Goal: Task Accomplishment & Management: Use online tool/utility

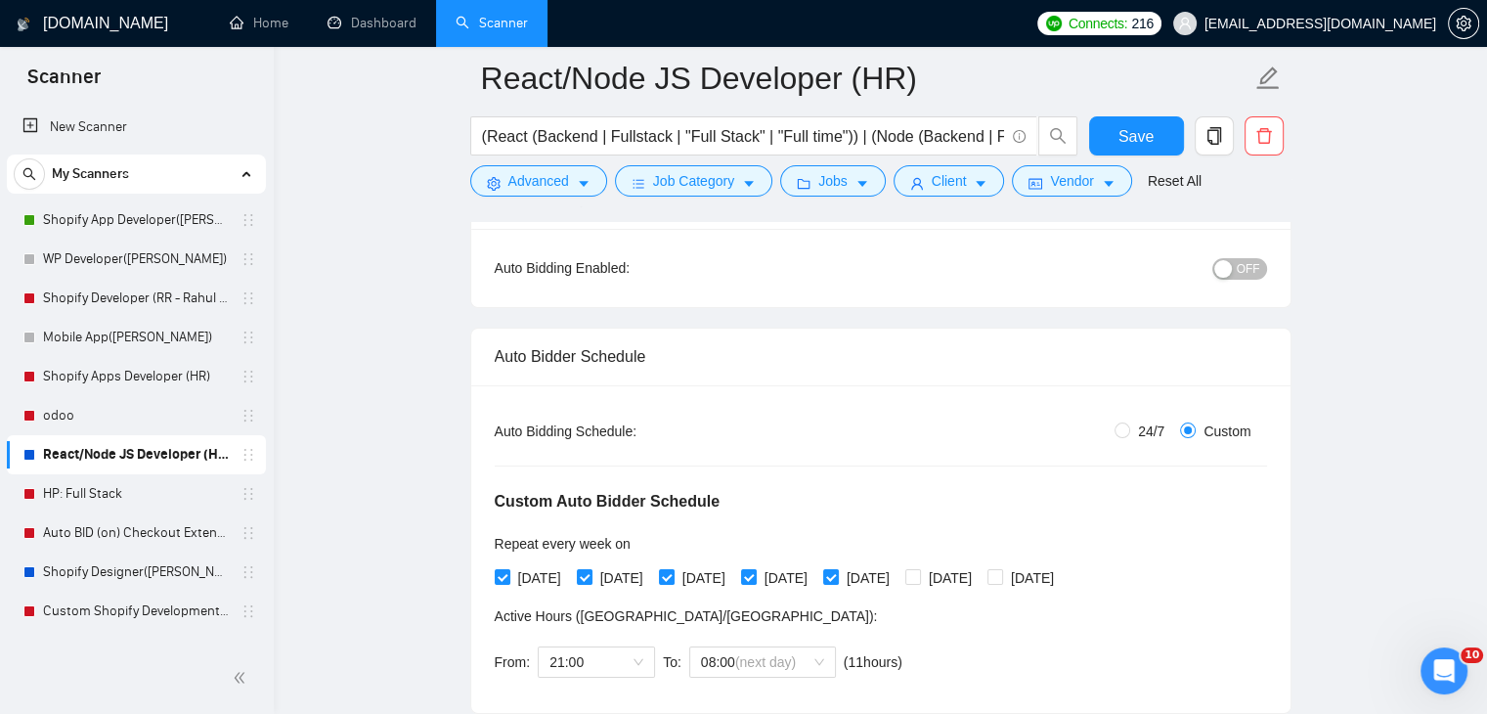
click at [1199, 272] on button "OFF" at bounding box center [1240, 269] width 55 height 22
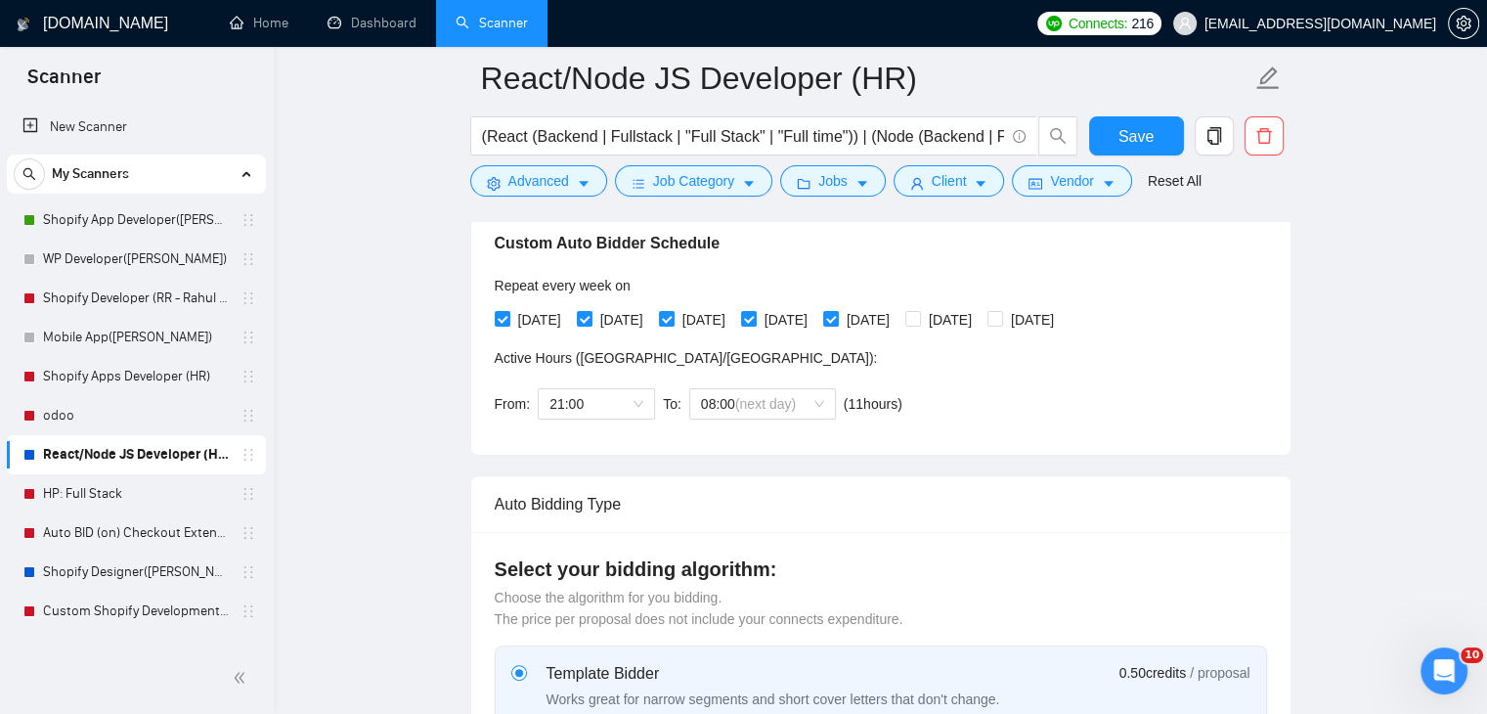
scroll to position [489, 0]
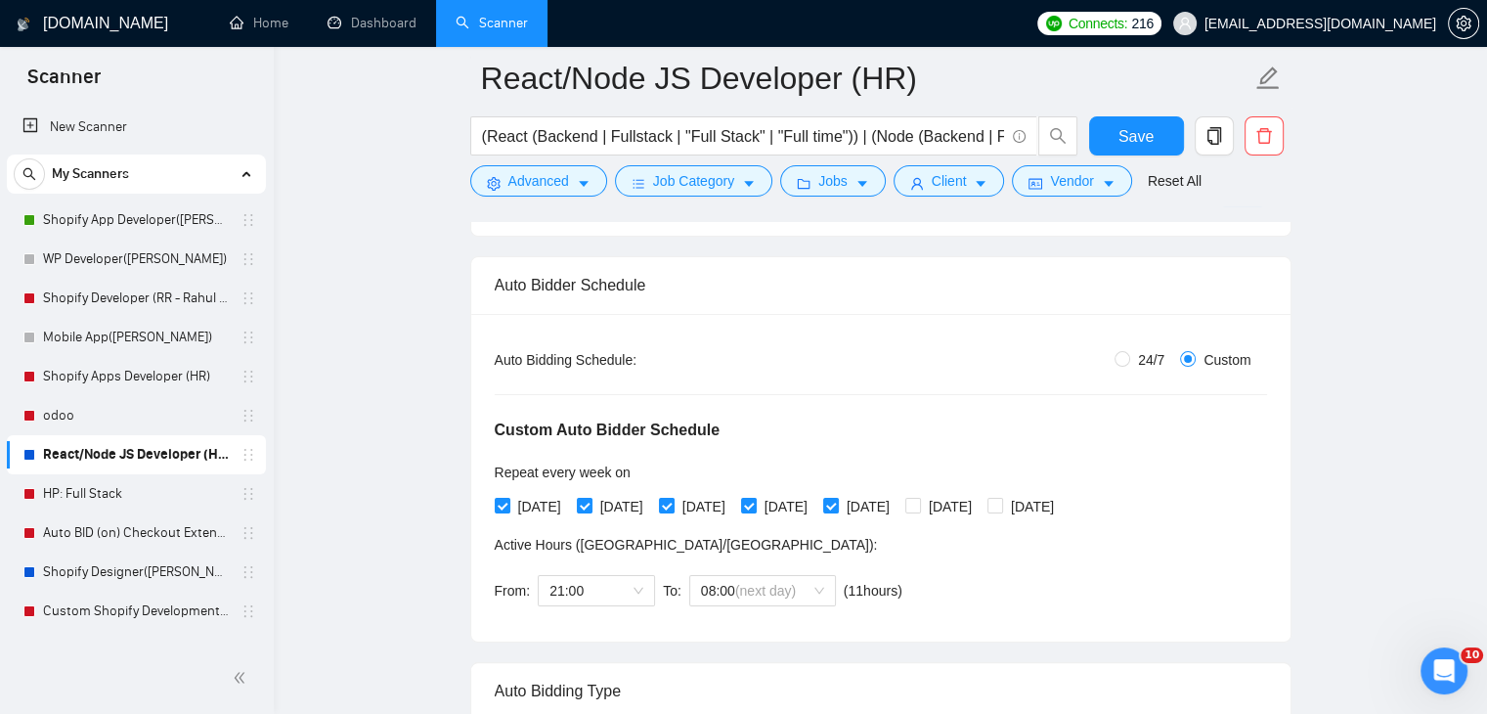
scroll to position [222, 0]
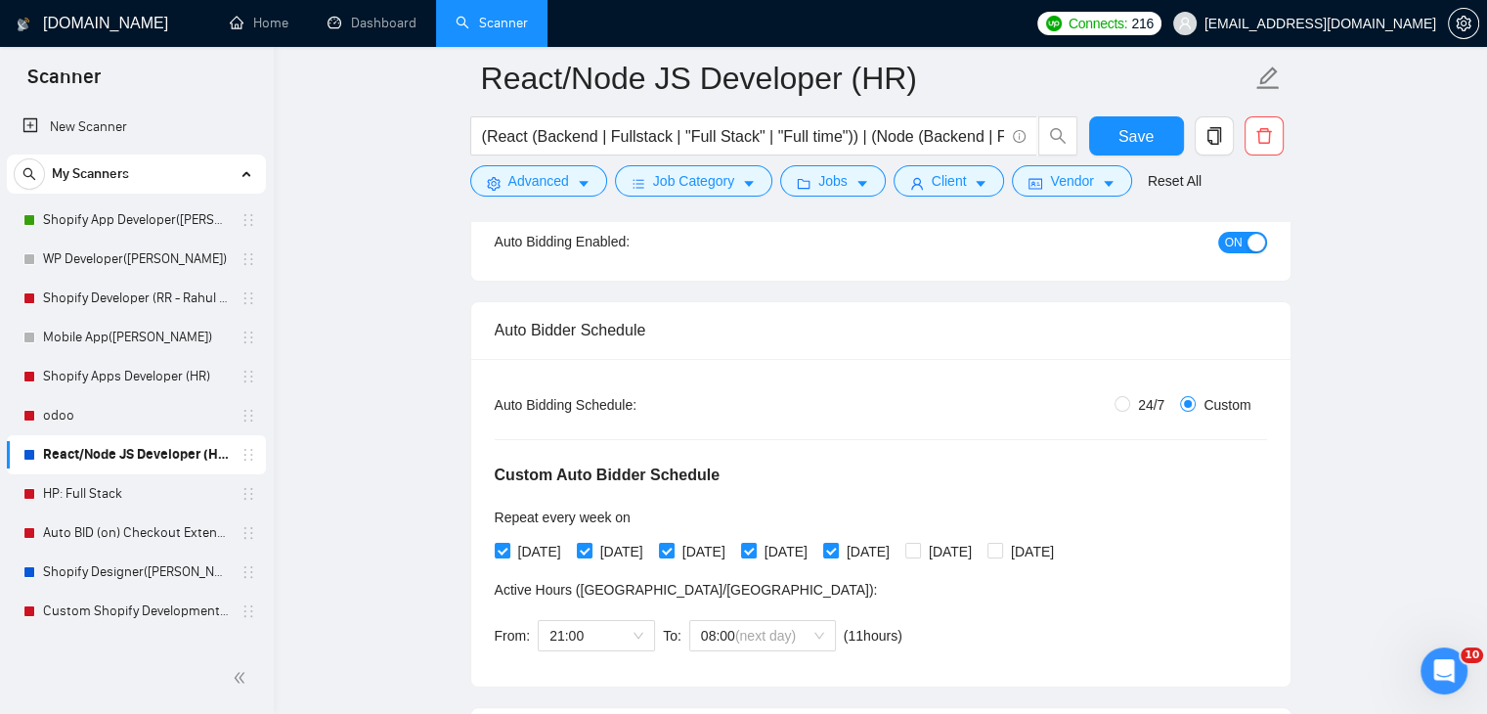
drag, startPoint x: 1371, startPoint y: 288, endPoint x: 1357, endPoint y: 270, distance: 23.1
click at [1116, 125] on button "Save" at bounding box center [1136, 135] width 95 height 39
drag, startPoint x: 356, startPoint y: 402, endPoint x: 476, endPoint y: 207, distance: 228.8
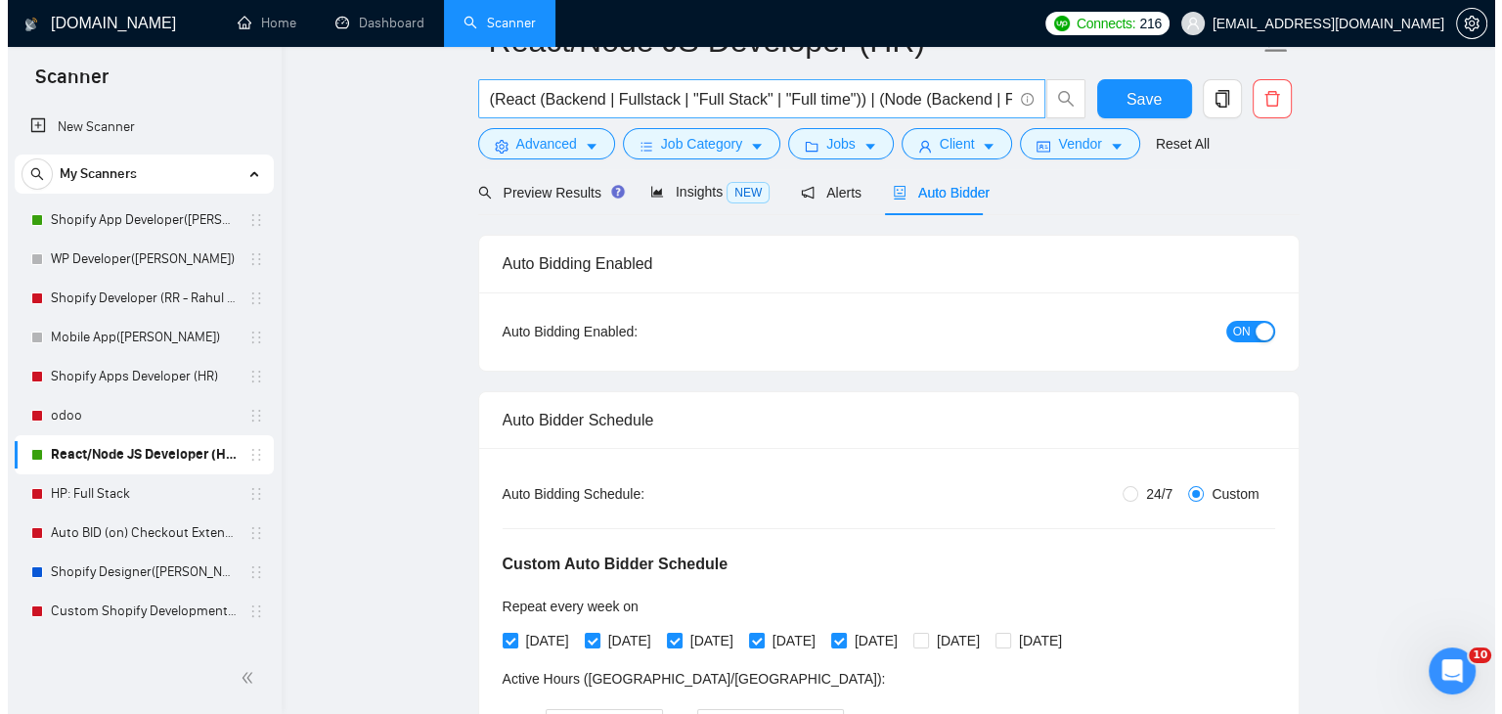
scroll to position [26, 0]
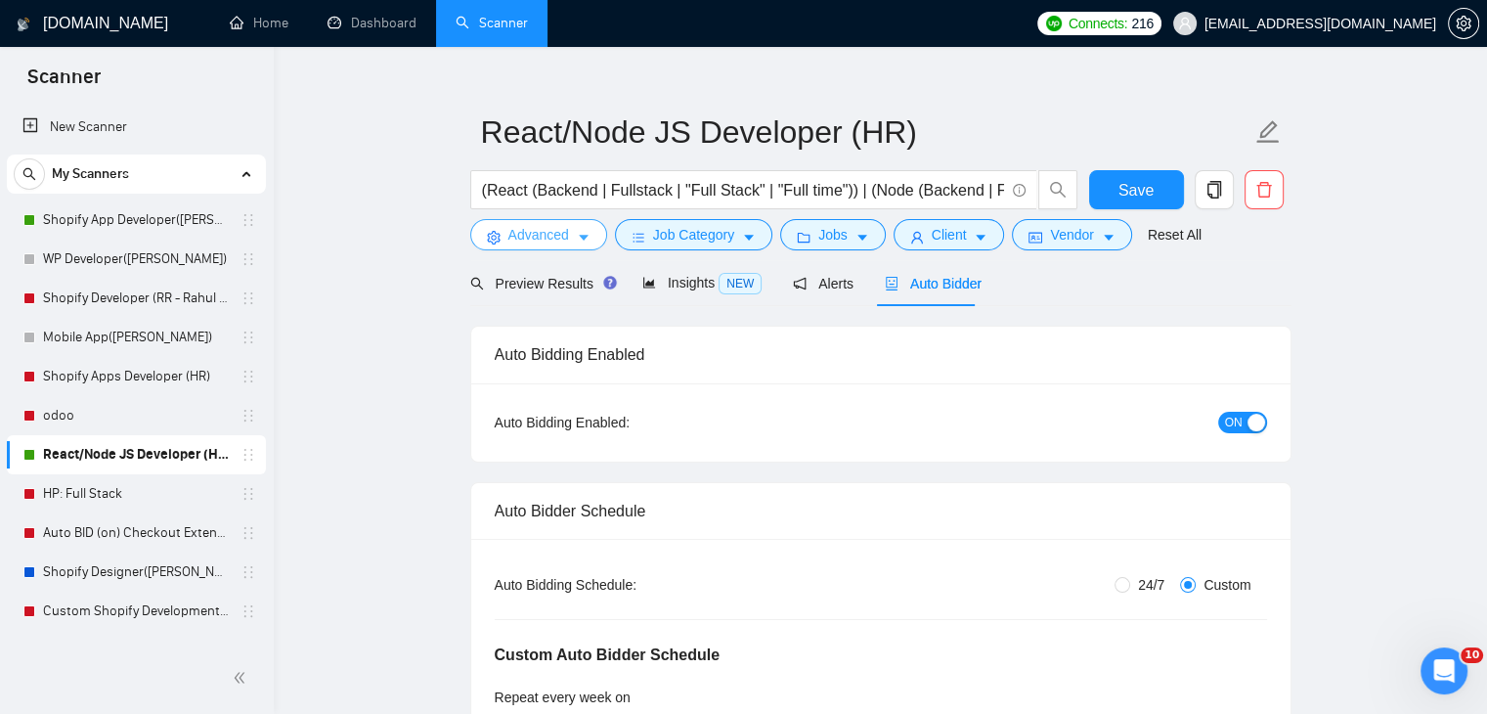
click at [567, 240] on button "Advanced" at bounding box center [538, 234] width 137 height 31
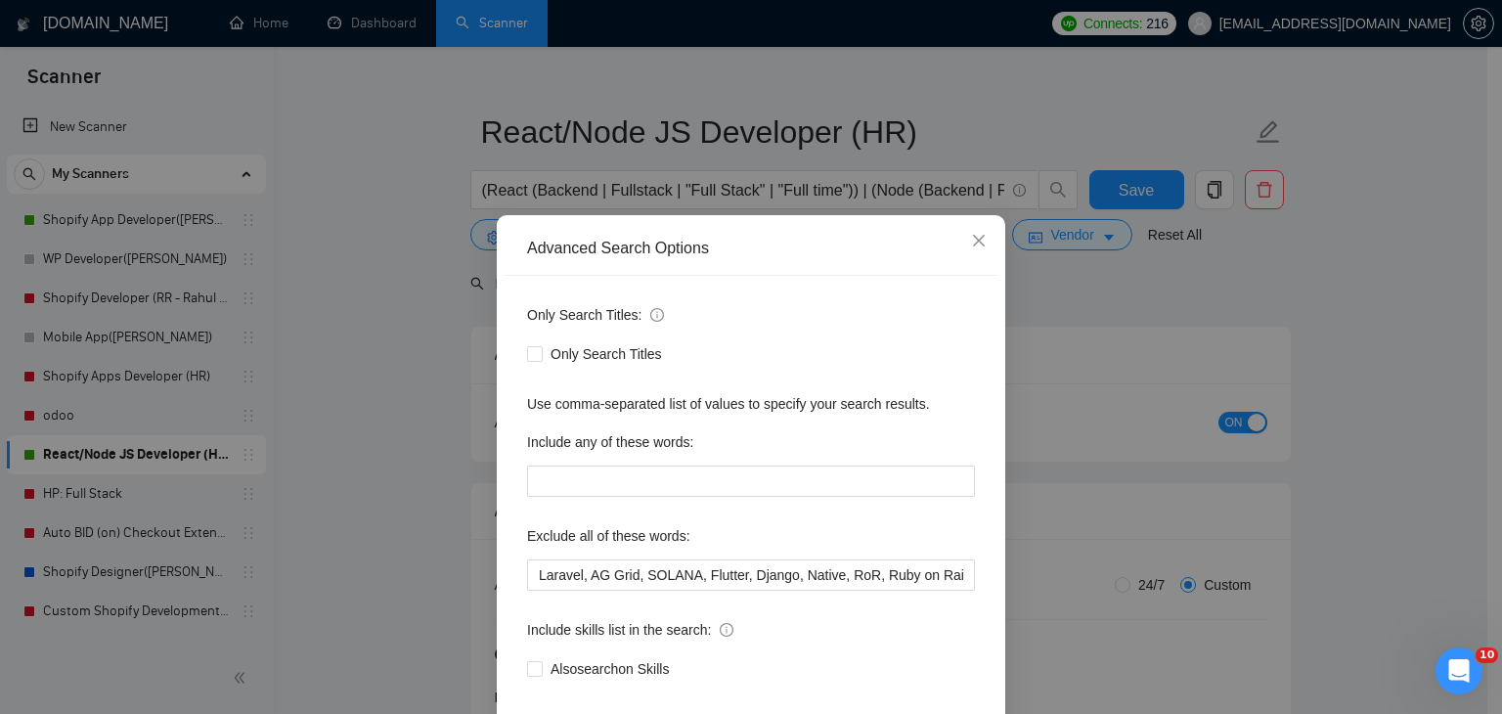
scroll to position [98, 0]
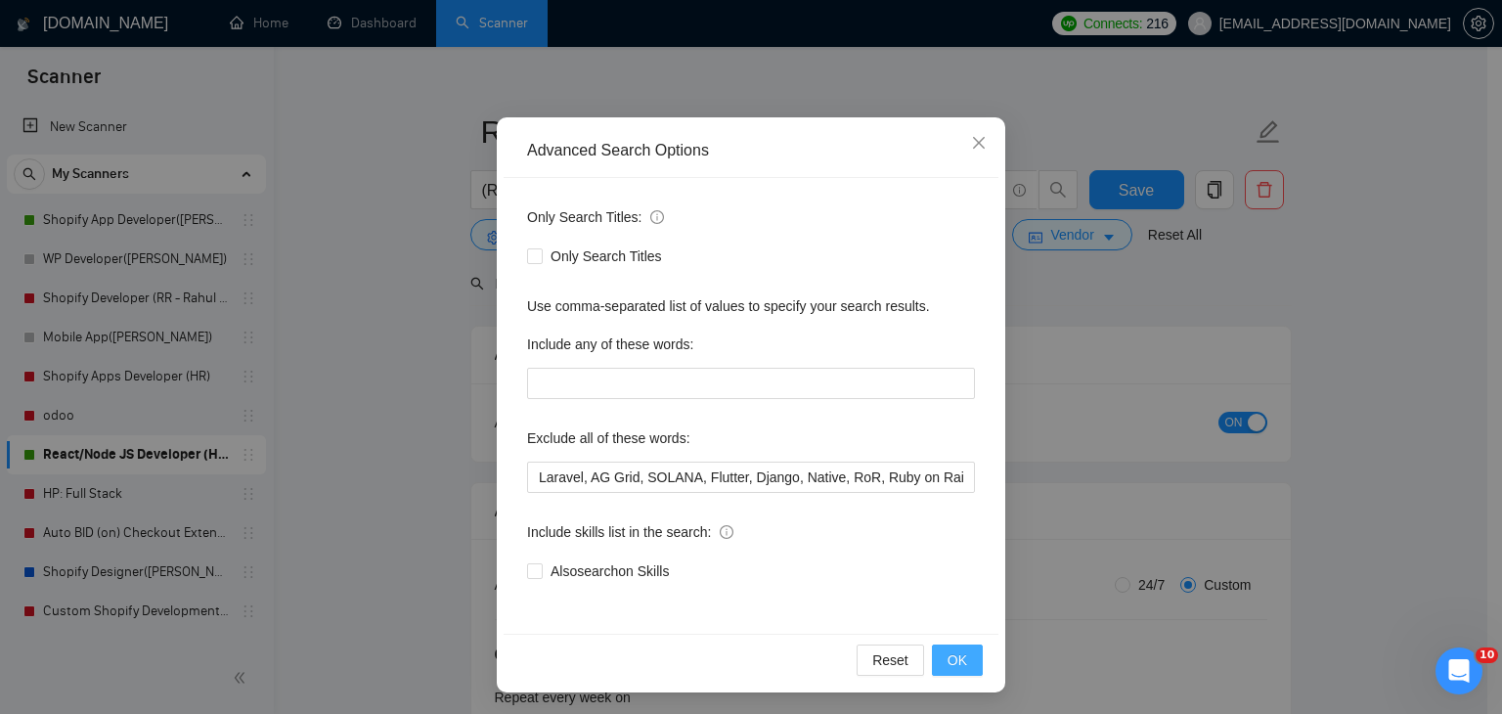
click at [958, 599] on span "OK" at bounding box center [958, 660] width 20 height 22
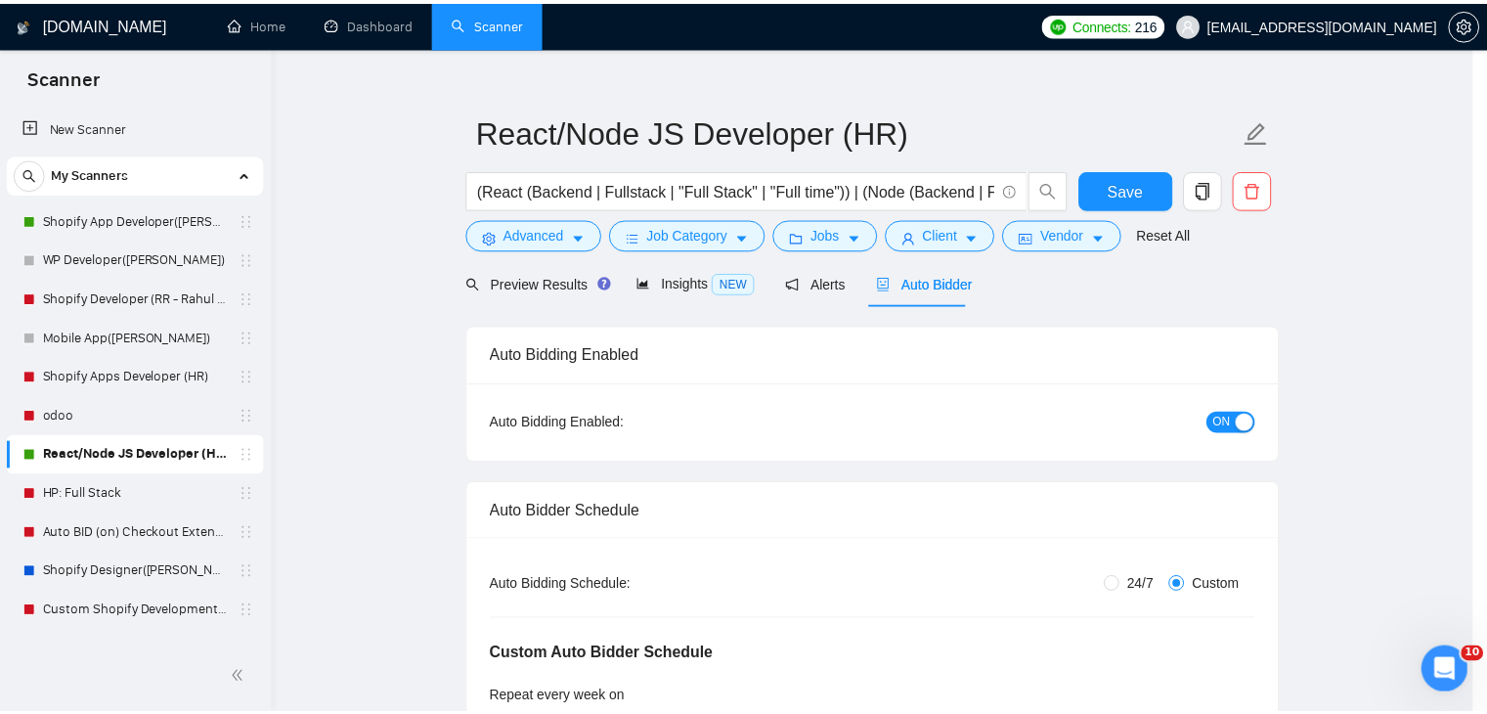
scroll to position [2, 0]
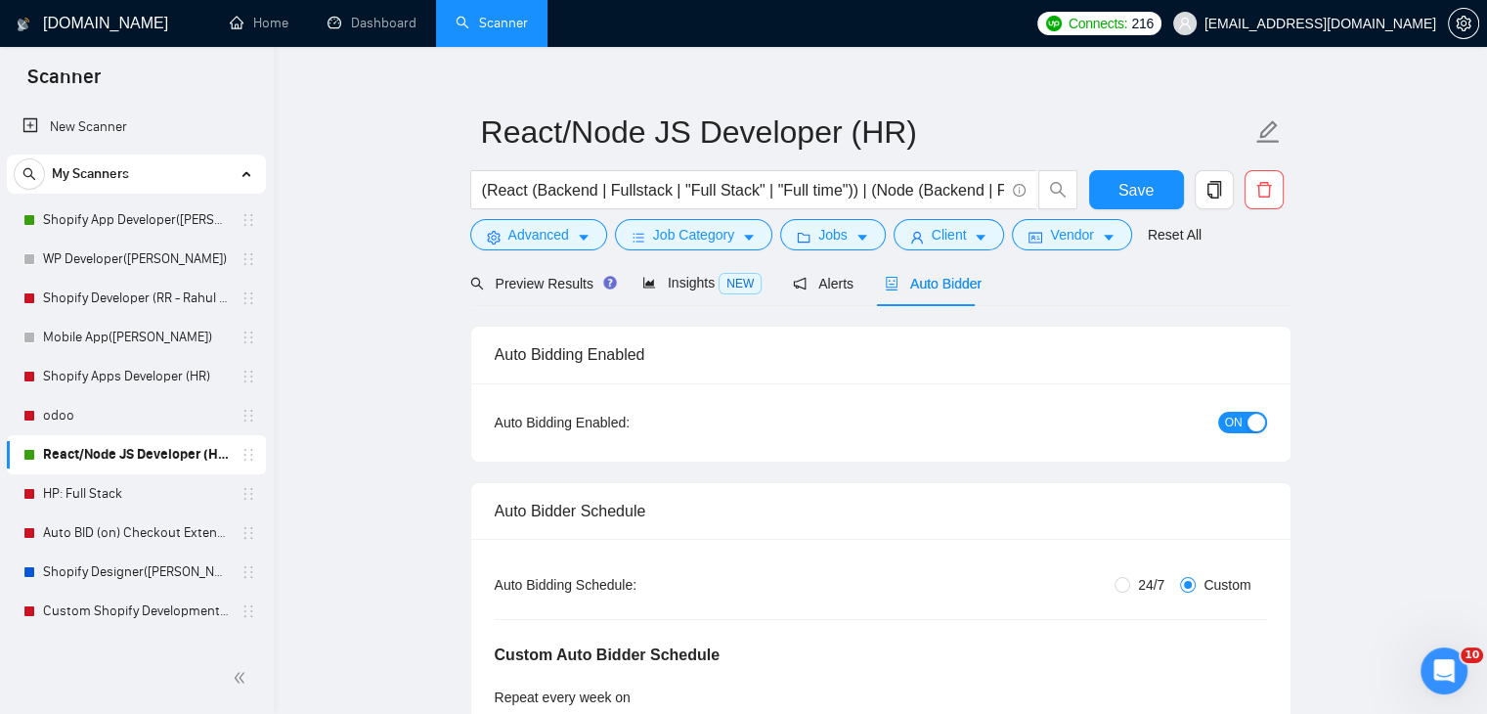
drag, startPoint x: 913, startPoint y: 434, endPoint x: 944, endPoint y: 434, distance: 30.3
click at [912, 434] on div "Auto Bidding Enabled: ON" at bounding box center [881, 422] width 773 height 31
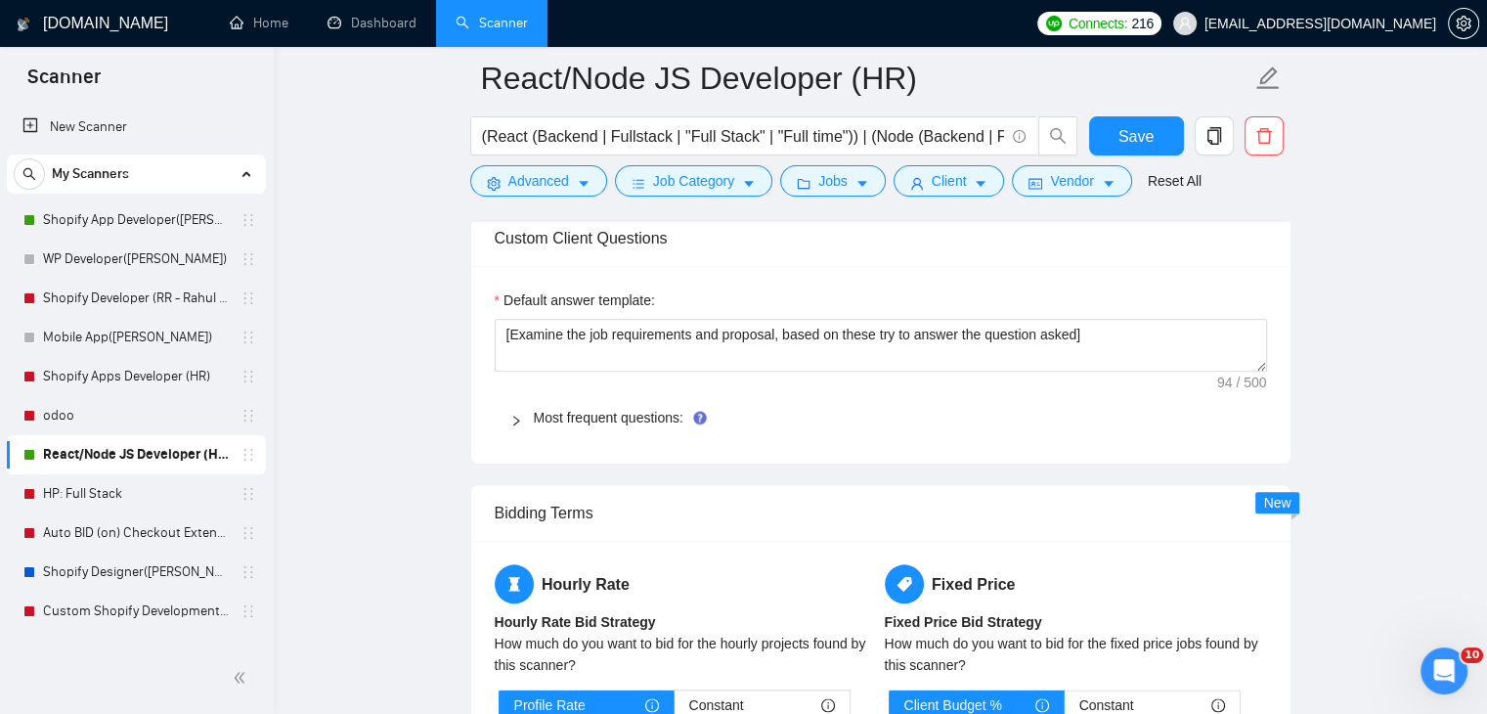
scroll to position [2151, 0]
click at [515, 415] on icon "right" at bounding box center [516, 420] width 12 height 12
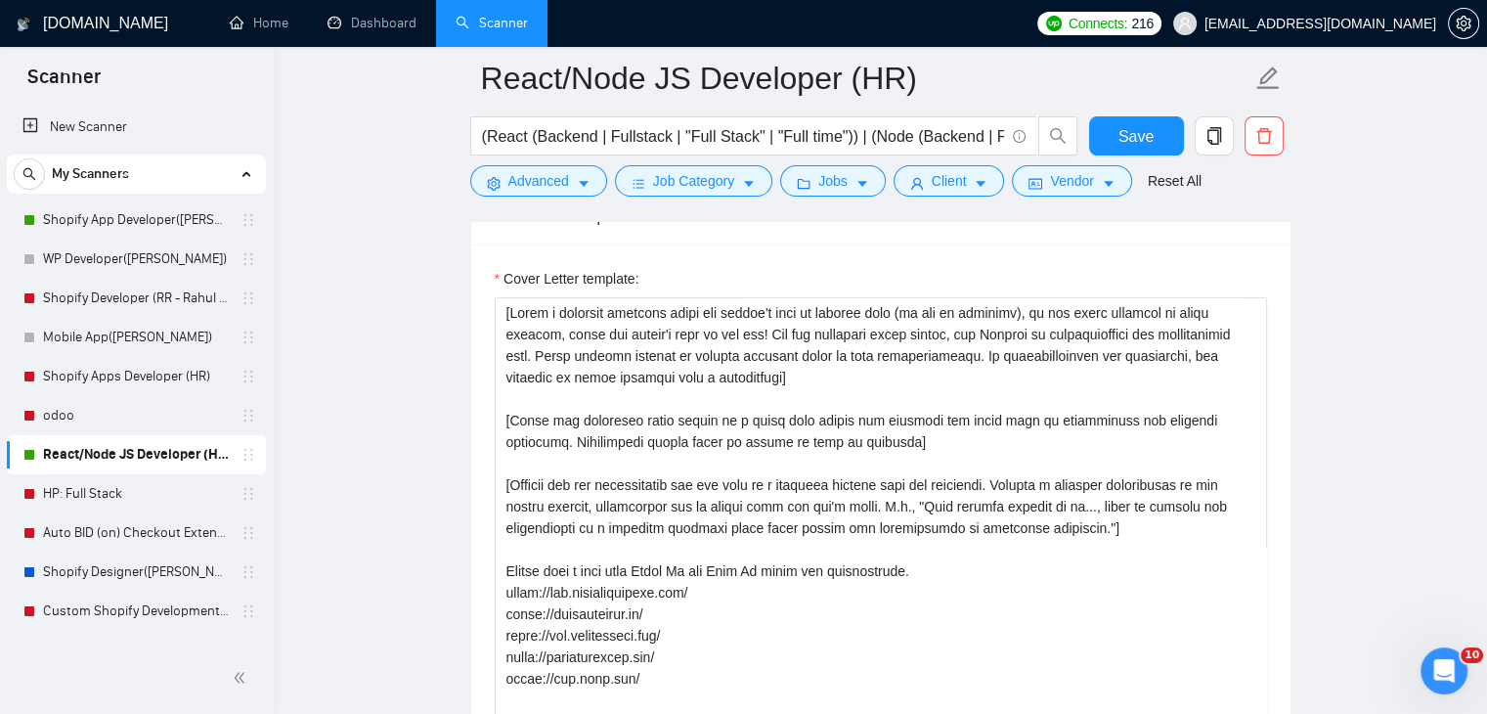
scroll to position [1565, 0]
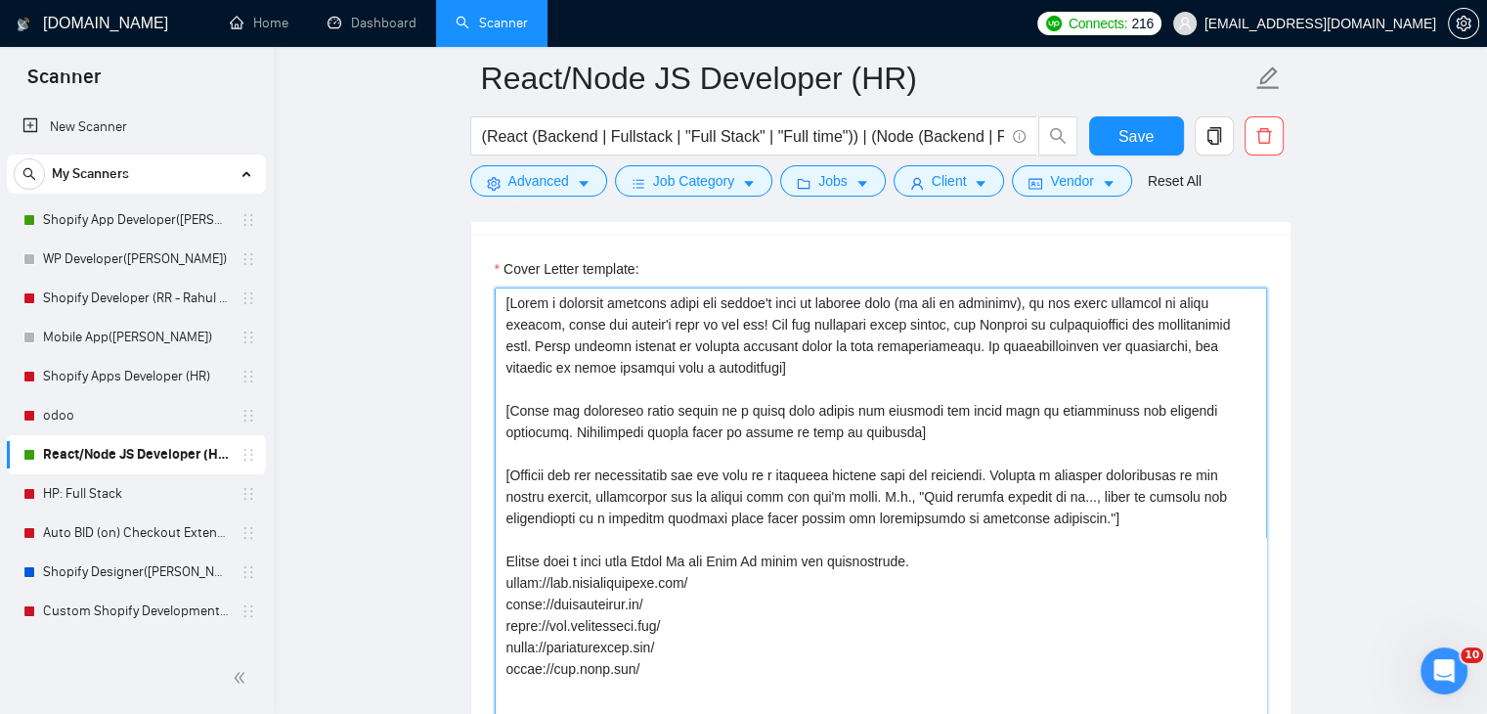
drag, startPoint x: 820, startPoint y: 556, endPoint x: 818, endPoint y: 547, distance: 10.2
click at [818, 548] on textarea "Cover Letter template:" at bounding box center [881, 508] width 773 height 440
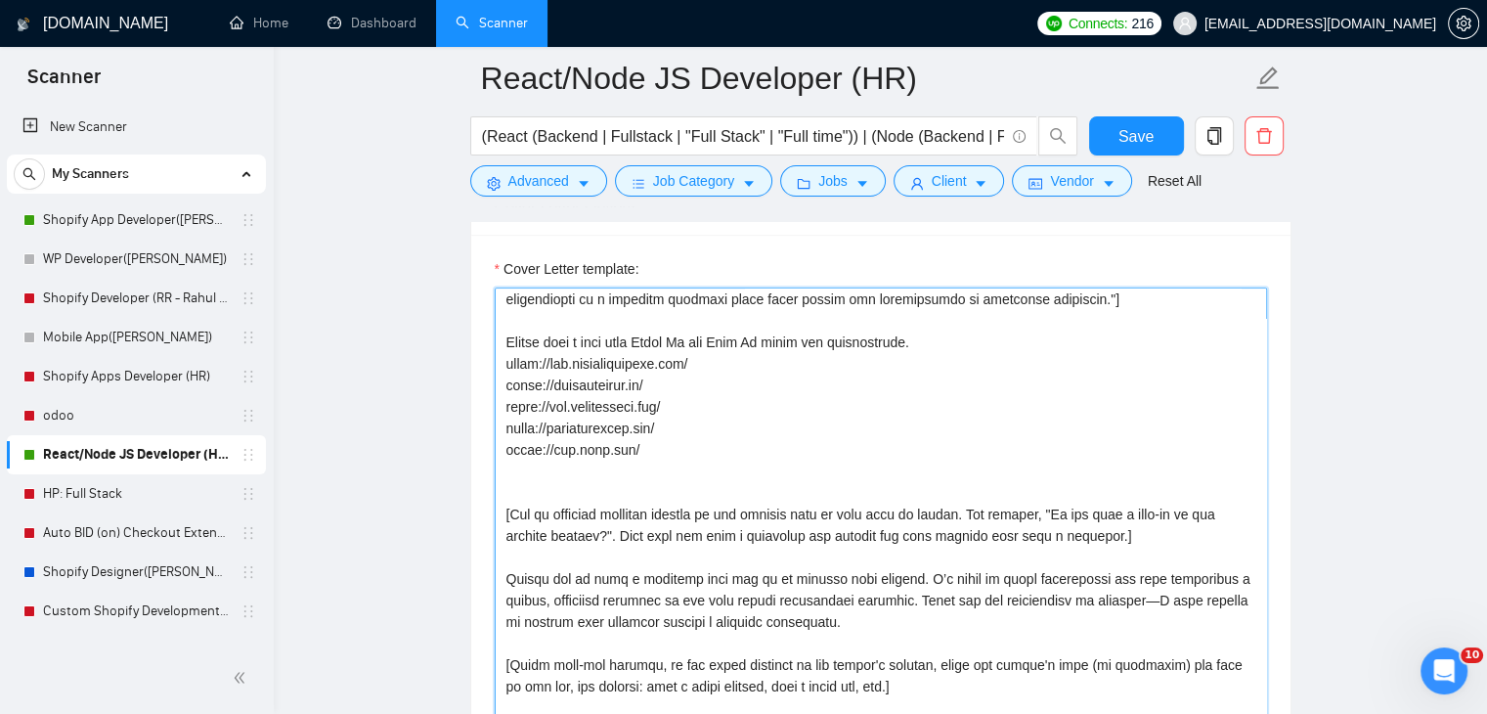
scroll to position [243, 0]
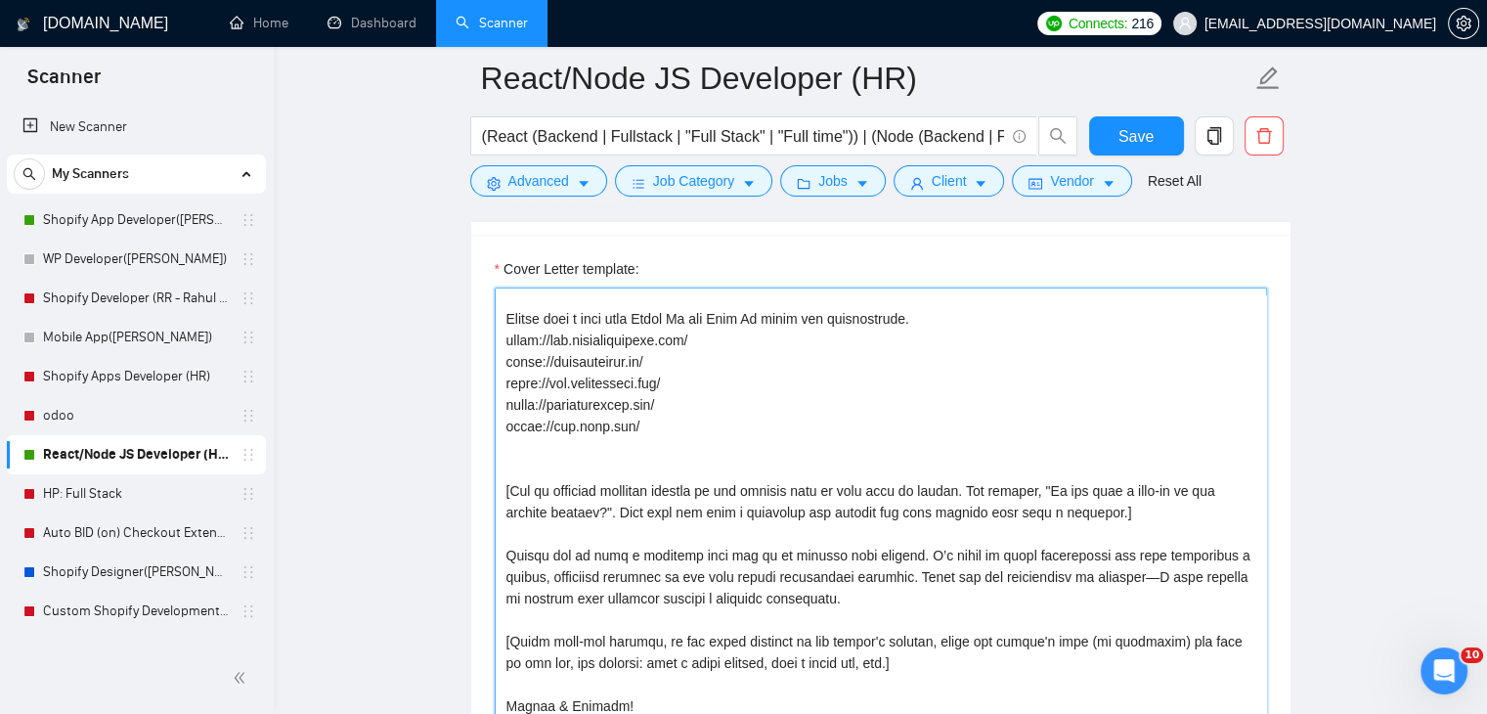
click at [1144, 391] on textarea "Cover Letter template:" at bounding box center [881, 508] width 773 height 440
click at [1199, 540] on div "Cover Letter template:" at bounding box center [881, 505] width 820 height 540
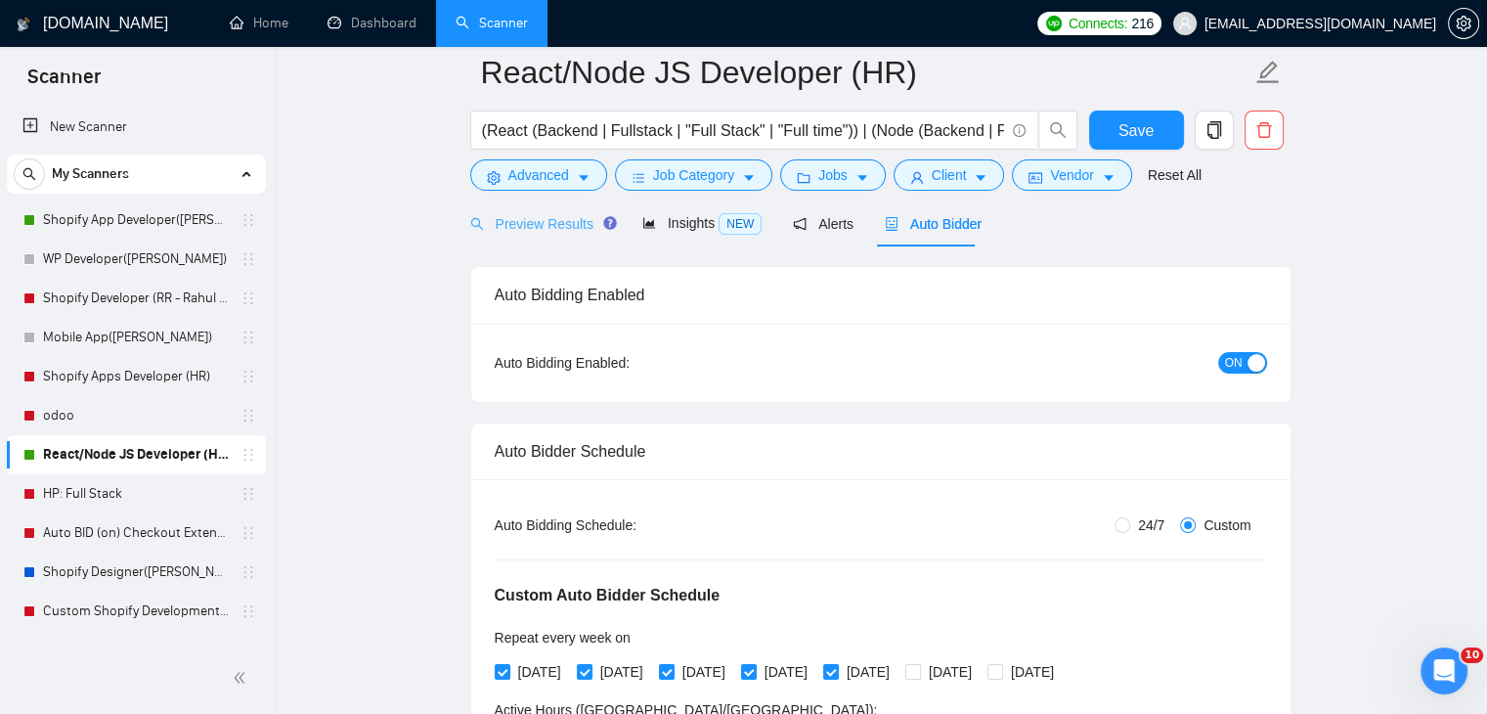
scroll to position [0, 0]
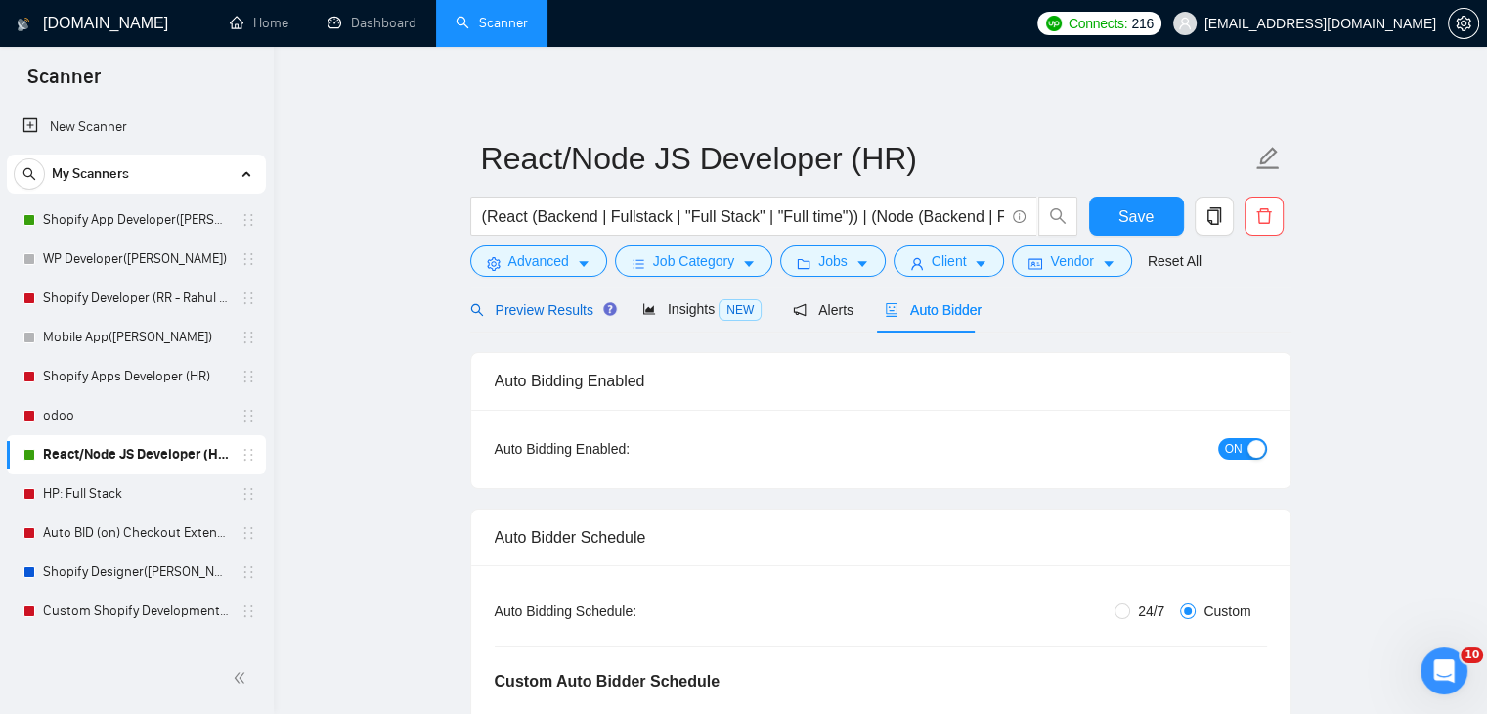
click at [524, 303] on span "Preview Results" at bounding box center [540, 310] width 141 height 16
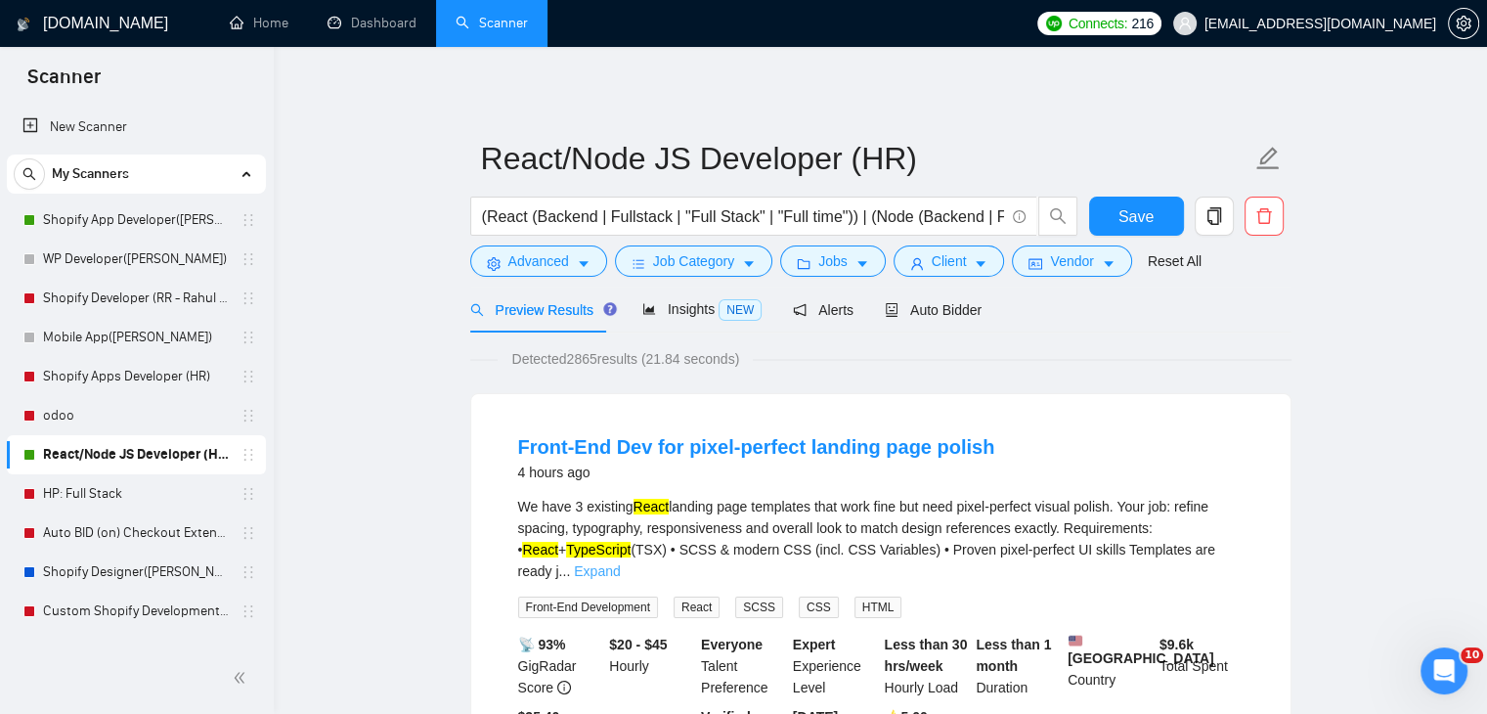
click at [620, 563] on link "Expand" at bounding box center [597, 571] width 46 height 16
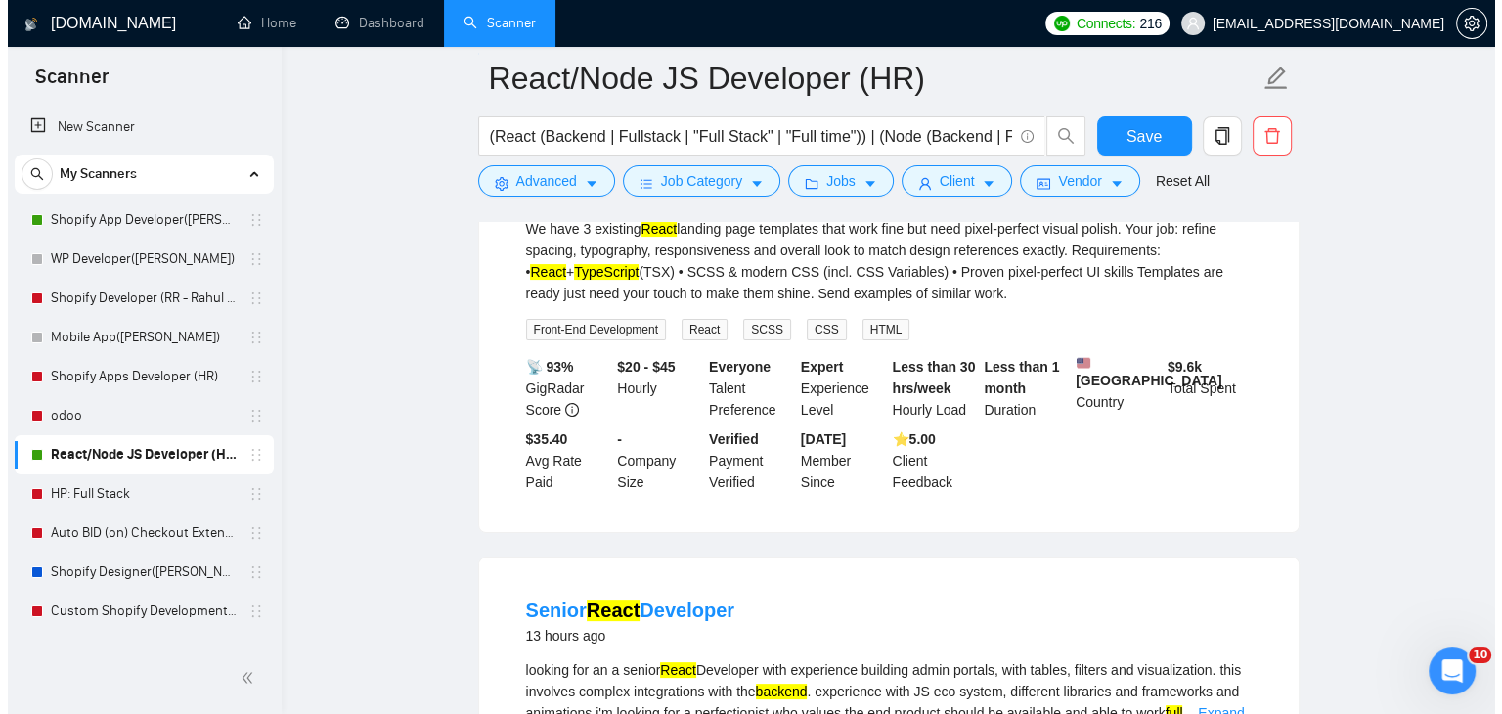
scroll to position [587, 0]
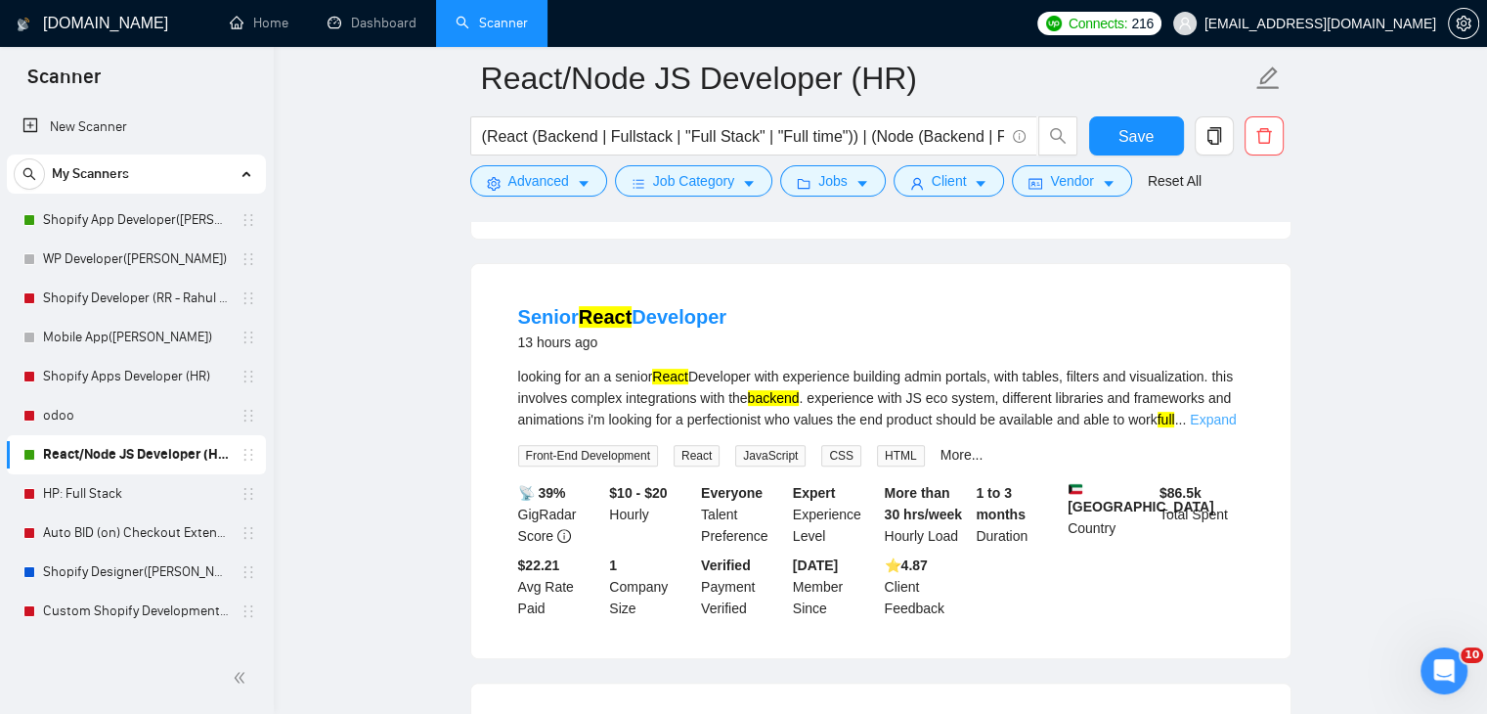
click at [1199, 427] on link "Expand" at bounding box center [1213, 420] width 46 height 16
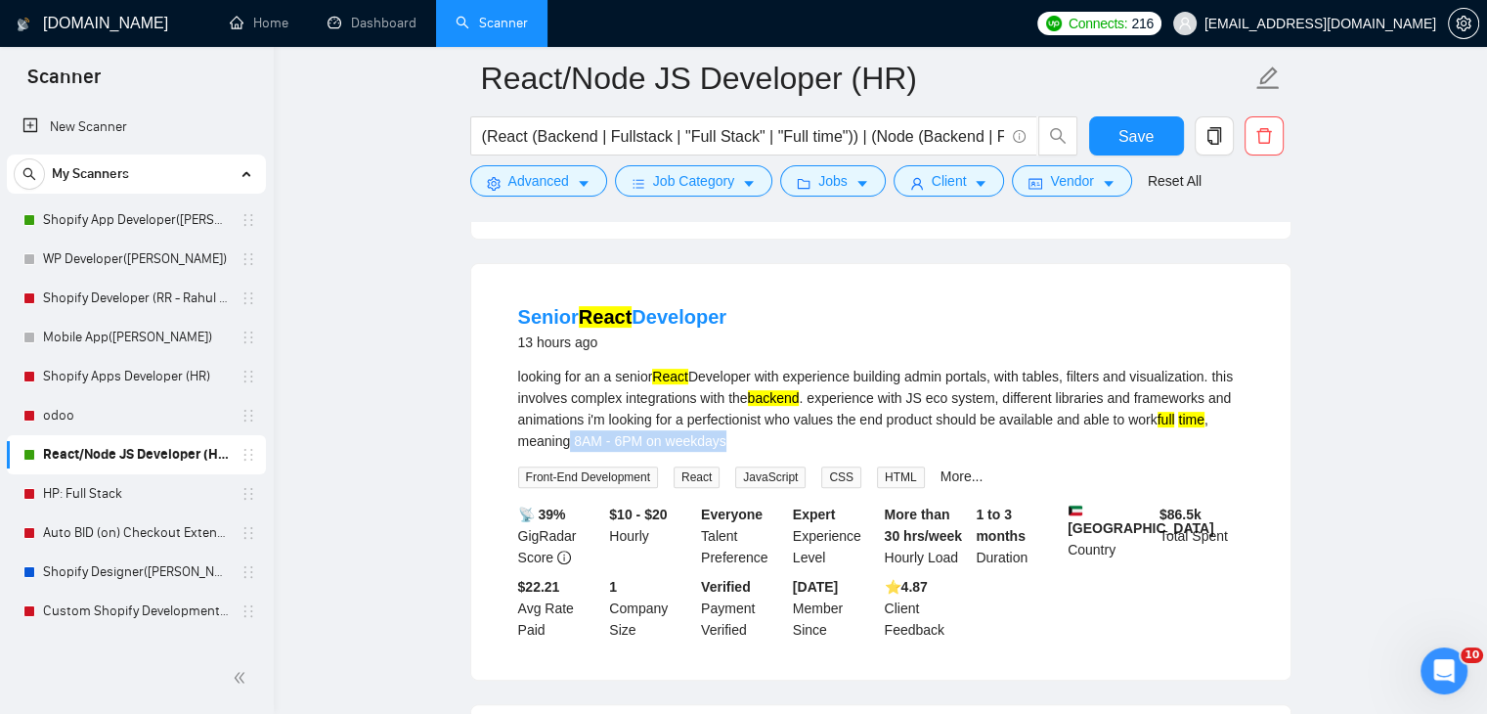
drag, startPoint x: 567, startPoint y: 454, endPoint x: 724, endPoint y: 451, distance: 156.5
click at [724, 451] on div "looking for an a senior React Developer with experience building admin portals,…" at bounding box center [881, 409] width 726 height 86
click at [966, 178] on button "Client" at bounding box center [949, 180] width 111 height 31
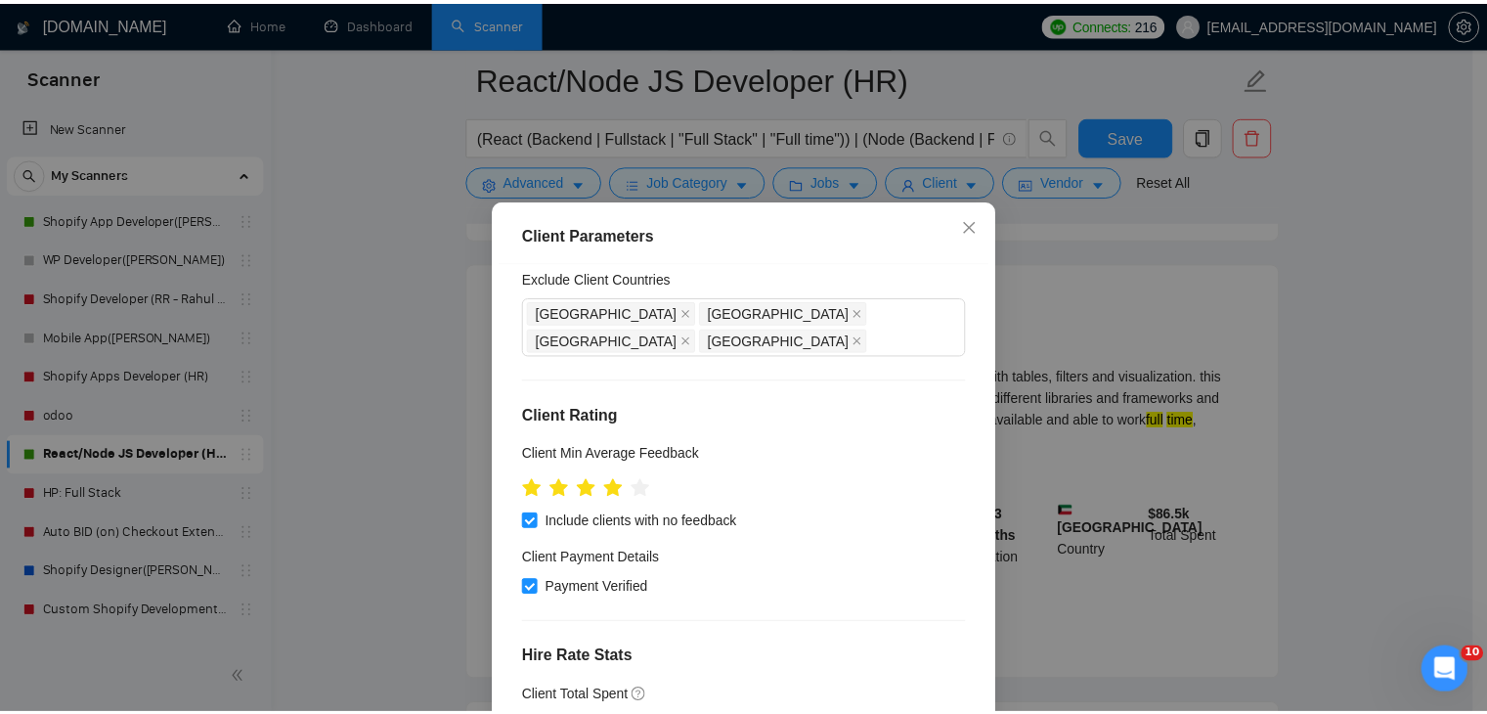
scroll to position [0, 0]
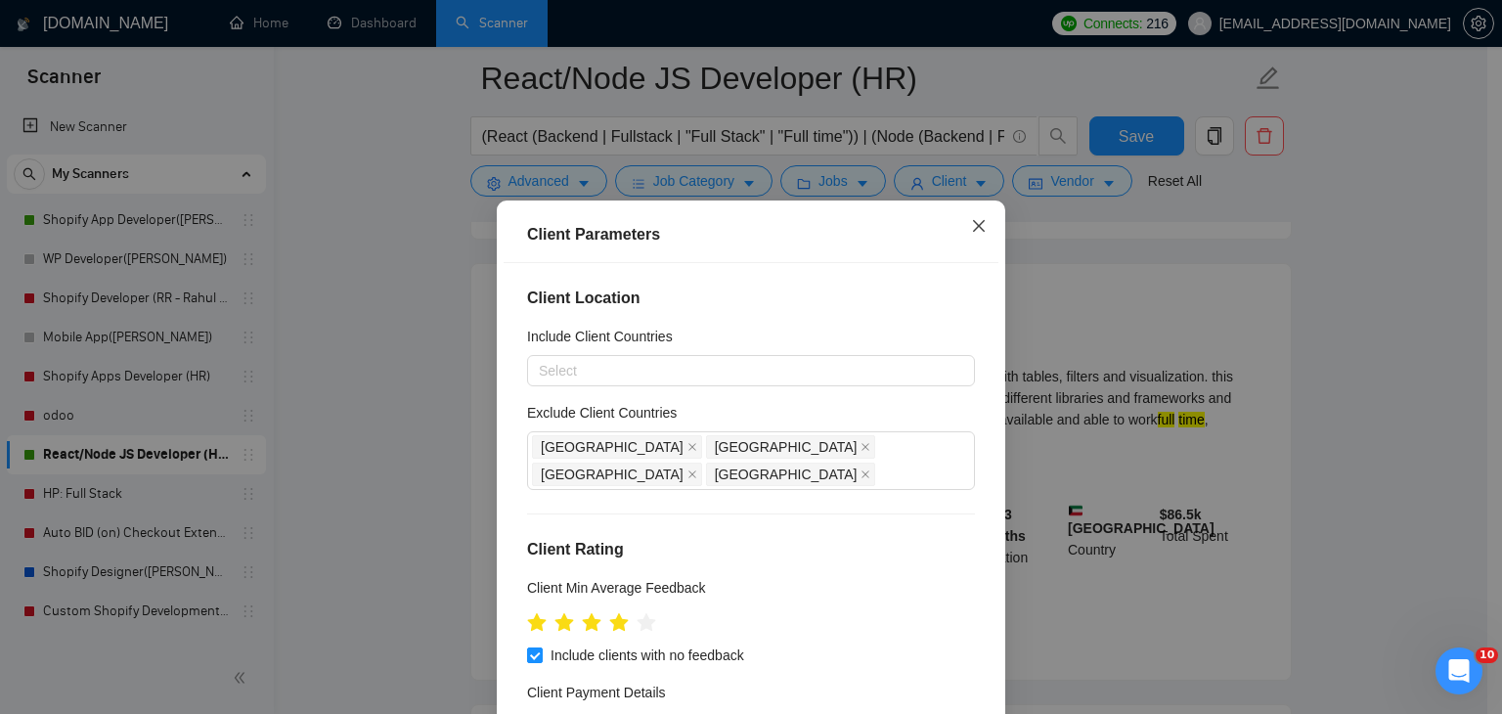
click at [972, 232] on icon "close" at bounding box center [979, 226] width 16 height 16
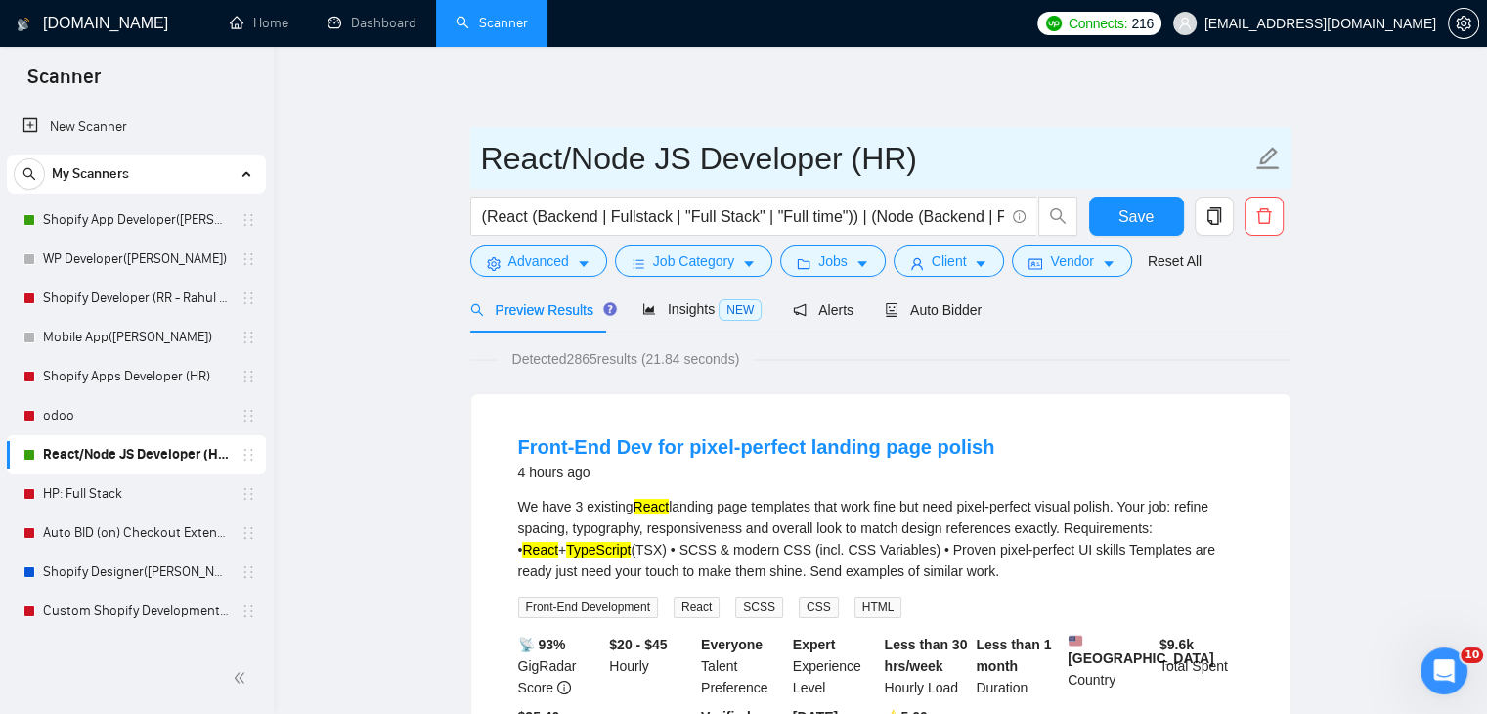
click at [735, 183] on span "React/Node JS Developer (HR)" at bounding box center [880, 158] width 821 height 62
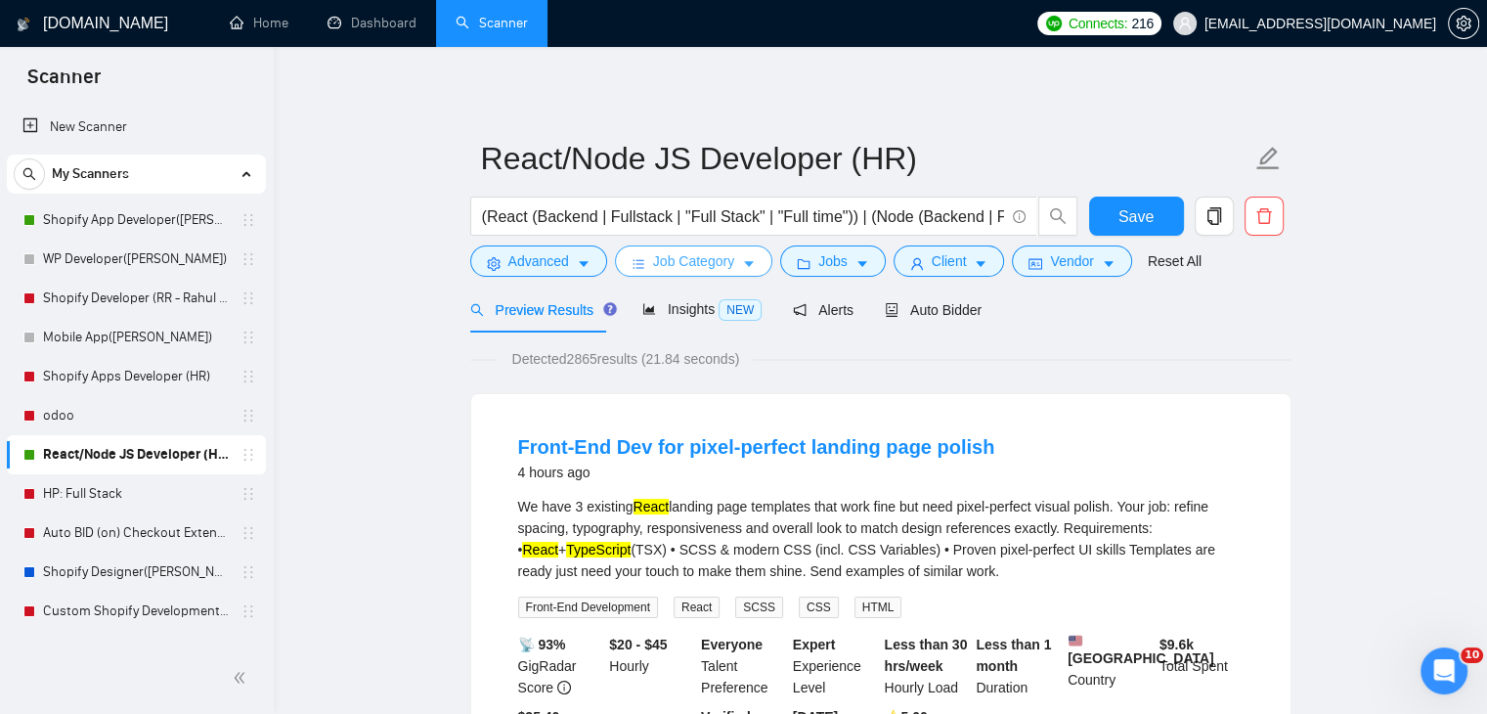
drag, startPoint x: 731, startPoint y: 272, endPoint x: 733, endPoint y: 257, distance: 14.8
click at [731, 271] on button "Job Category" at bounding box center [693, 260] width 157 height 31
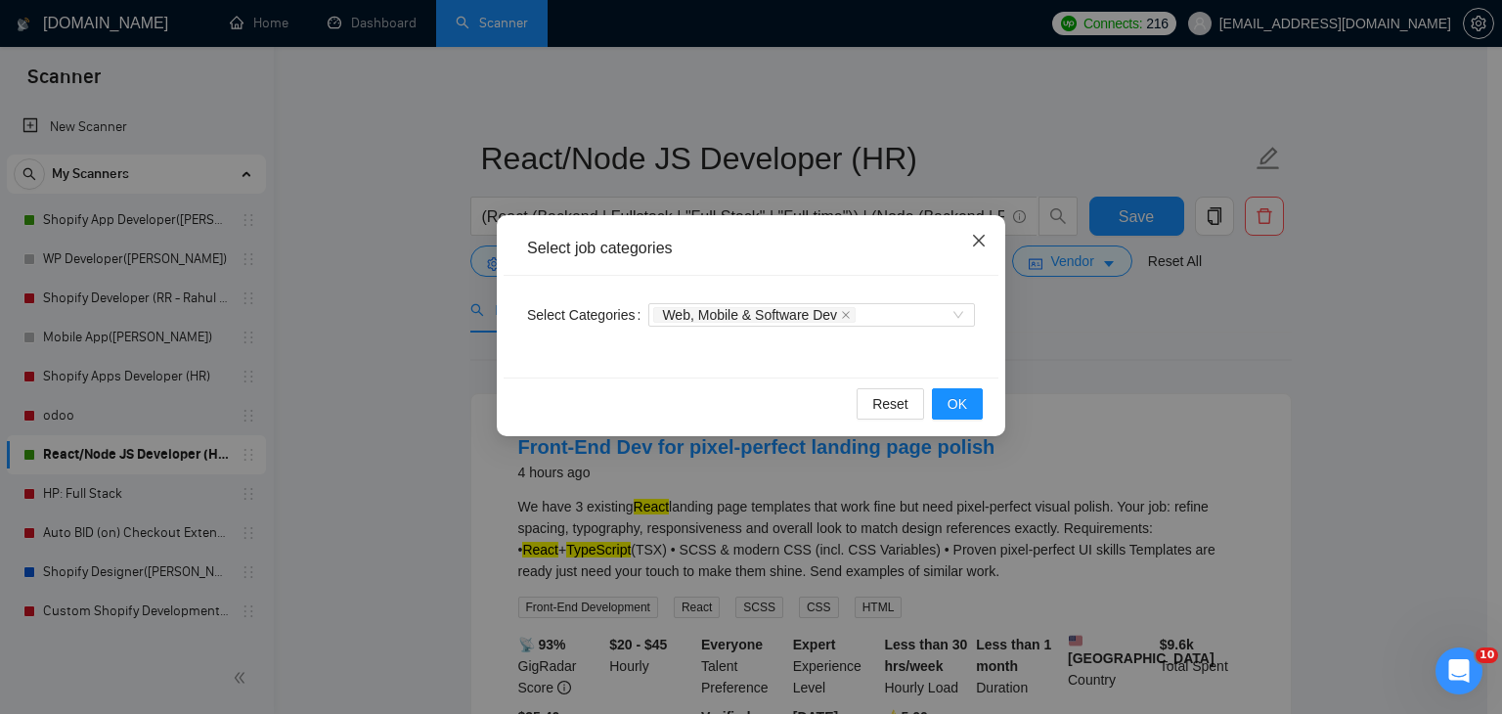
drag, startPoint x: 971, startPoint y: 240, endPoint x: 954, endPoint y: 247, distance: 18.4
click at [972, 240] on icon "close" at bounding box center [979, 241] width 16 height 16
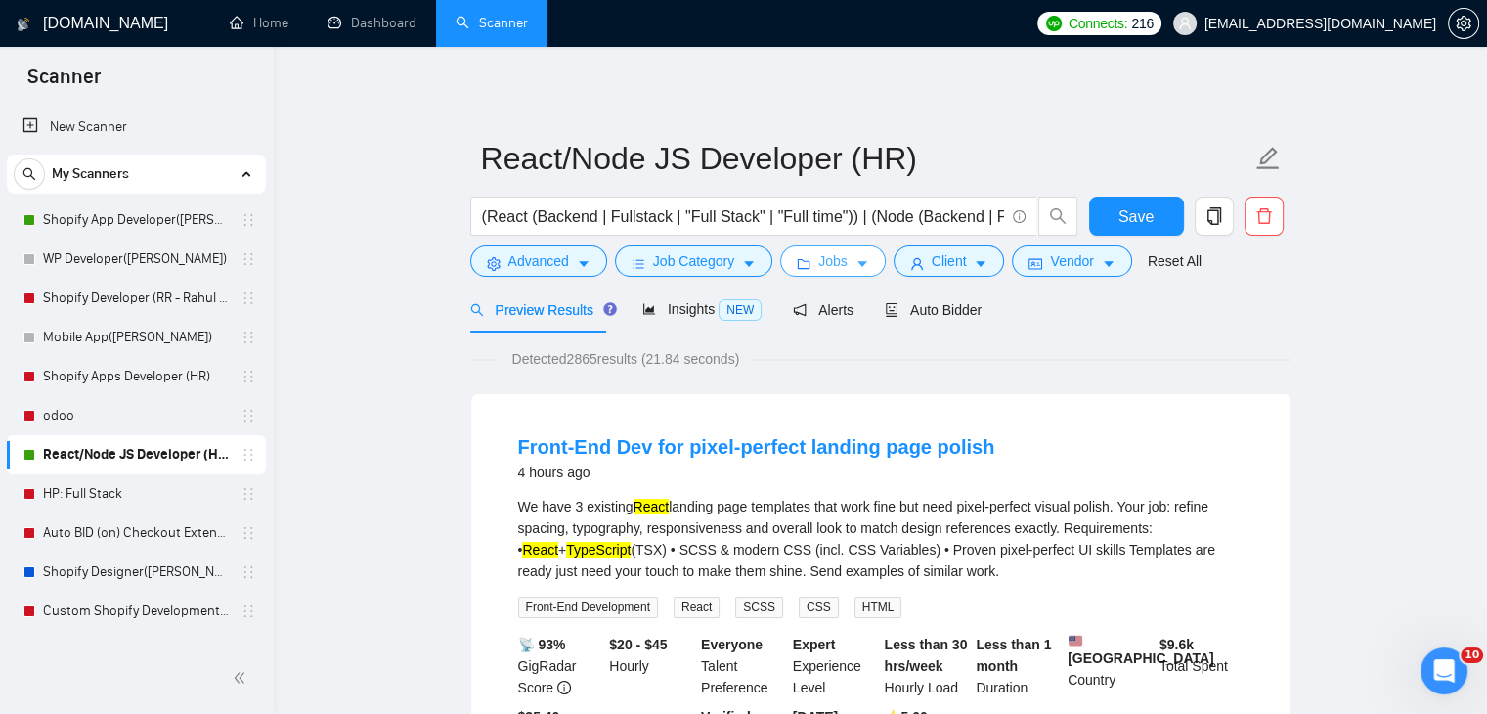
click at [830, 259] on span "Jobs" at bounding box center [833, 261] width 29 height 22
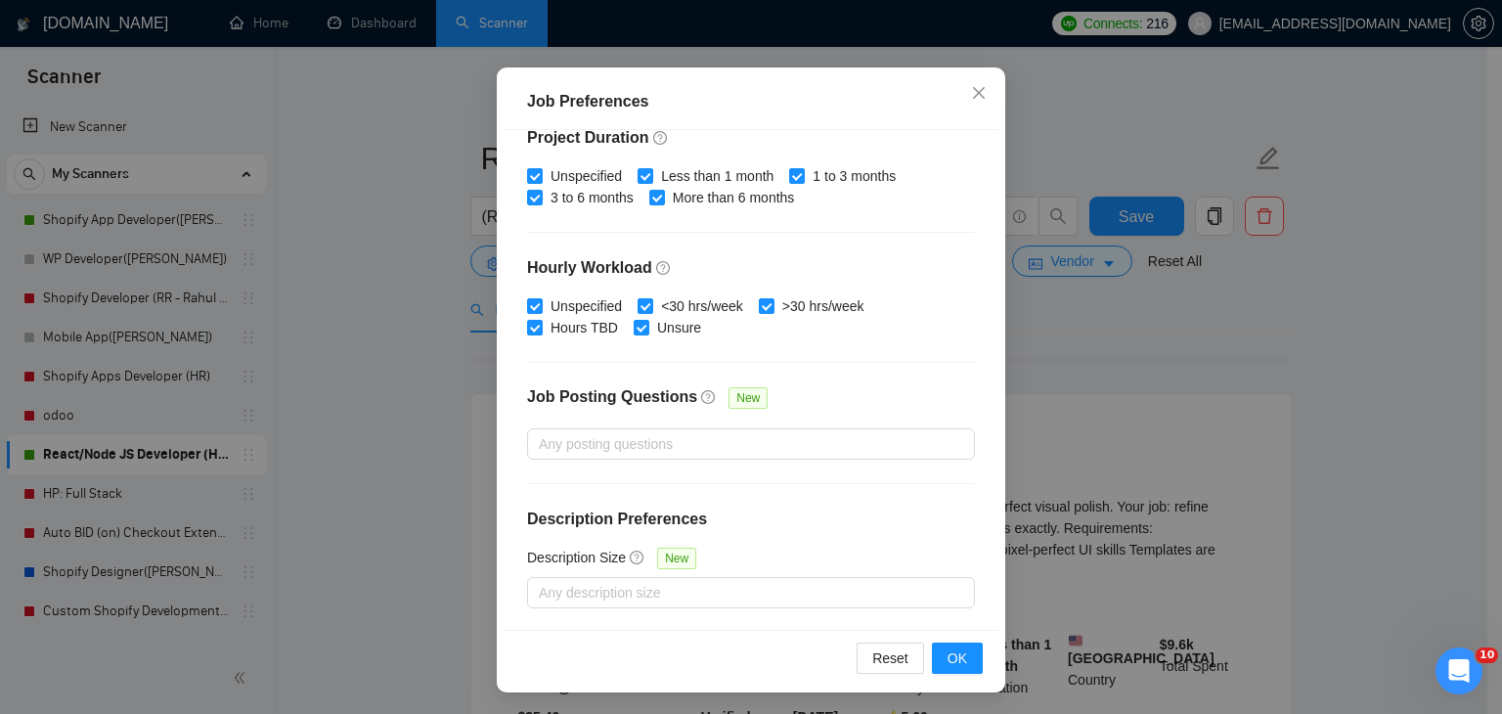
scroll to position [134, 0]
click at [971, 91] on icon "close" at bounding box center [979, 92] width 16 height 16
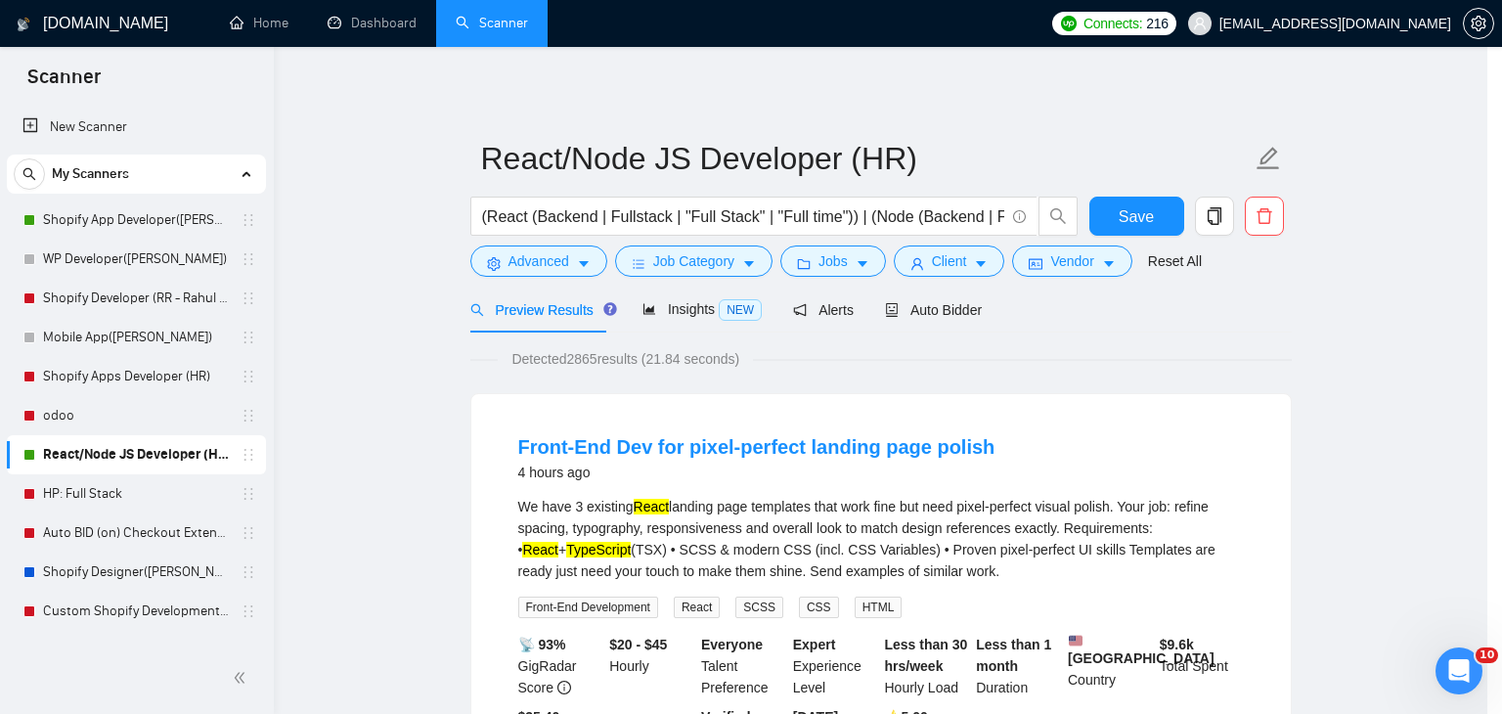
scroll to position [51, 0]
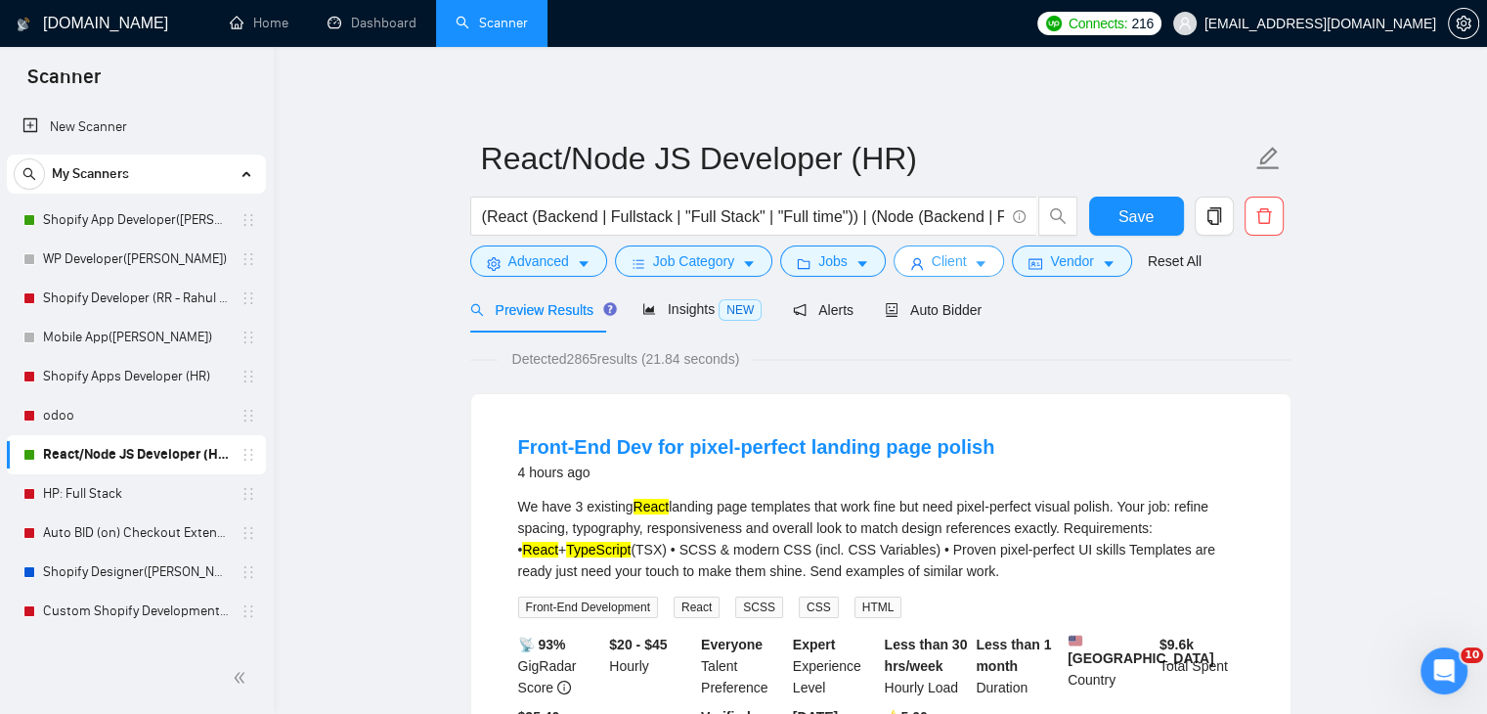
click at [952, 255] on span "Client" at bounding box center [949, 261] width 35 height 22
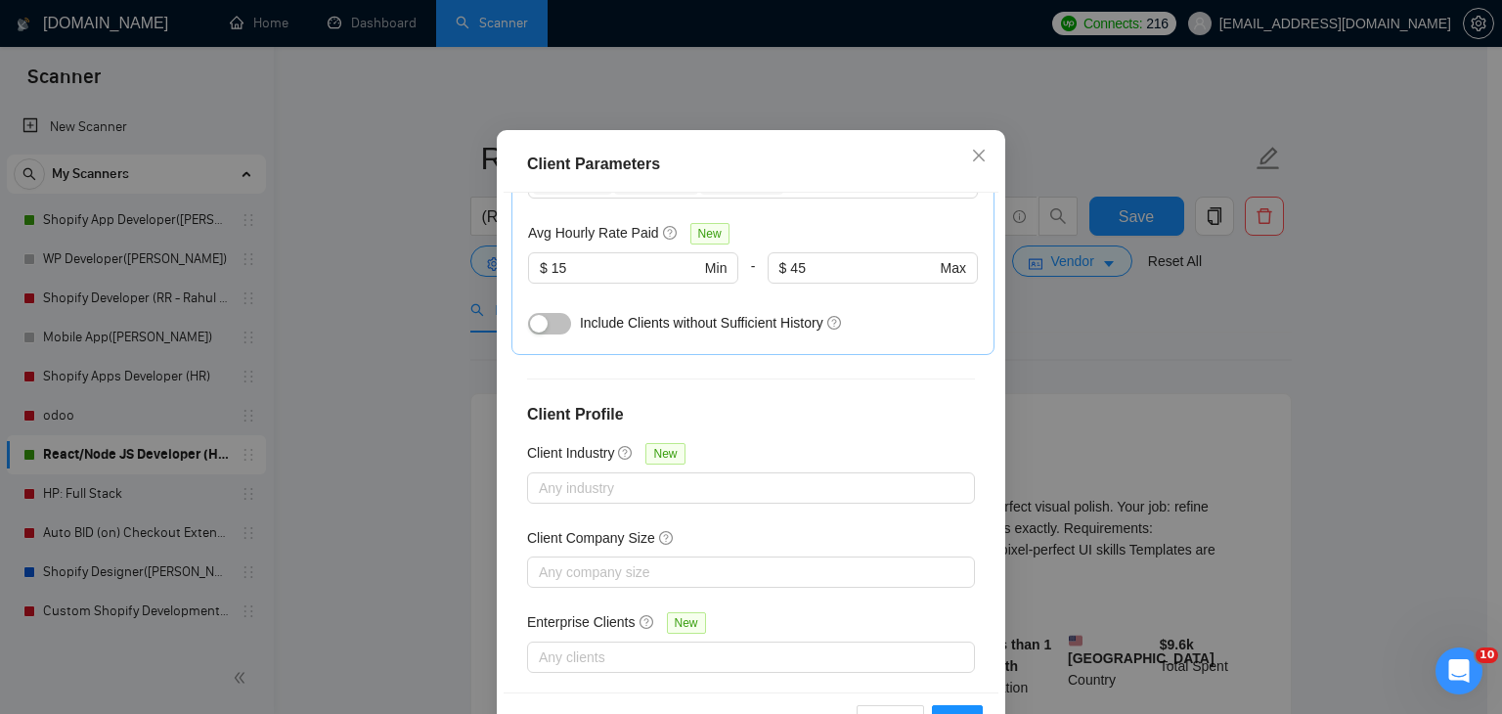
scroll to position [134, 0]
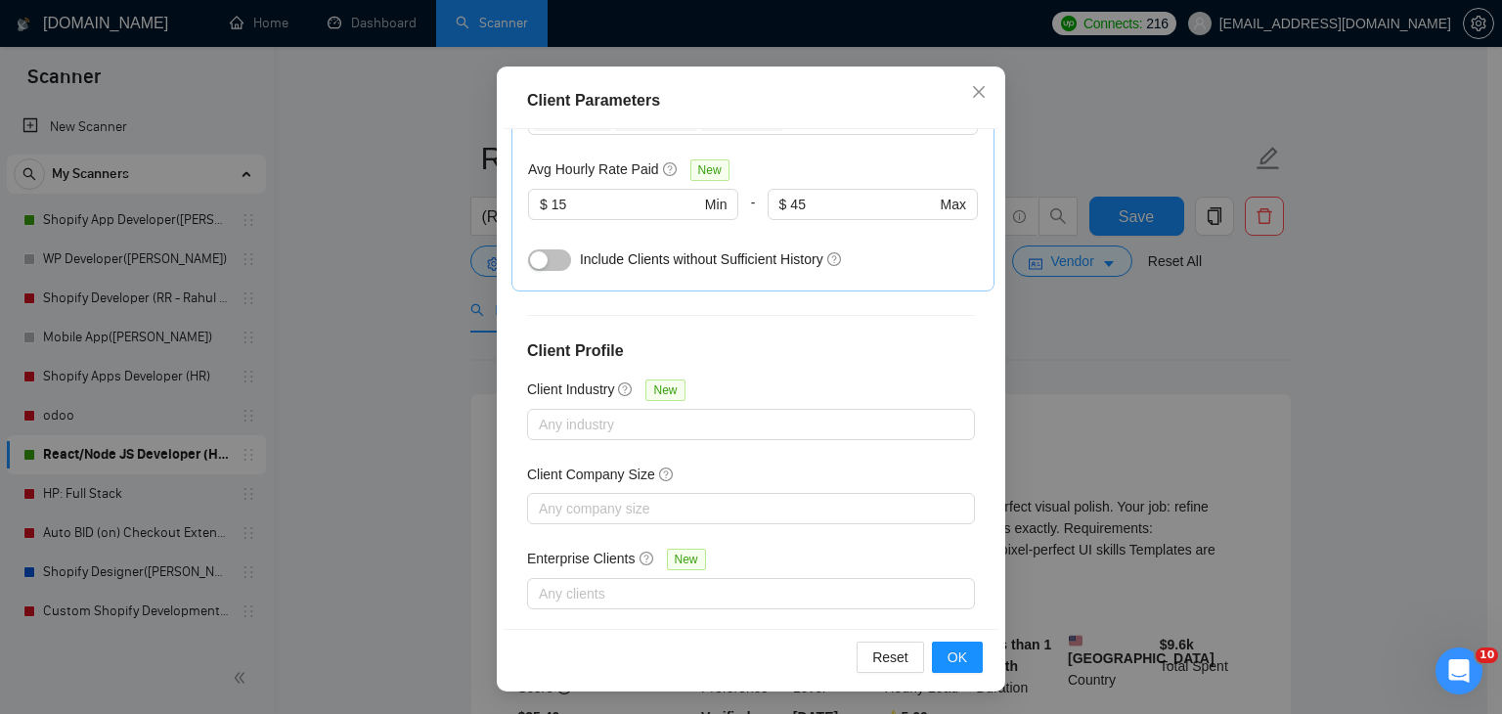
click at [1199, 370] on div "Client Parameters Client Location Include Client Countries Select Exclude Clien…" at bounding box center [751, 357] width 1502 height 714
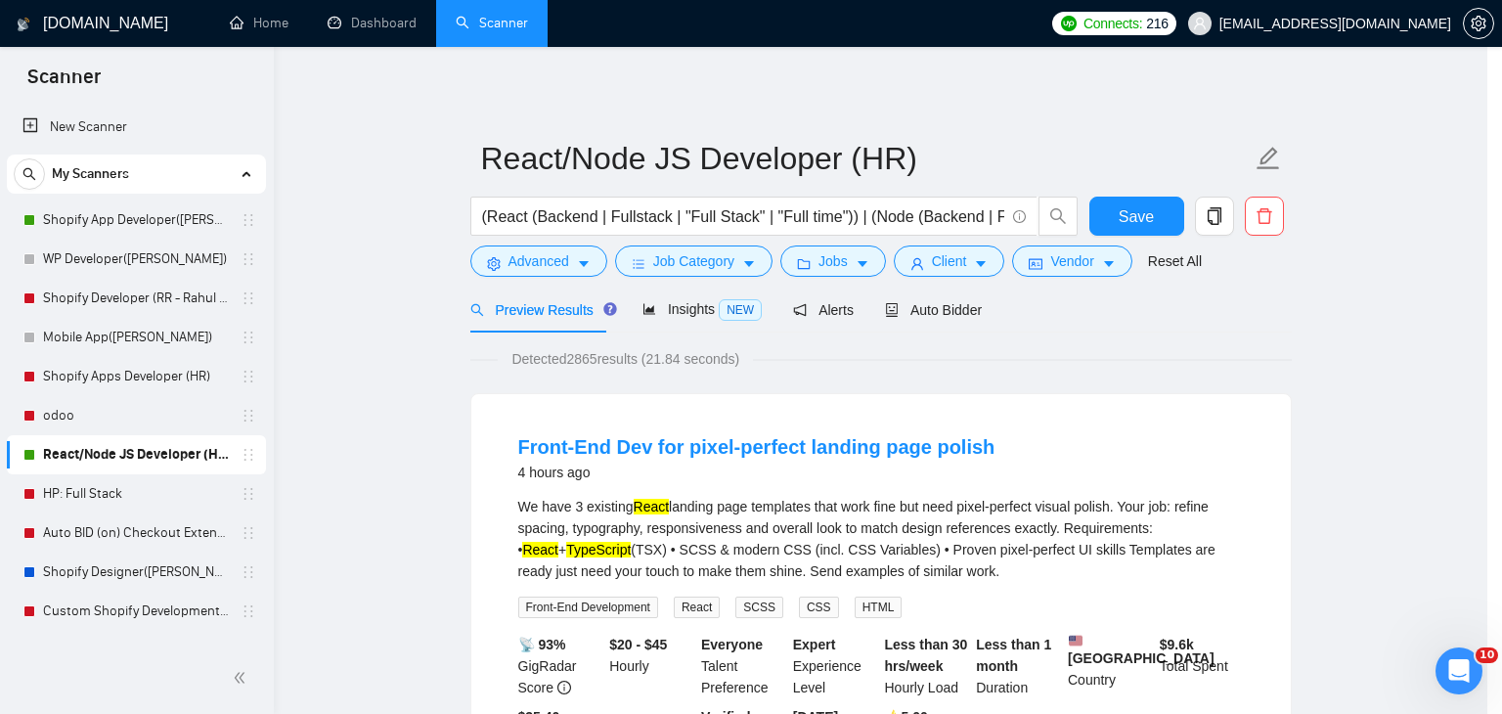
scroll to position [51, 0]
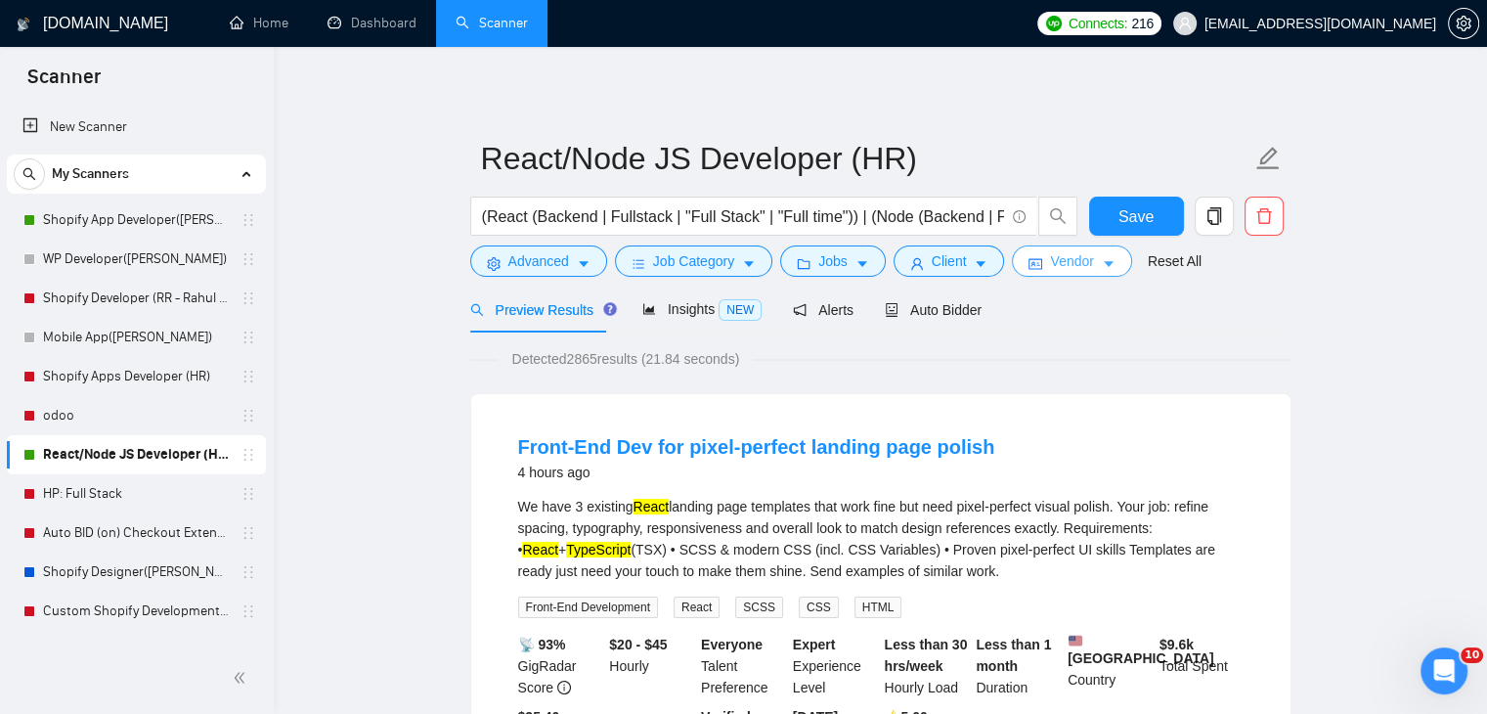
click at [1095, 272] on button "Vendor" at bounding box center [1071, 260] width 119 height 31
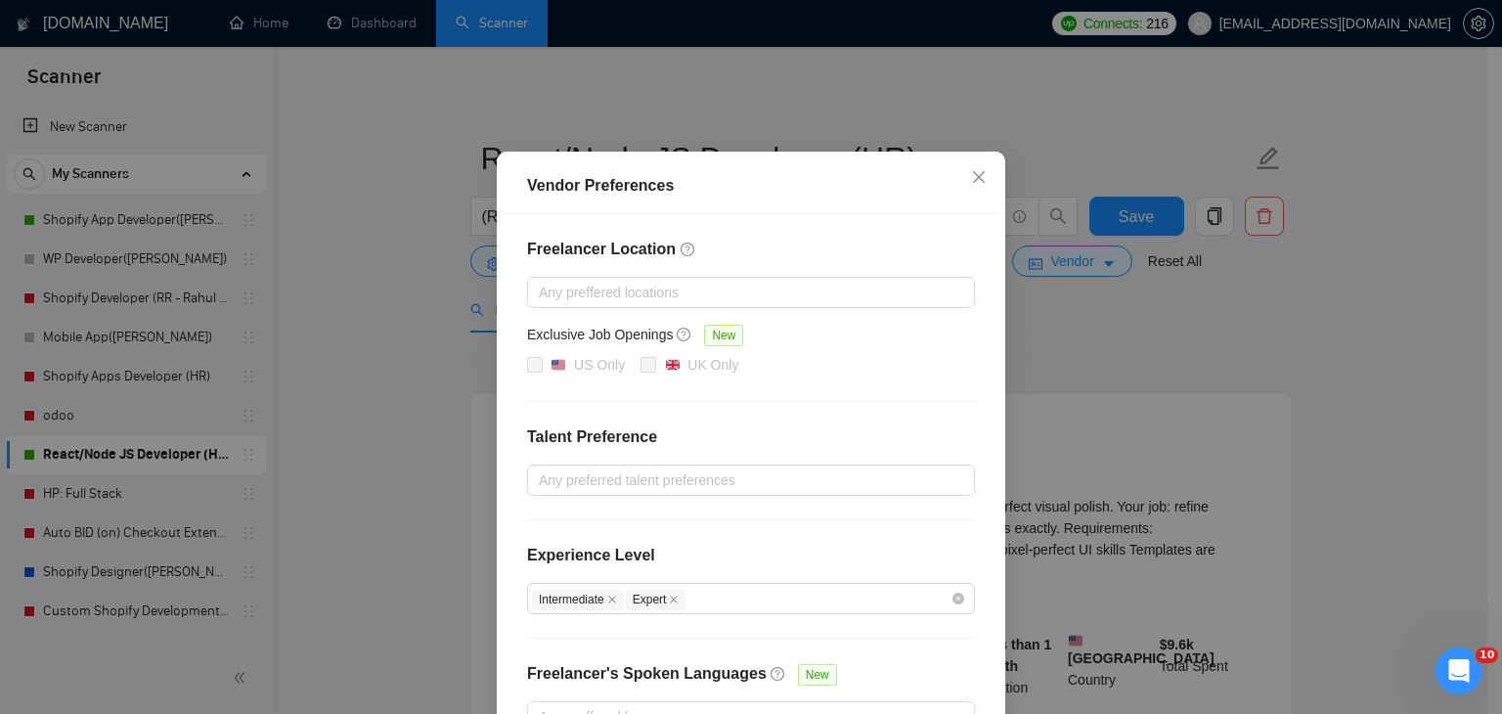
scroll to position [190, 0]
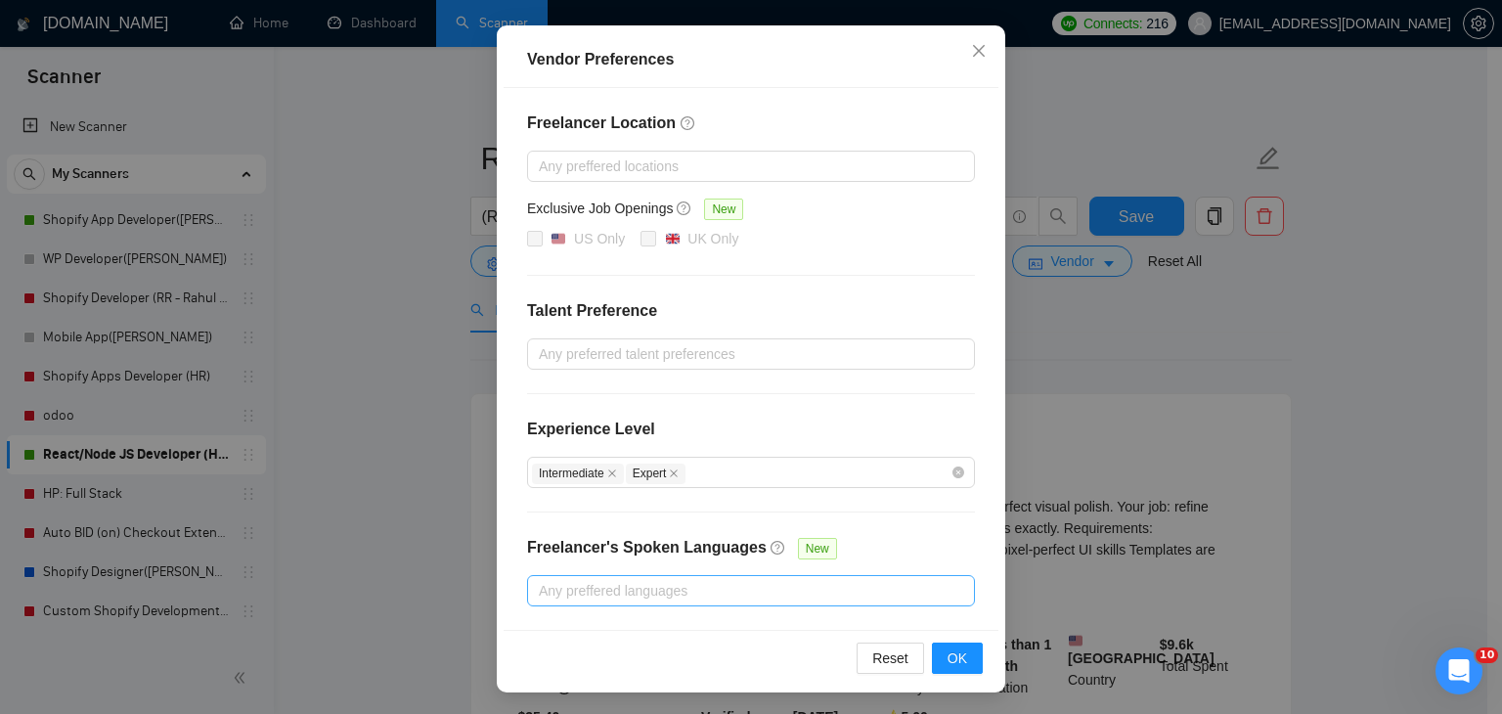
click at [640, 598] on div at bounding box center [741, 590] width 419 height 23
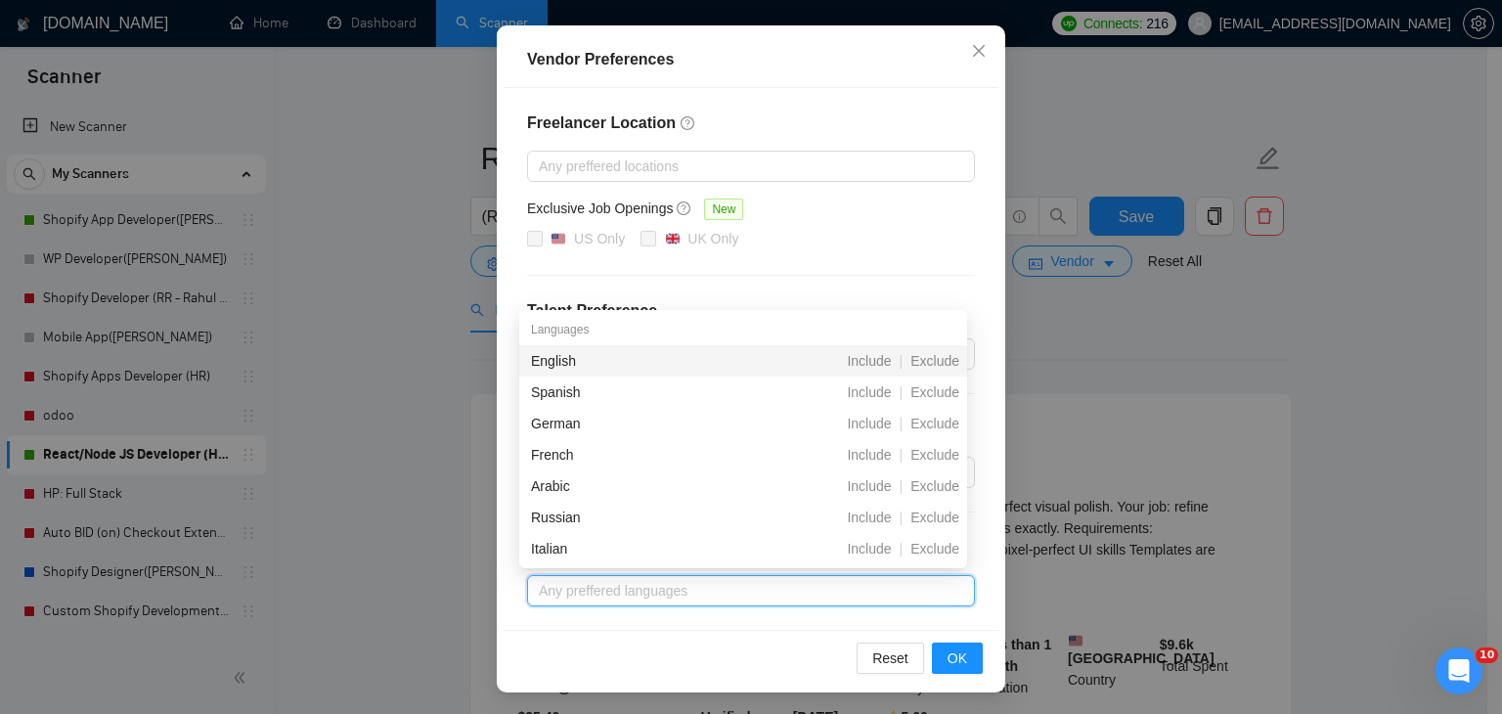
click at [751, 581] on div at bounding box center [741, 590] width 419 height 23
type input "e"
type input "E"
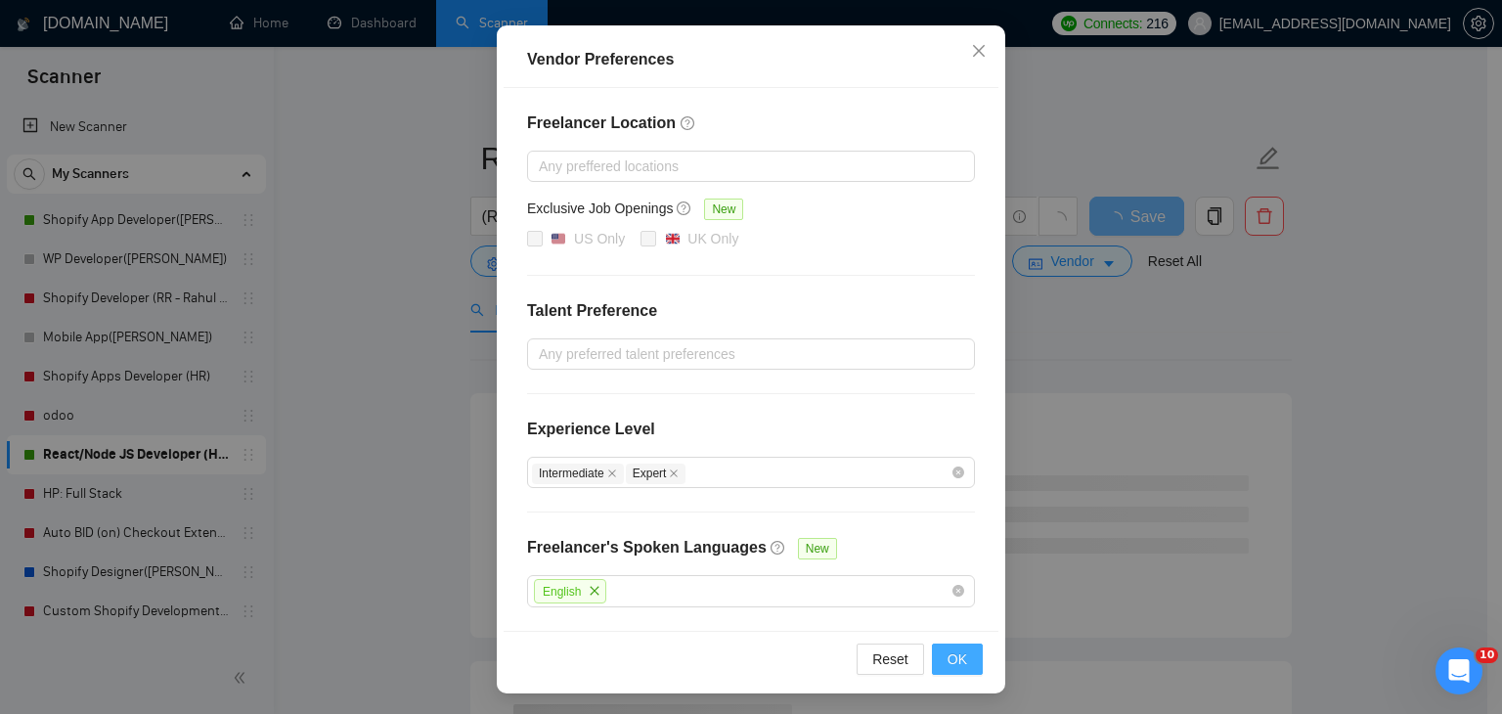
drag, startPoint x: 948, startPoint y: 652, endPoint x: 919, endPoint y: 668, distance: 32.4
click at [726, 599] on div "Reset OK" at bounding box center [751, 659] width 495 height 56
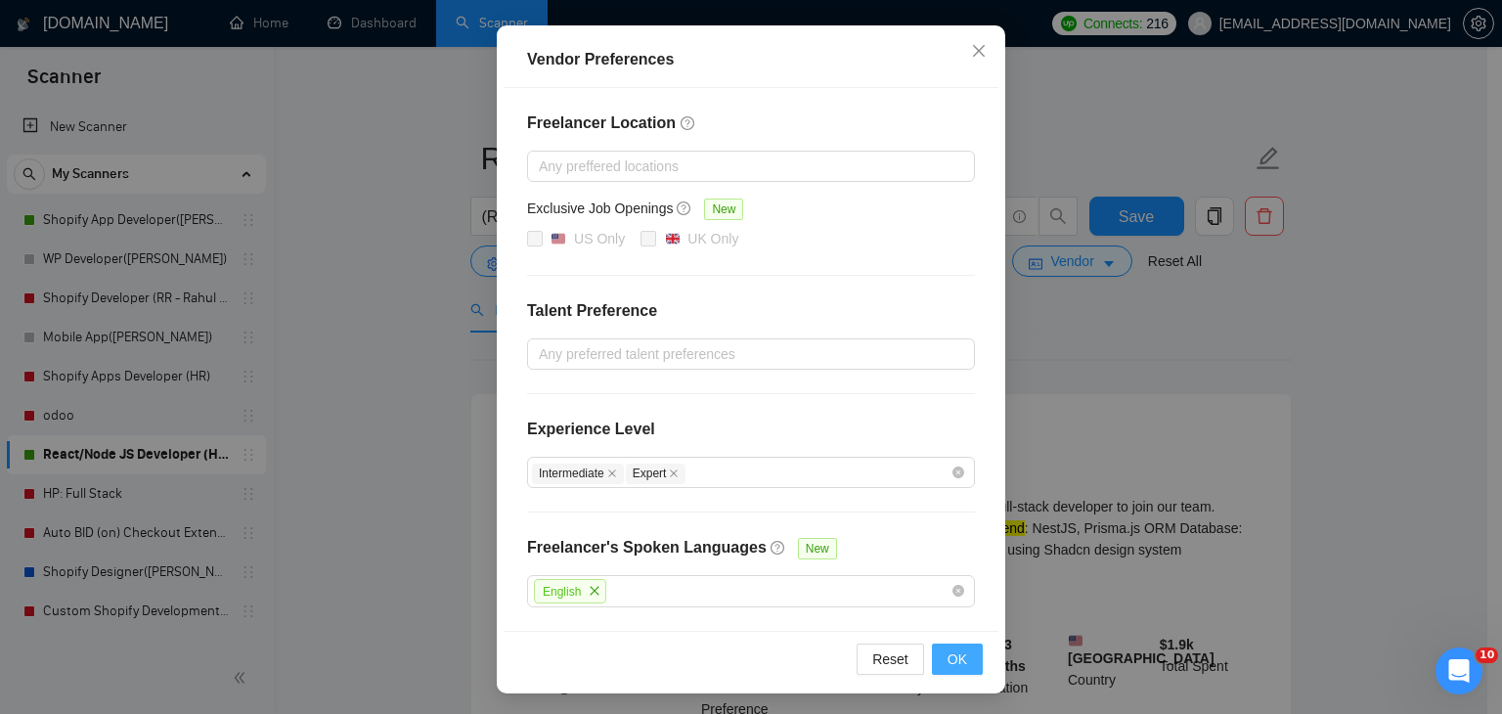
click at [954, 599] on span "OK" at bounding box center [958, 659] width 20 height 22
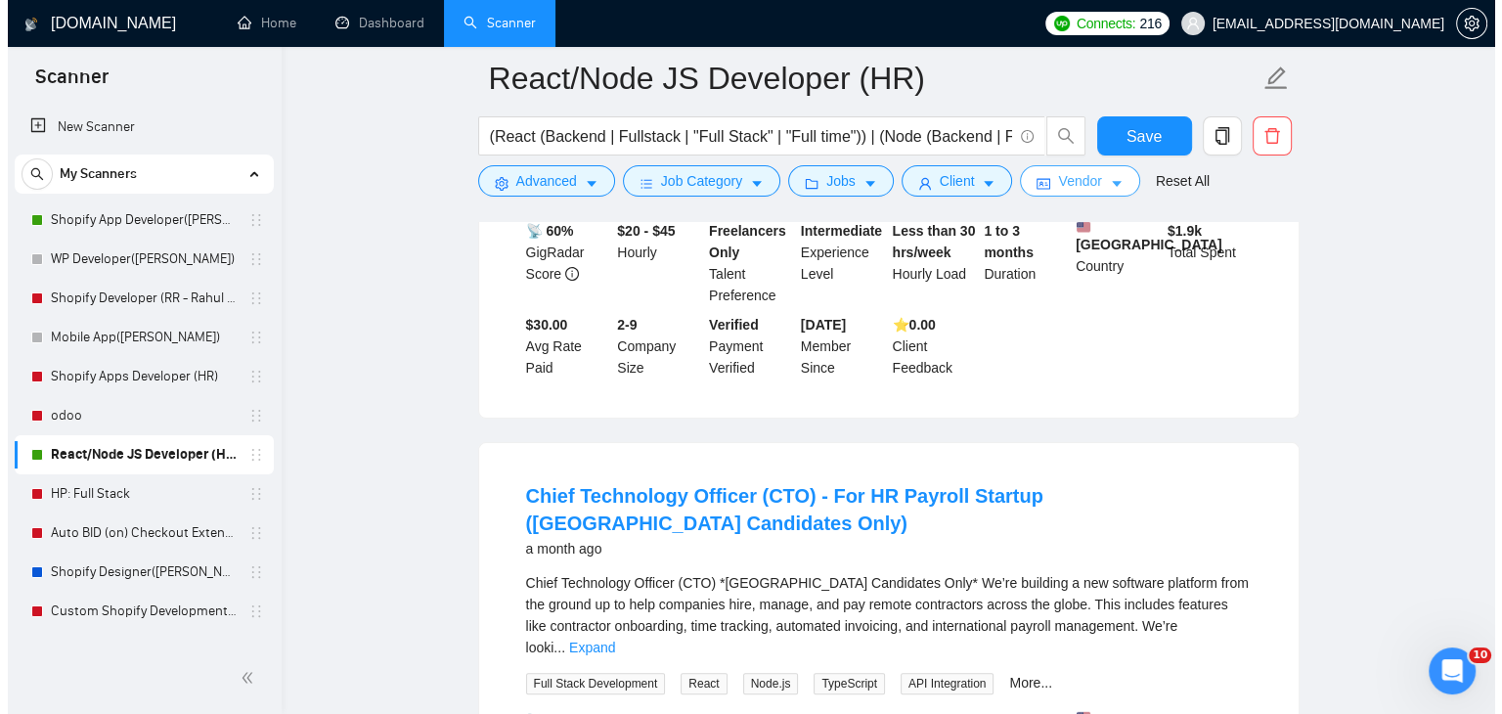
scroll to position [196, 0]
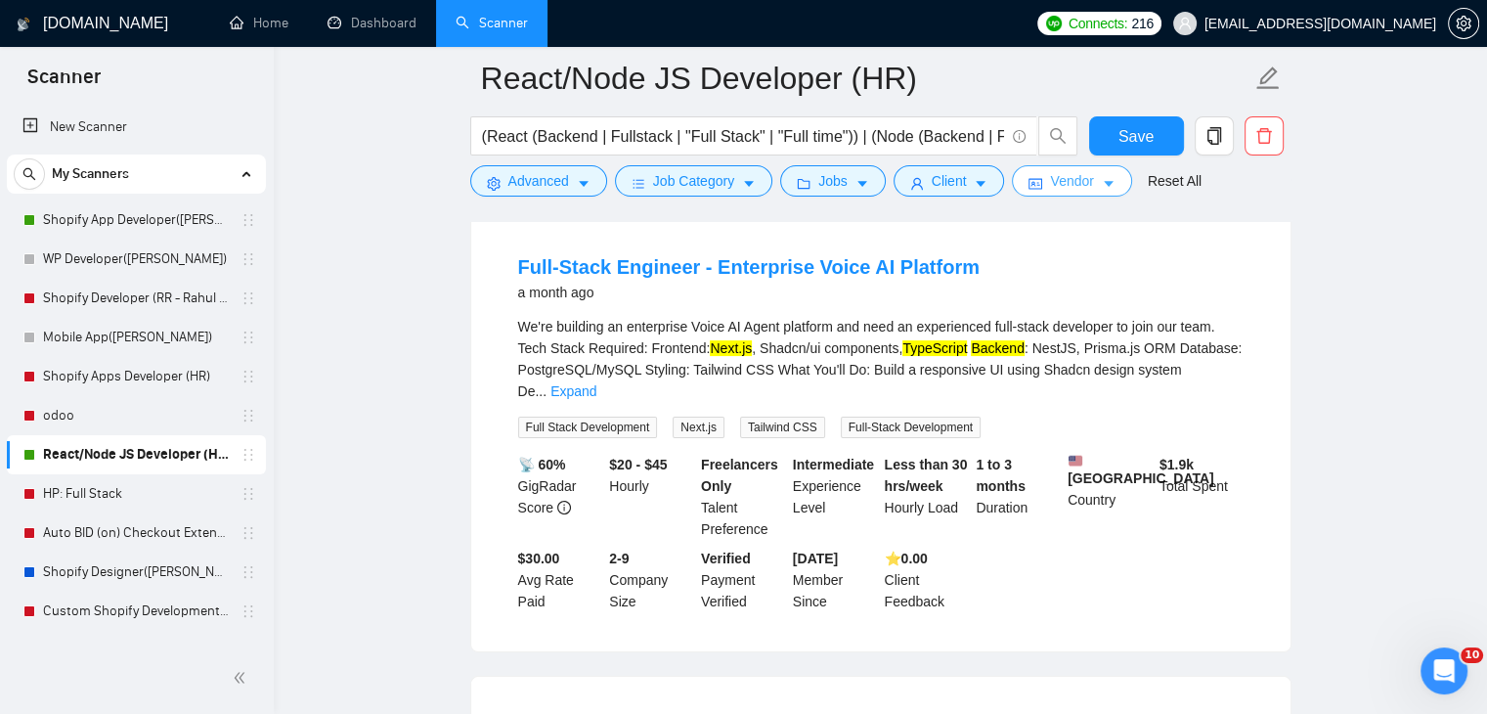
click at [1102, 187] on icon "caret-down" at bounding box center [1109, 184] width 14 height 14
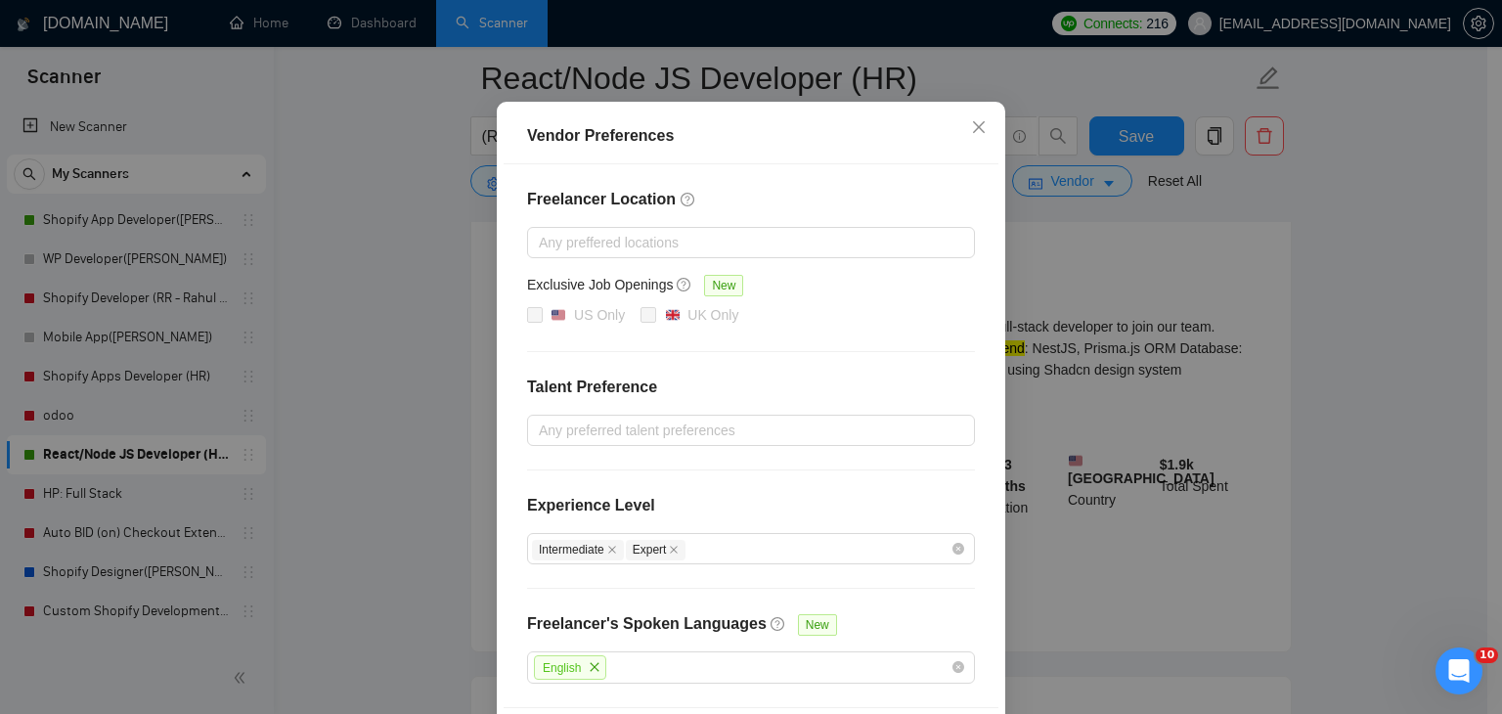
scroll to position [190, 0]
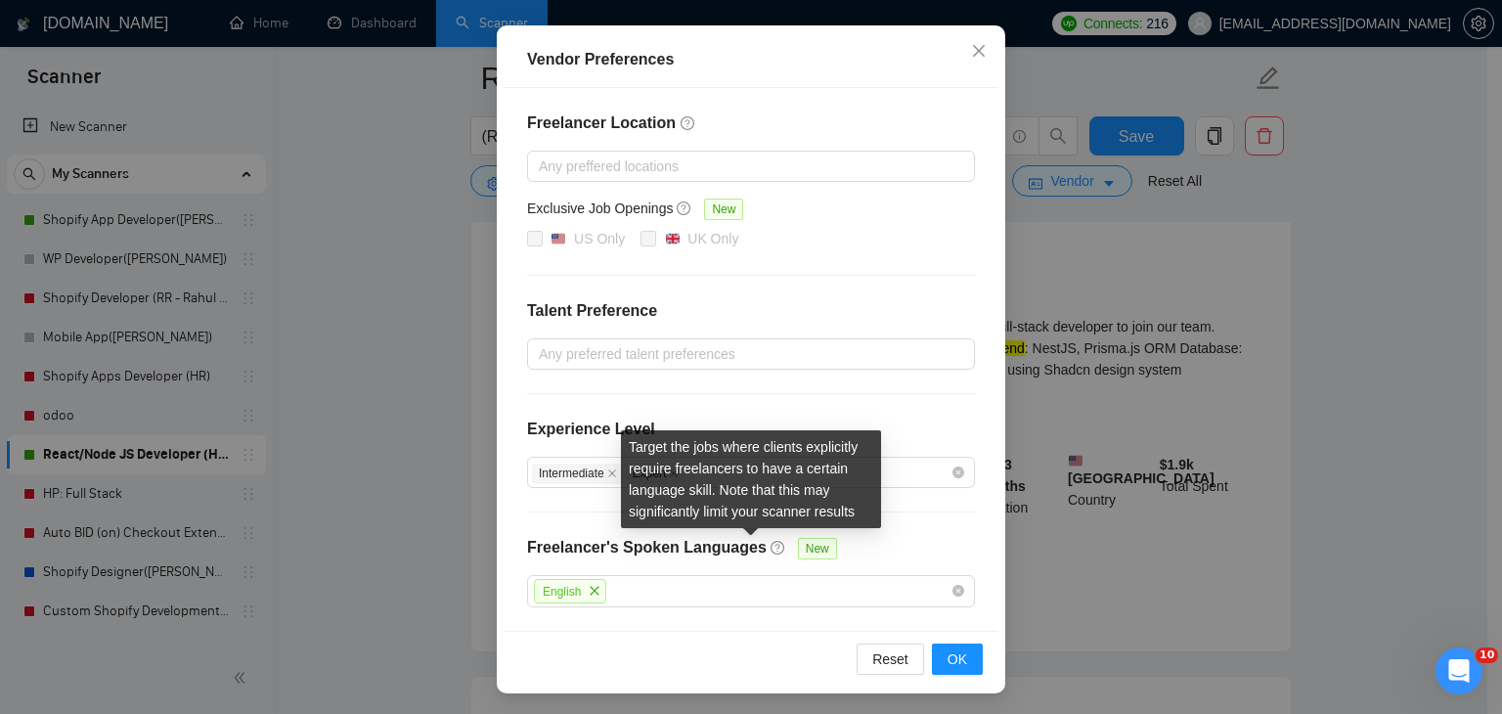
click at [771, 543] on icon "question-circle" at bounding box center [778, 548] width 14 height 14
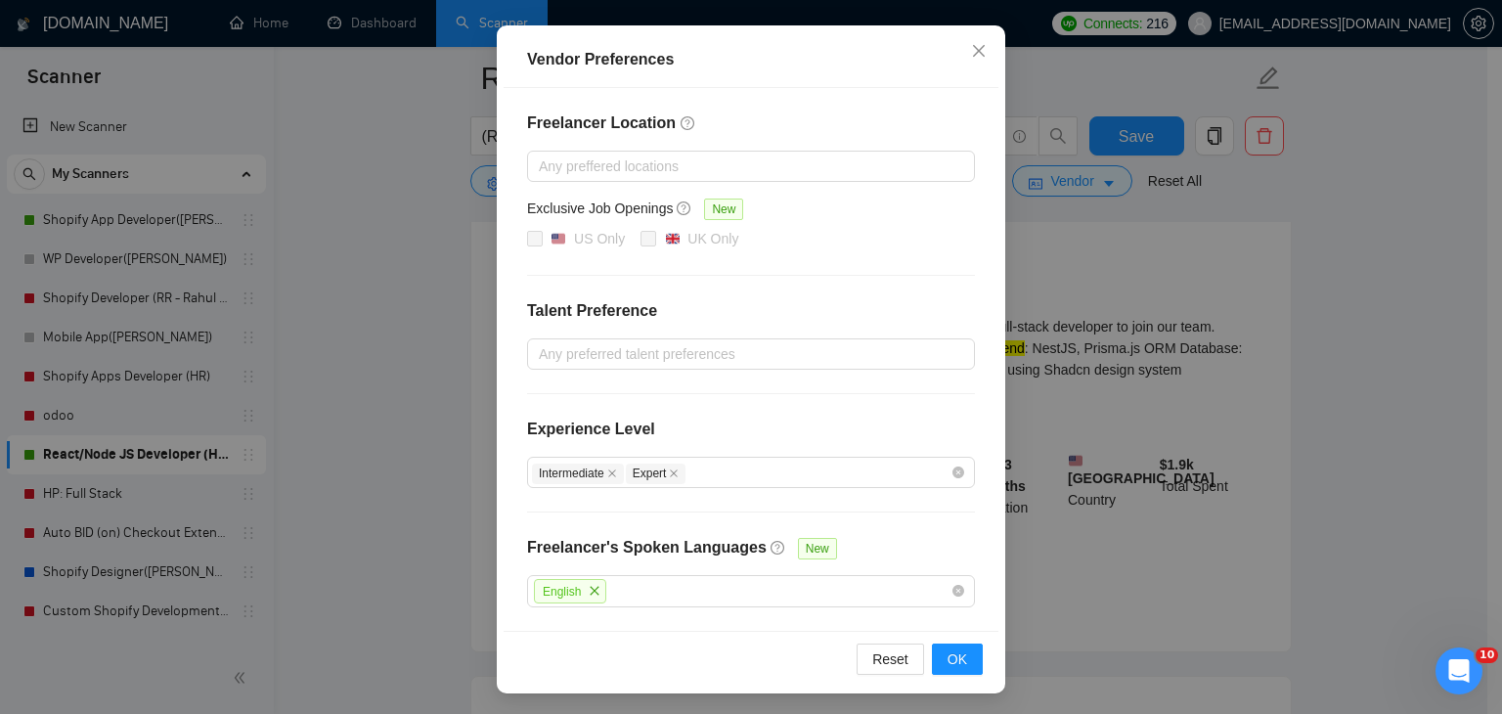
click at [771, 549] on icon "question-circle" at bounding box center [778, 548] width 14 height 14
drag, startPoint x: 589, startPoint y: 591, endPoint x: 782, endPoint y: 613, distance: 194.9
click at [652, 599] on div "Vendor Preferences Freelancer Location Any preffered locations Exclusive Job Op…" at bounding box center [751, 359] width 509 height 668
drag, startPoint x: 884, startPoint y: 645, endPoint x: 821, endPoint y: 15, distance: 633.9
click at [685, 353] on div "Vendor Preferences Freelancer Location Any preffered locations Exclusive Job Op…" at bounding box center [751, 359] width 509 height 668
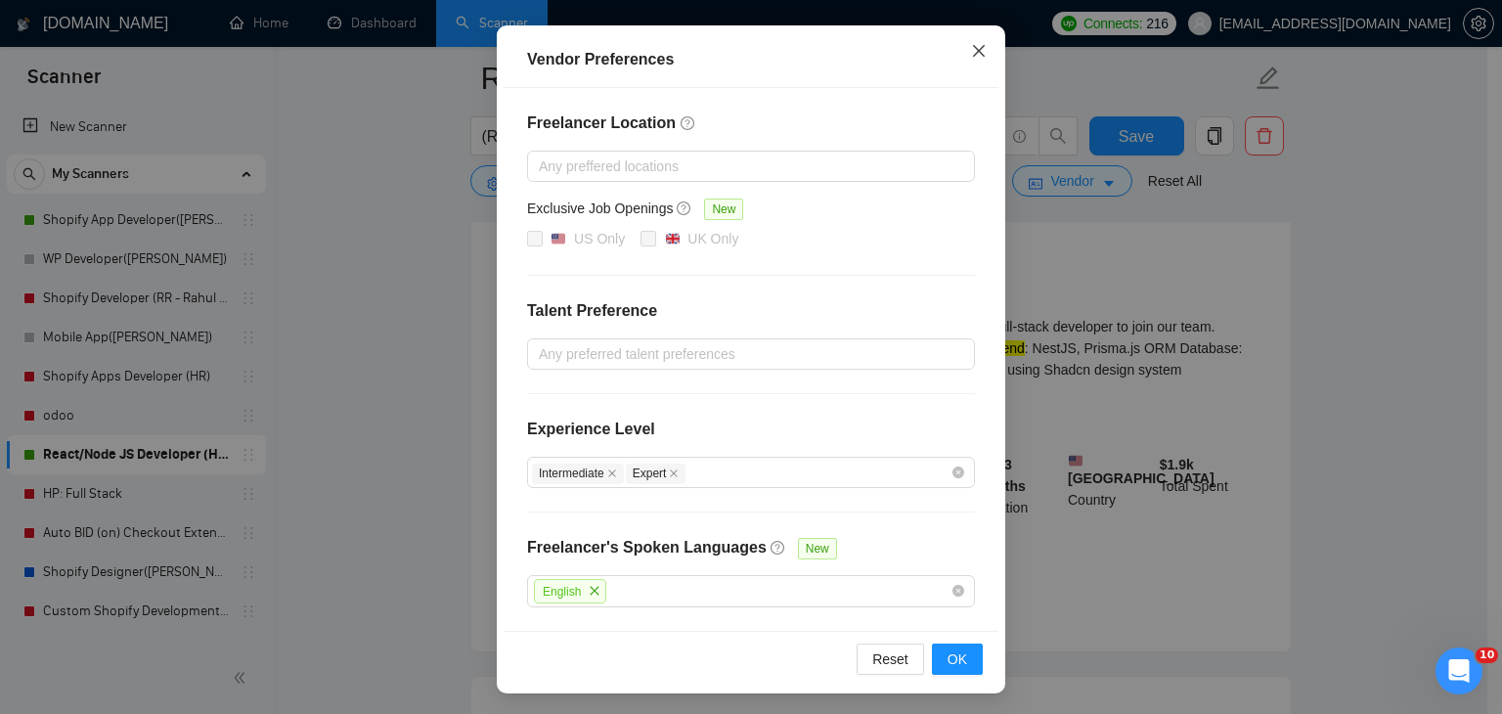
click at [973, 54] on icon "close" at bounding box center [979, 51] width 12 height 12
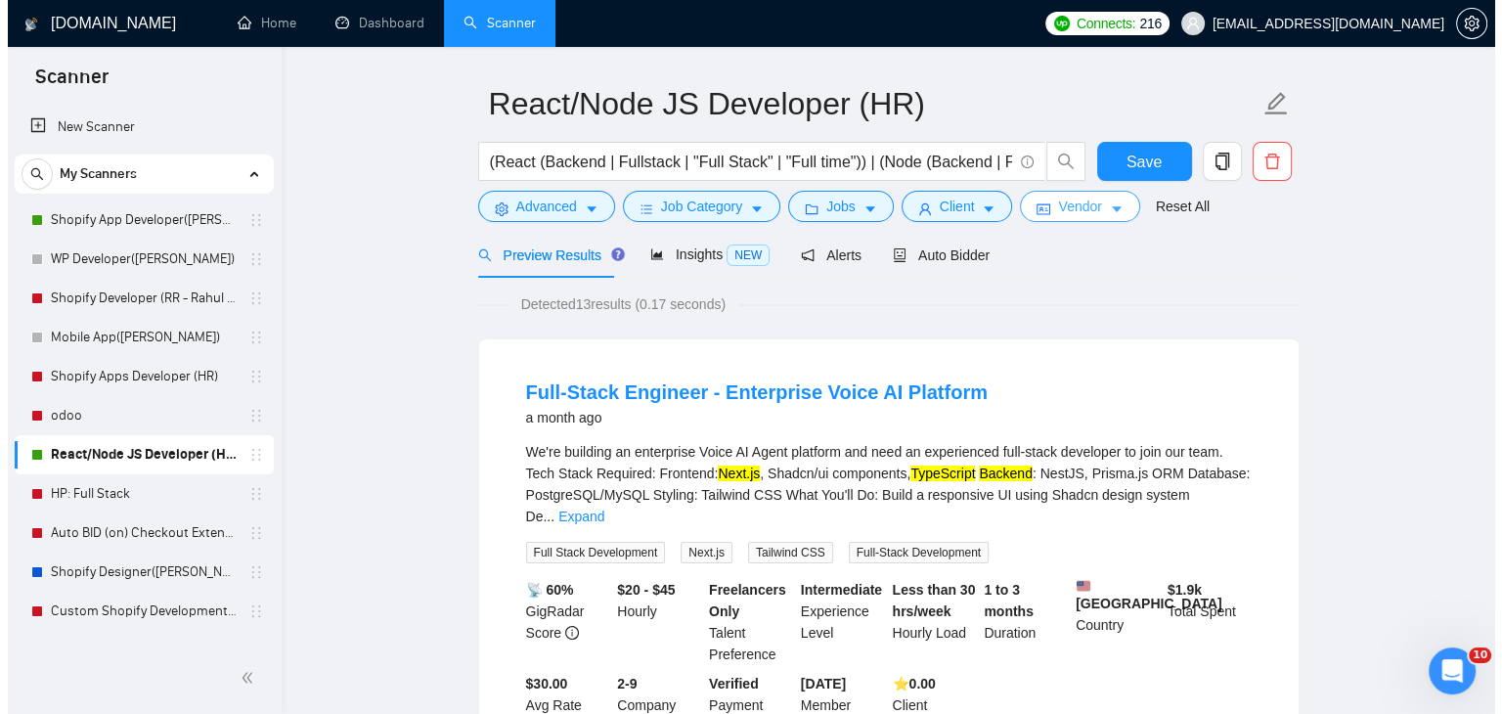
scroll to position [0, 0]
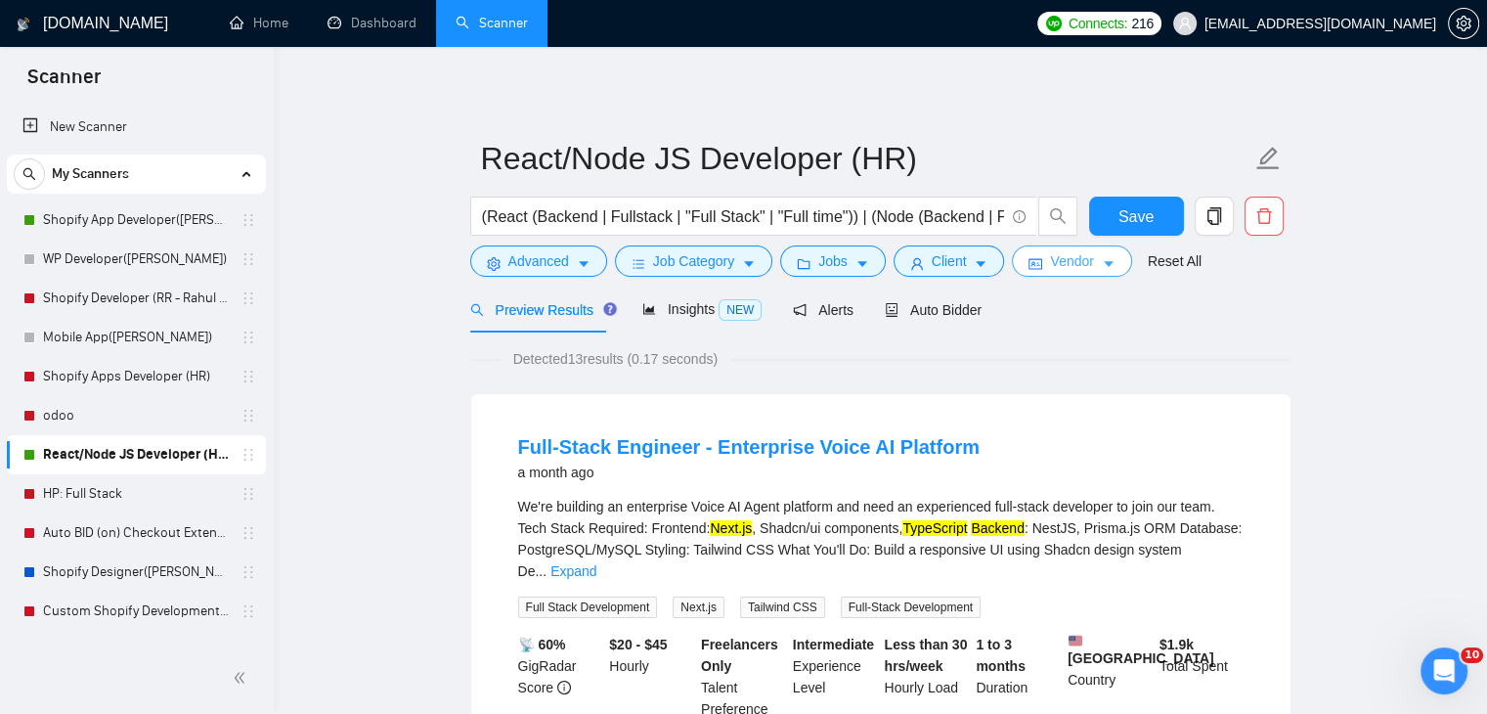
click at [1084, 263] on span "Vendor" at bounding box center [1071, 261] width 43 height 22
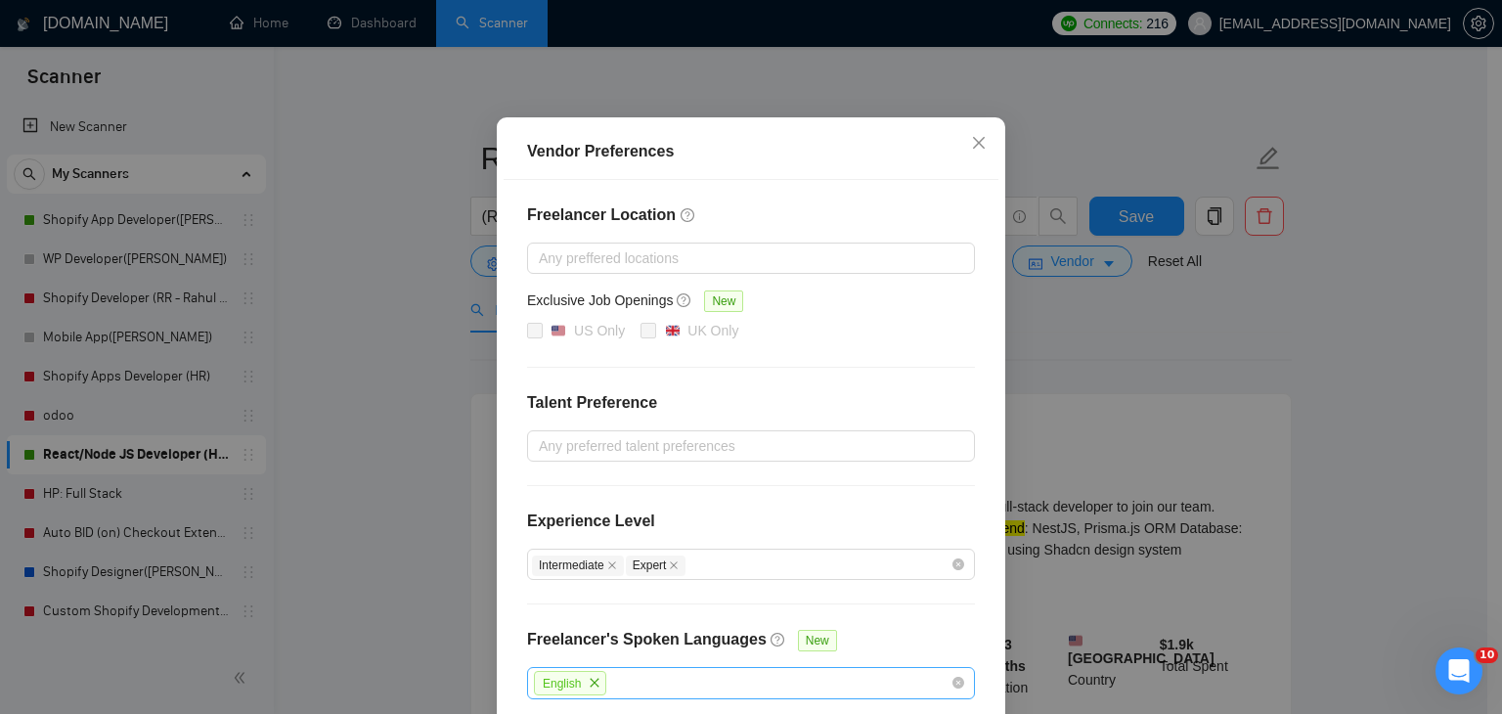
scroll to position [190, 0]
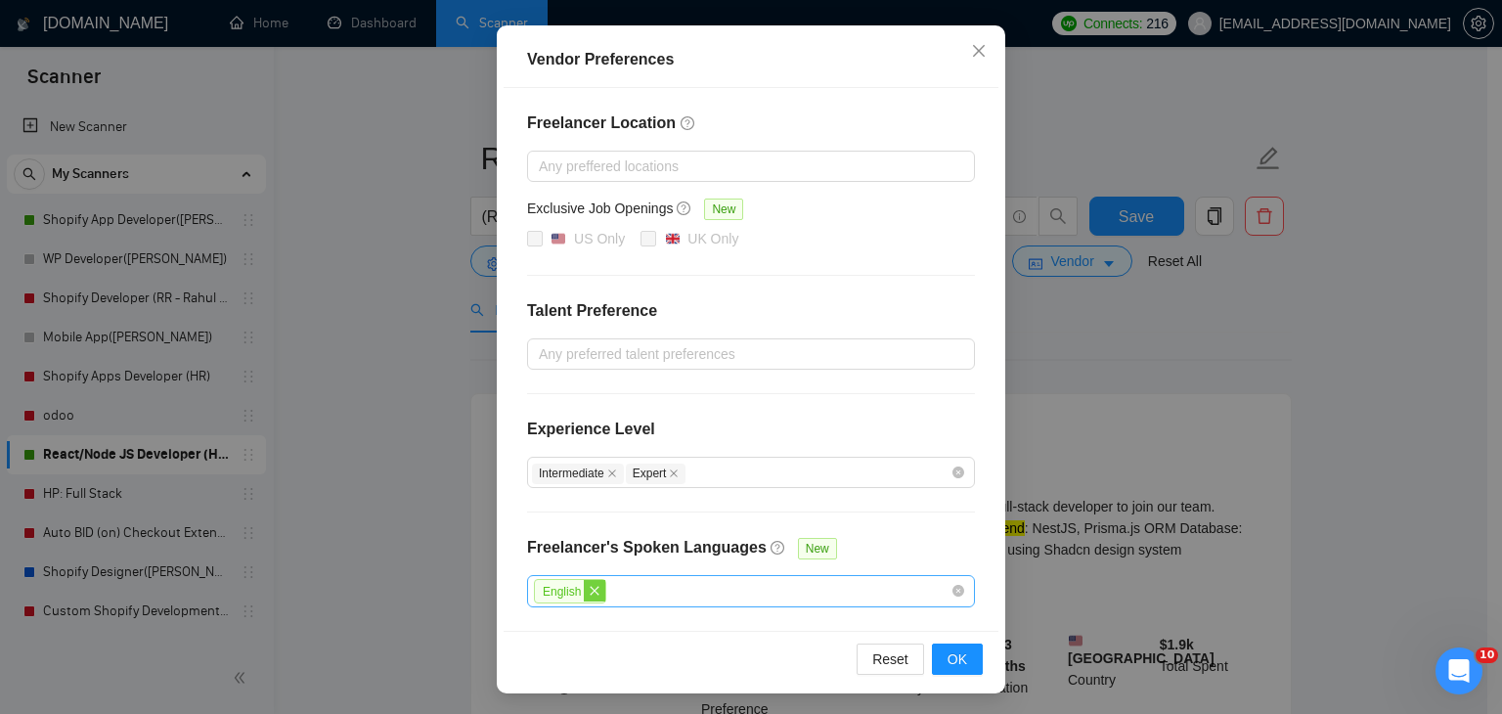
click at [594, 588] on span "close" at bounding box center [595, 591] width 22 height 22
click at [948, 599] on span "OK" at bounding box center [958, 658] width 20 height 22
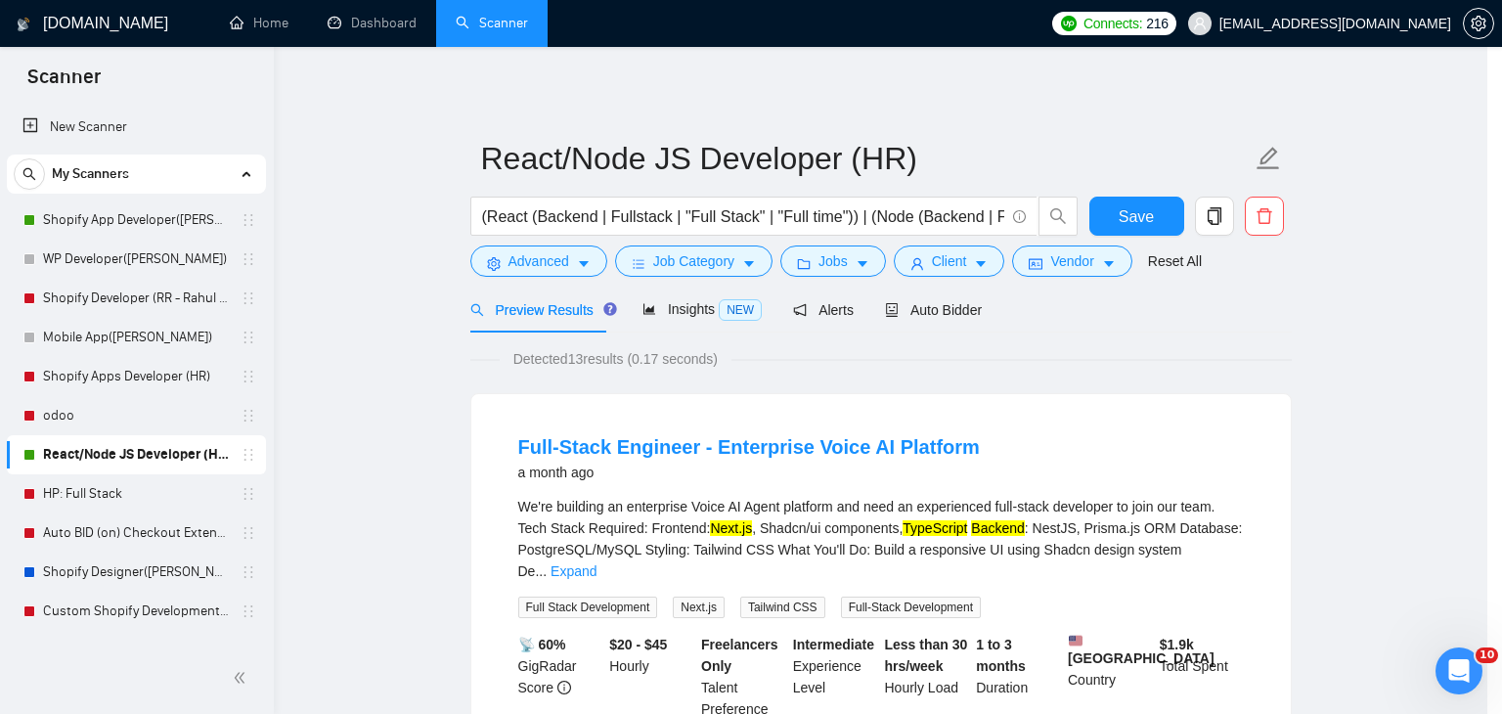
scroll to position [92, 0]
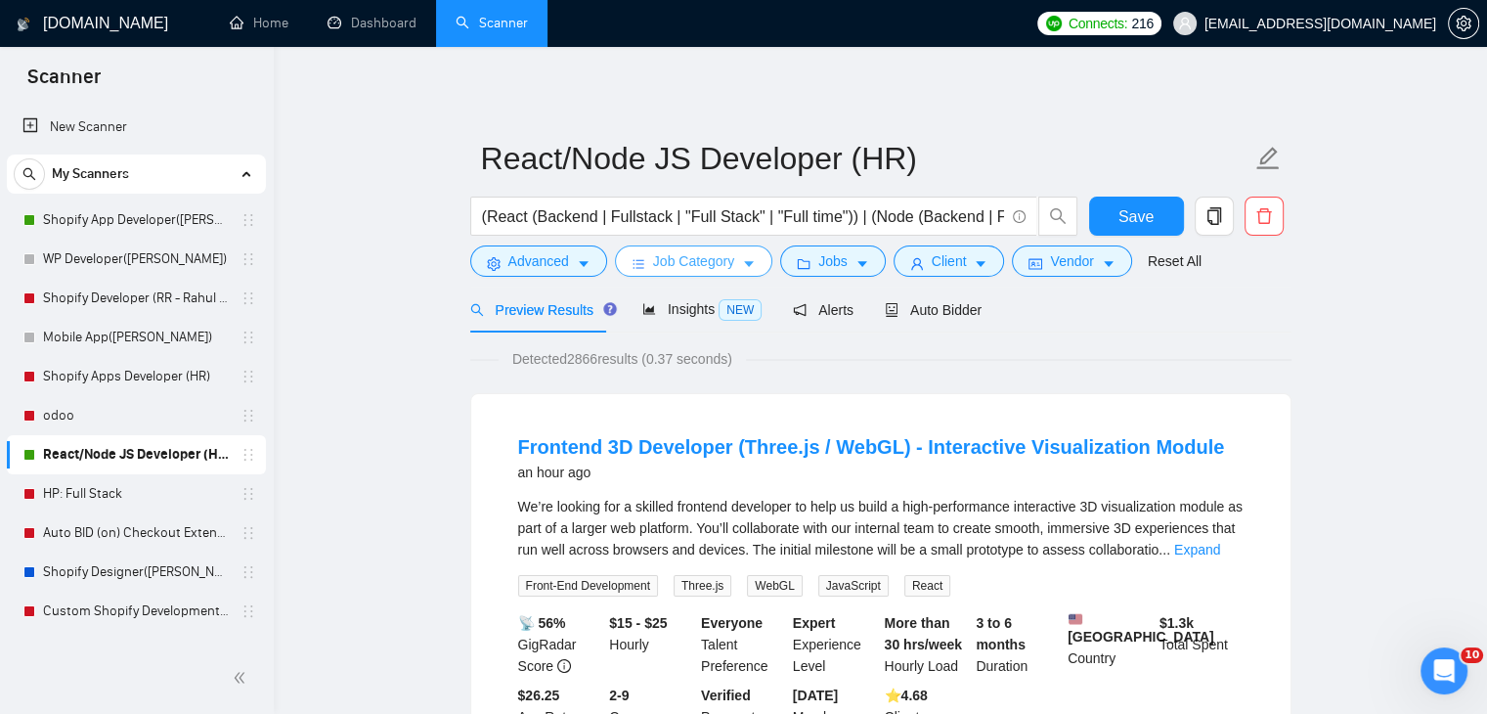
click at [707, 257] on span "Job Category" at bounding box center [693, 261] width 81 height 22
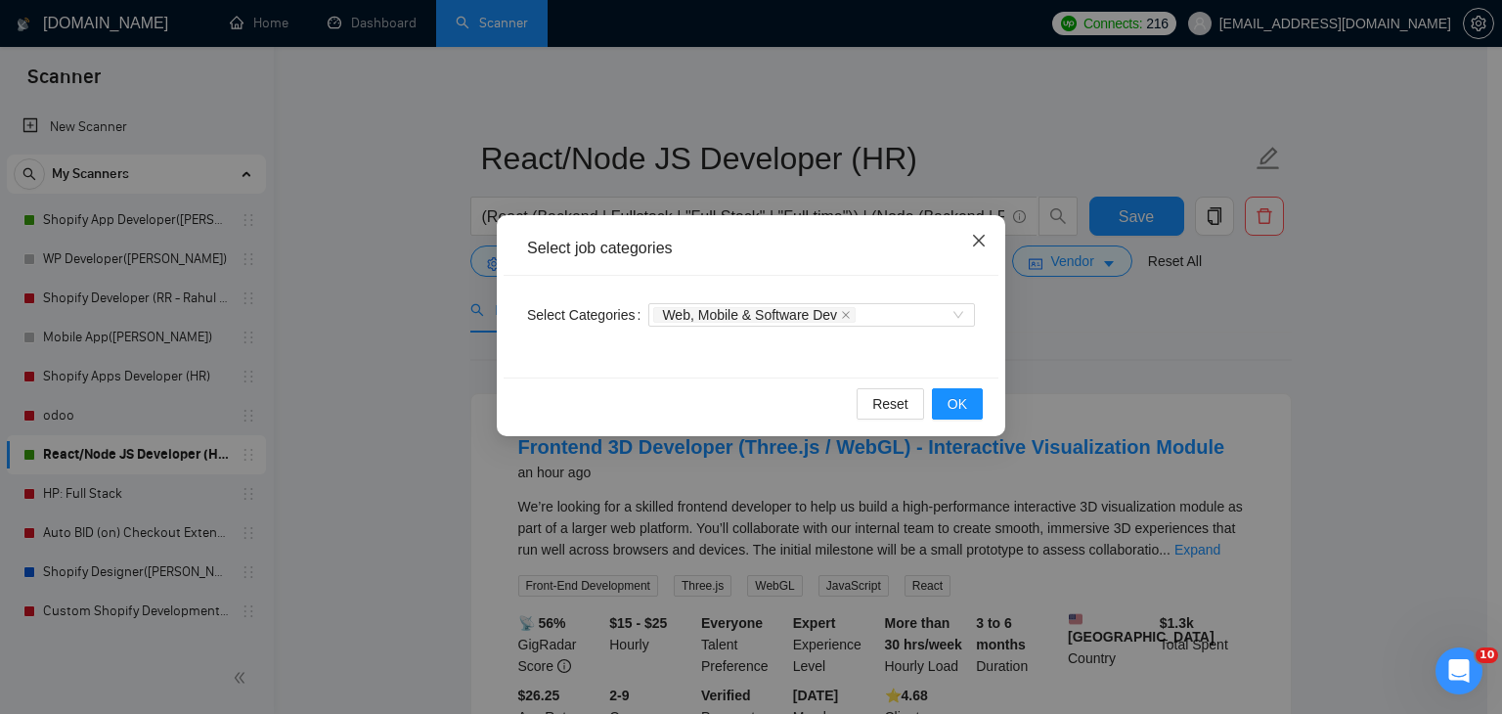
click at [977, 243] on icon "close" at bounding box center [979, 241] width 16 height 16
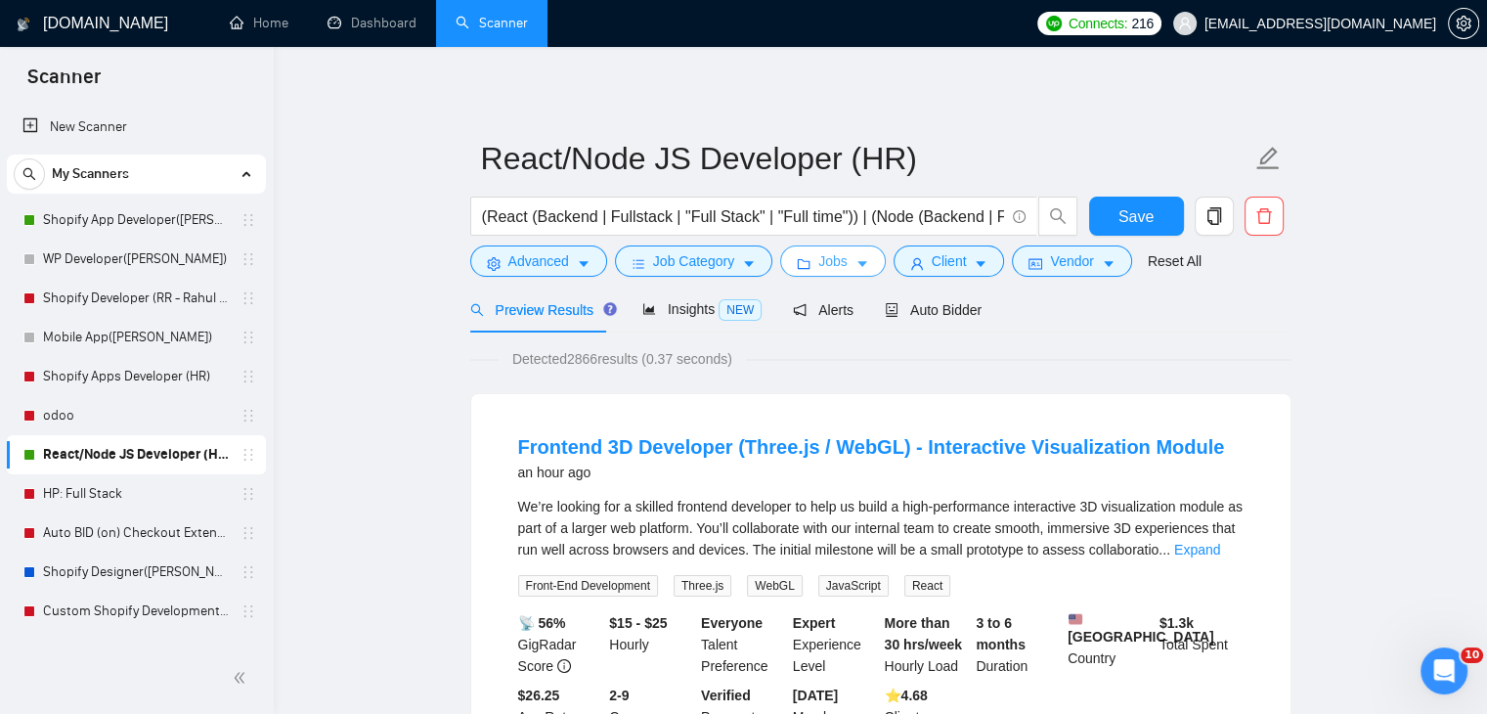
click at [825, 266] on span "Jobs" at bounding box center [833, 261] width 29 height 22
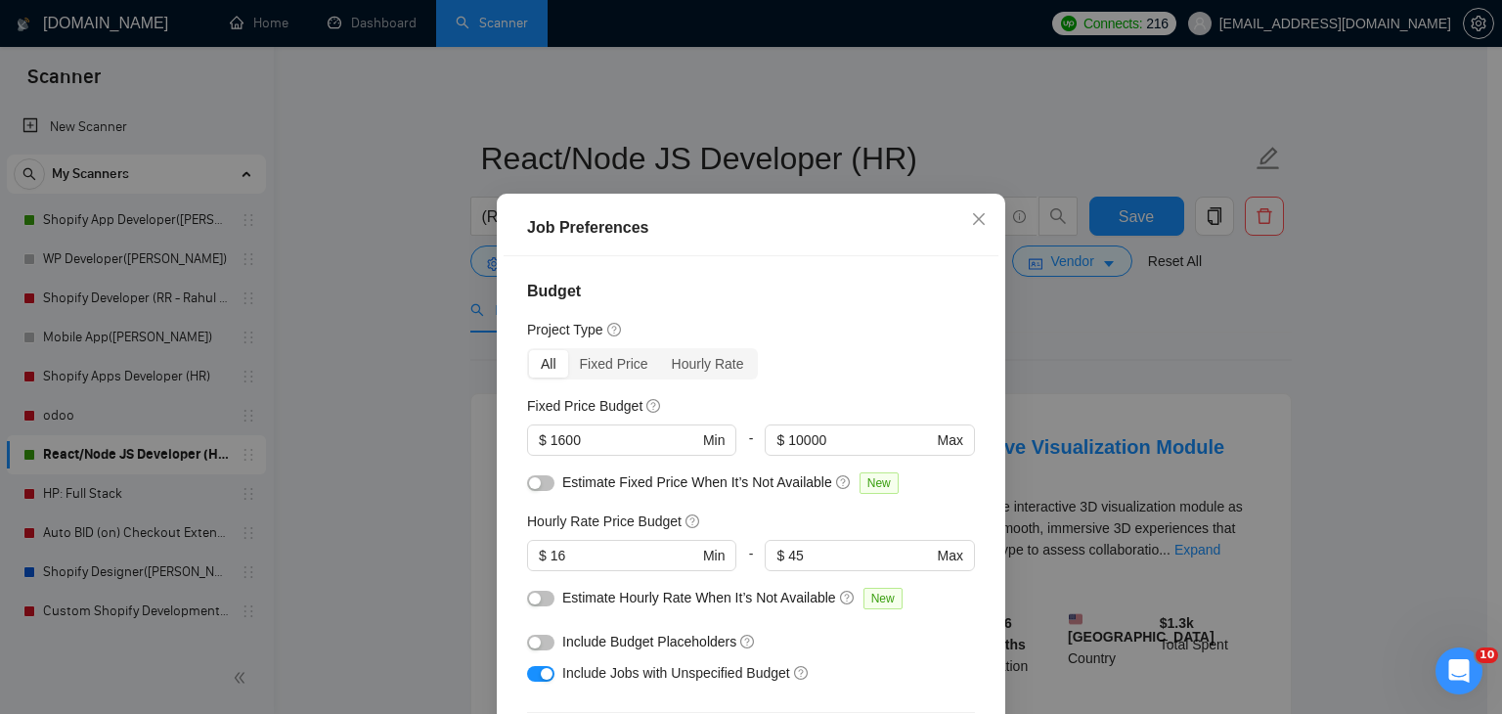
scroll to position [0, 0]
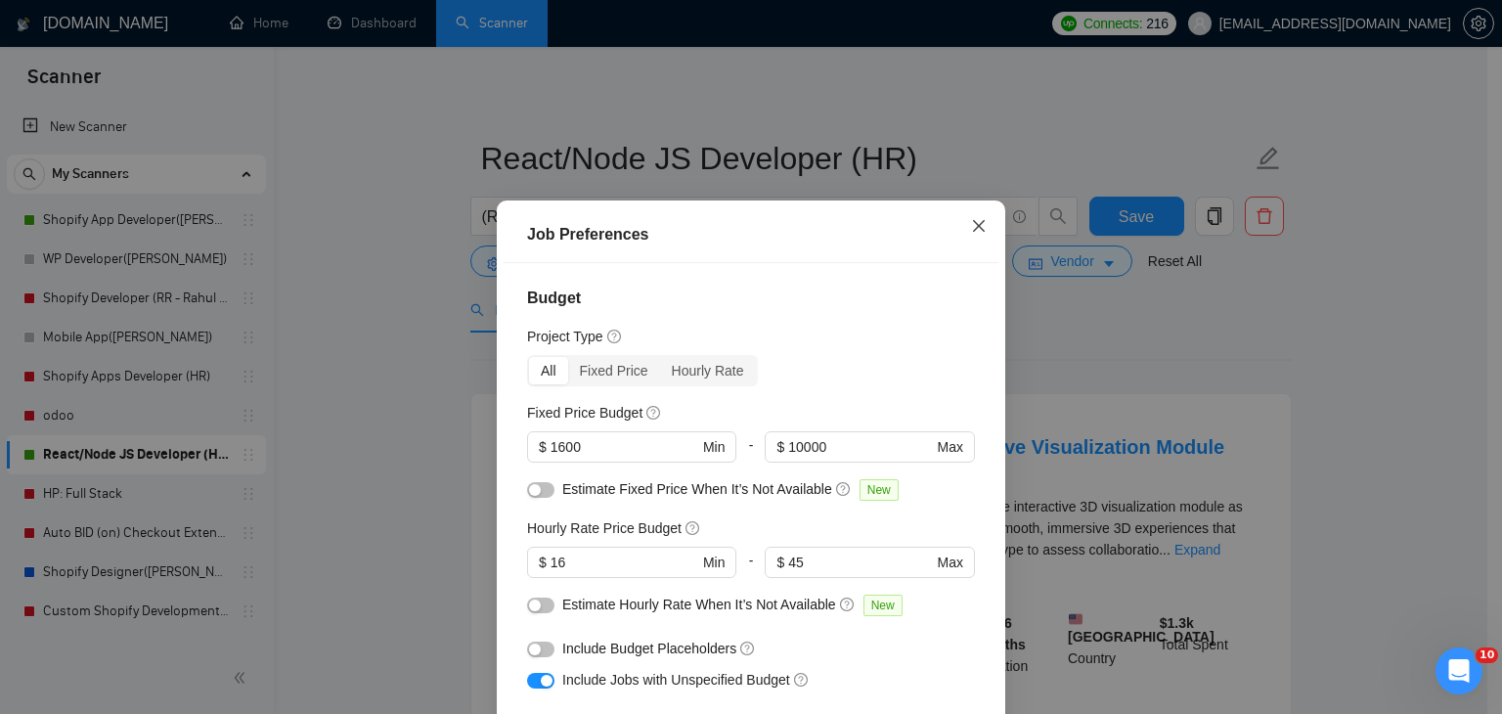
click at [971, 232] on icon "close" at bounding box center [979, 226] width 16 height 16
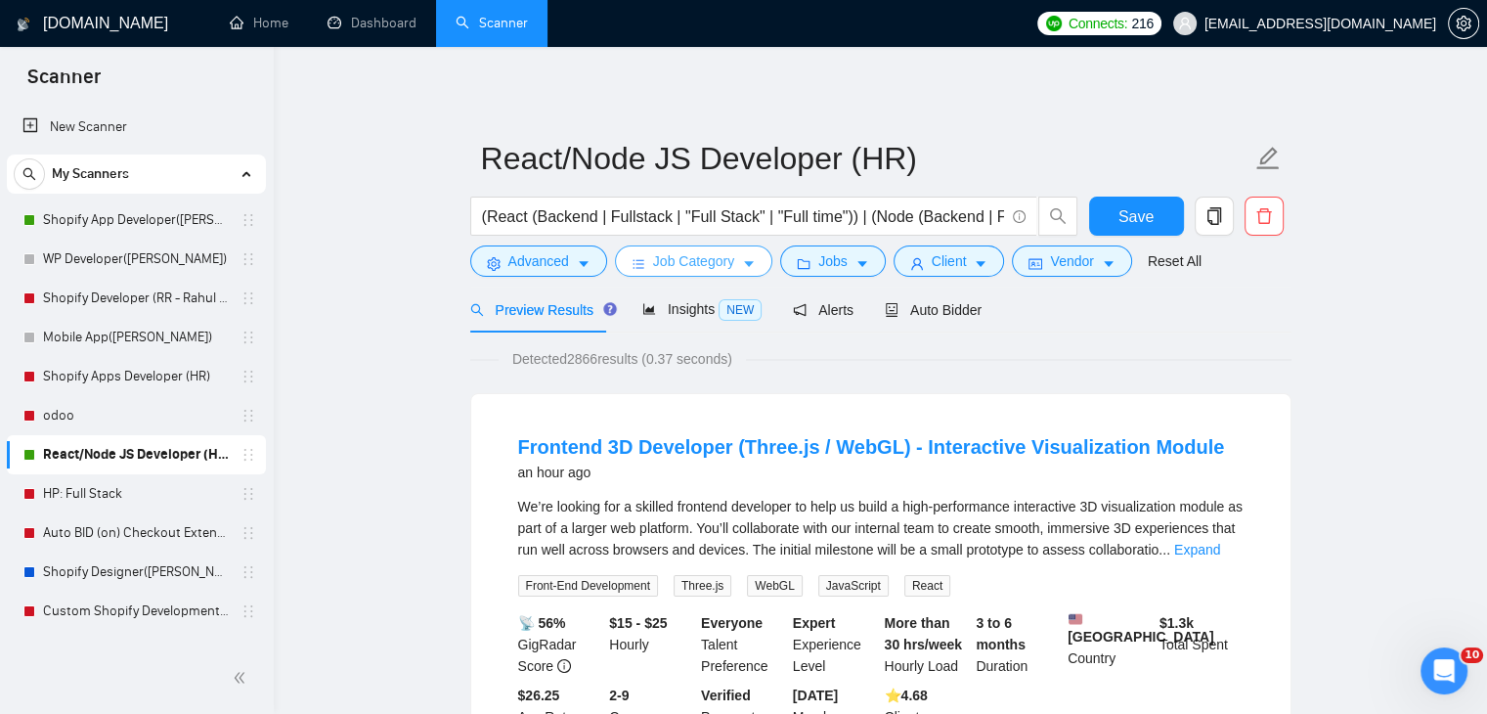
click at [733, 263] on button "Job Category" at bounding box center [693, 260] width 157 height 31
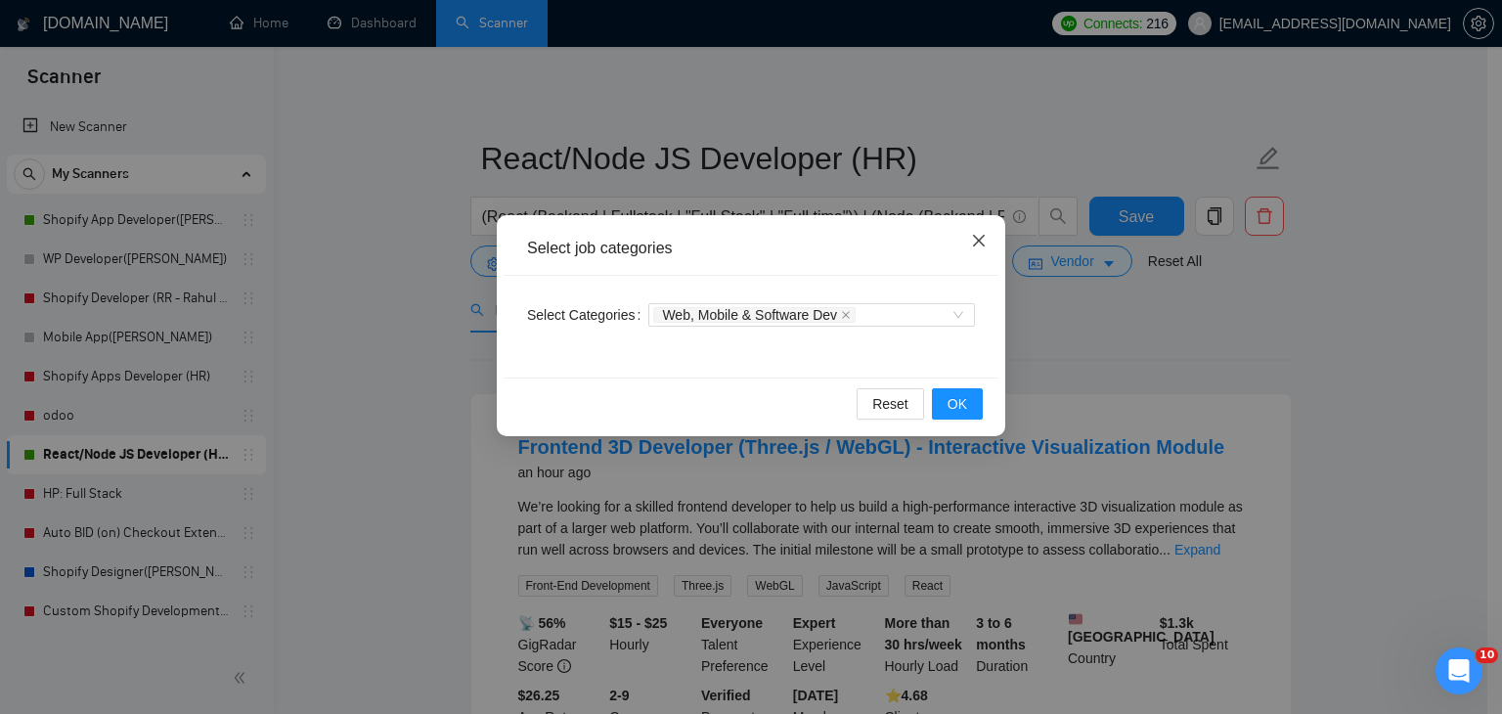
click at [978, 248] on icon "close" at bounding box center [979, 241] width 16 height 16
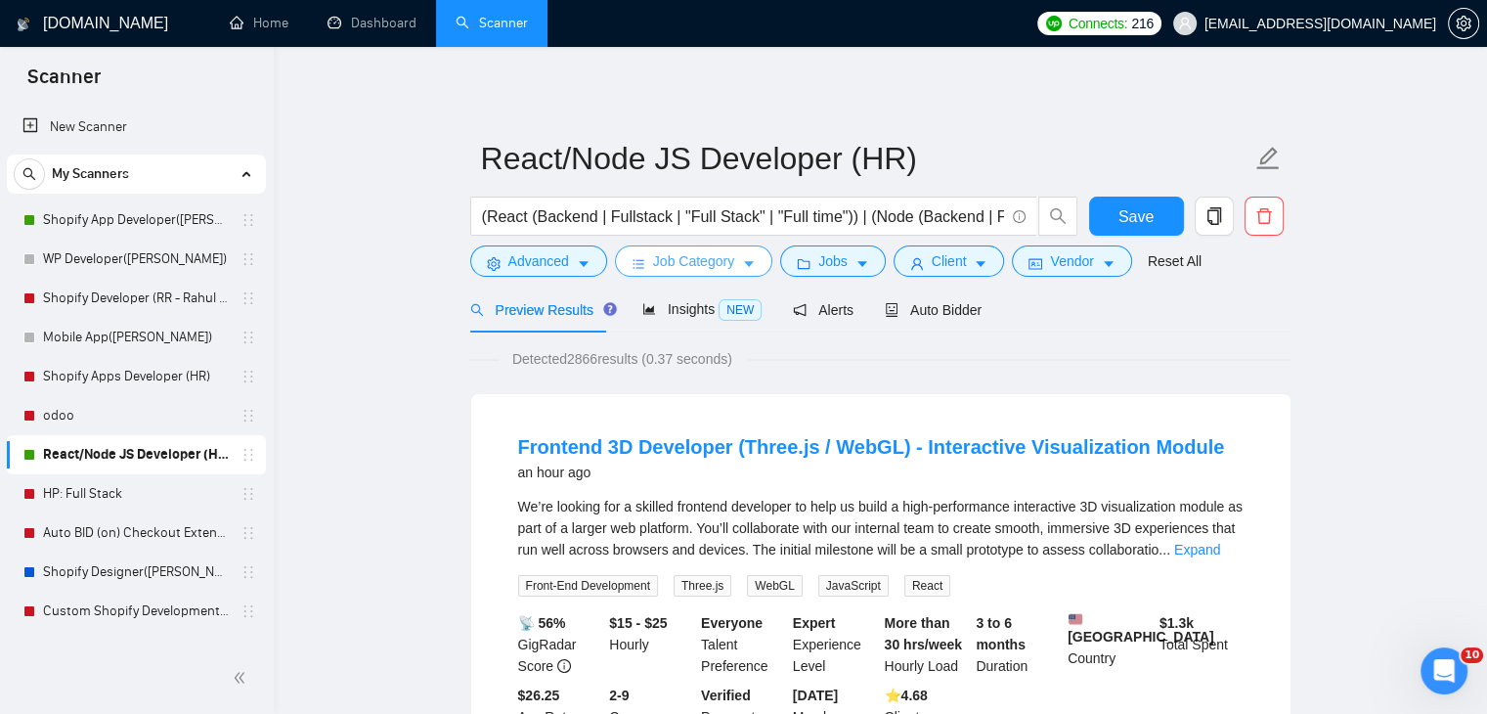
click at [727, 271] on span "Job Category" at bounding box center [693, 261] width 81 height 22
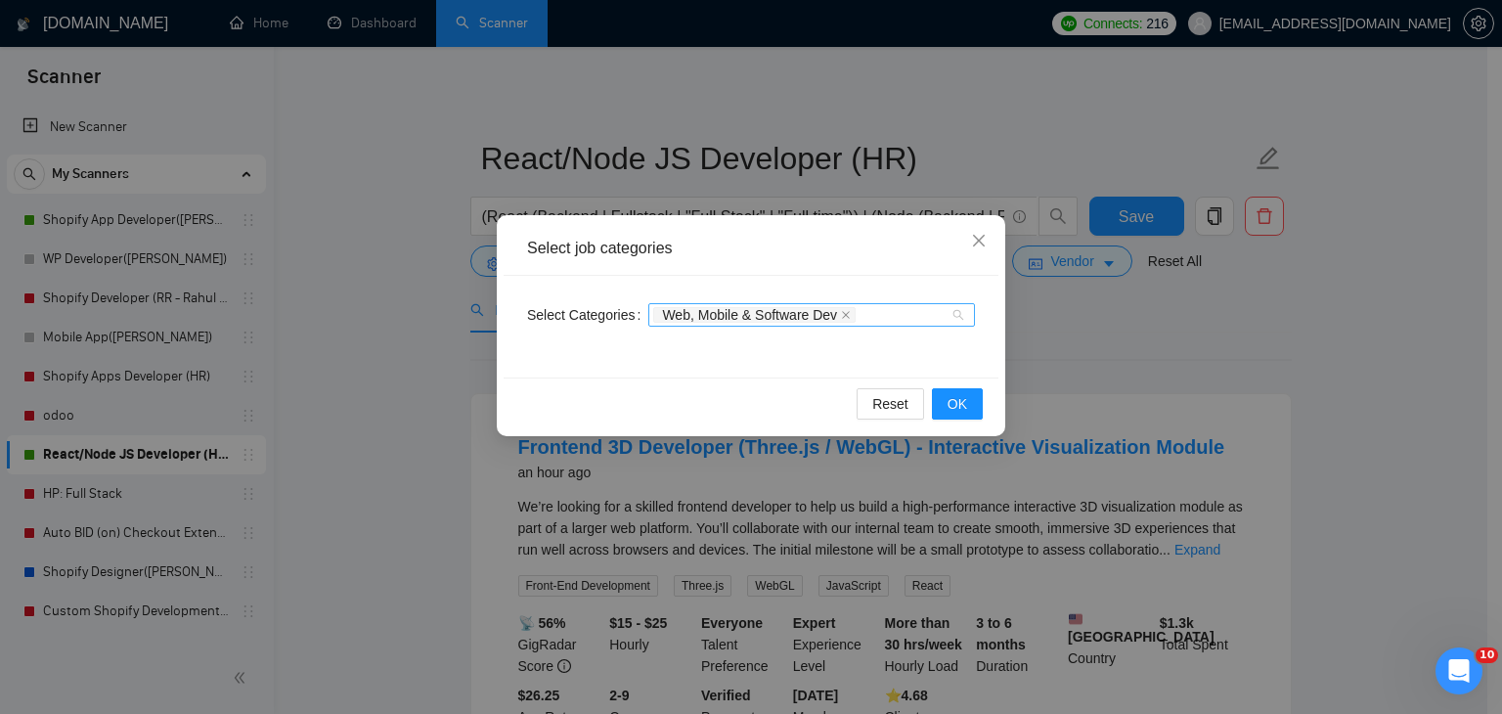
click at [931, 314] on div "Web, Mobile & Software Dev" at bounding box center [801, 315] width 297 height 20
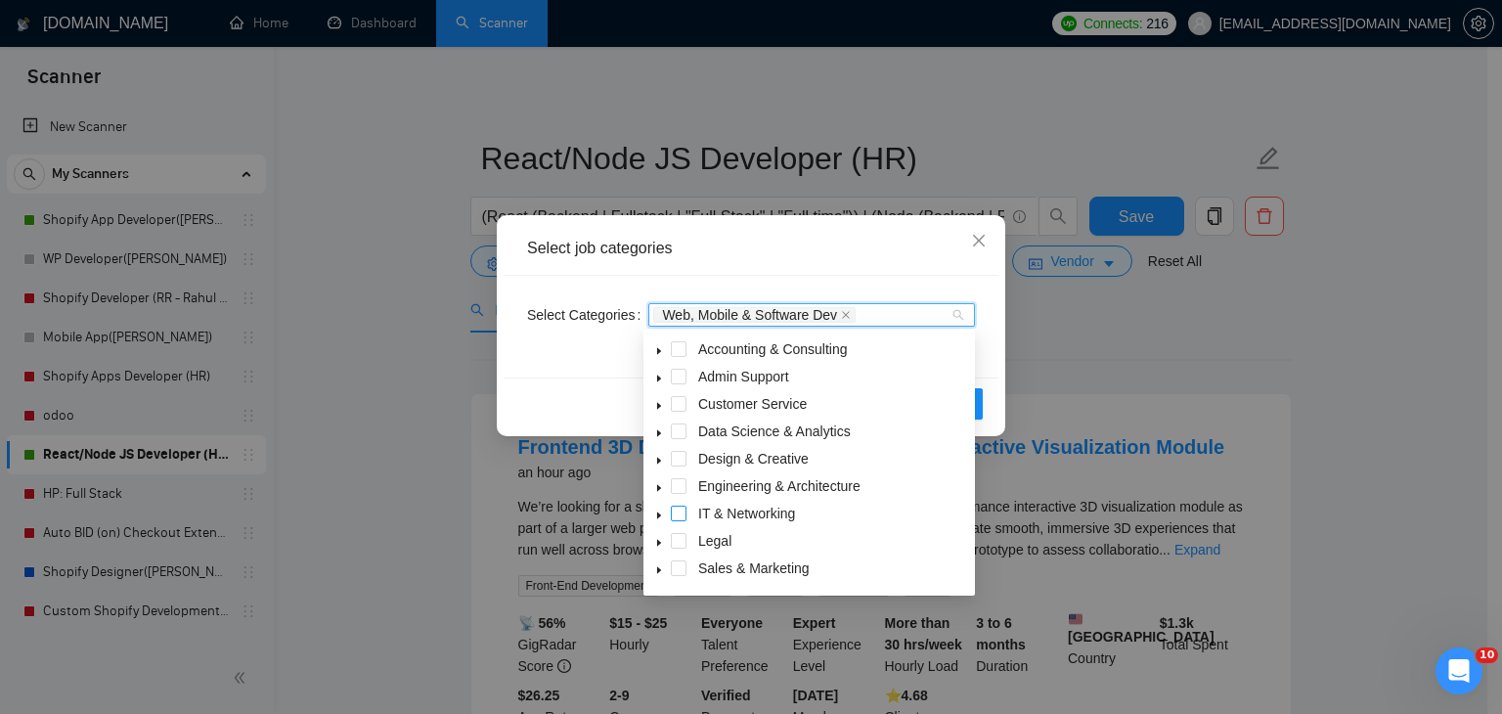
click at [685, 515] on span at bounding box center [679, 514] width 16 height 16
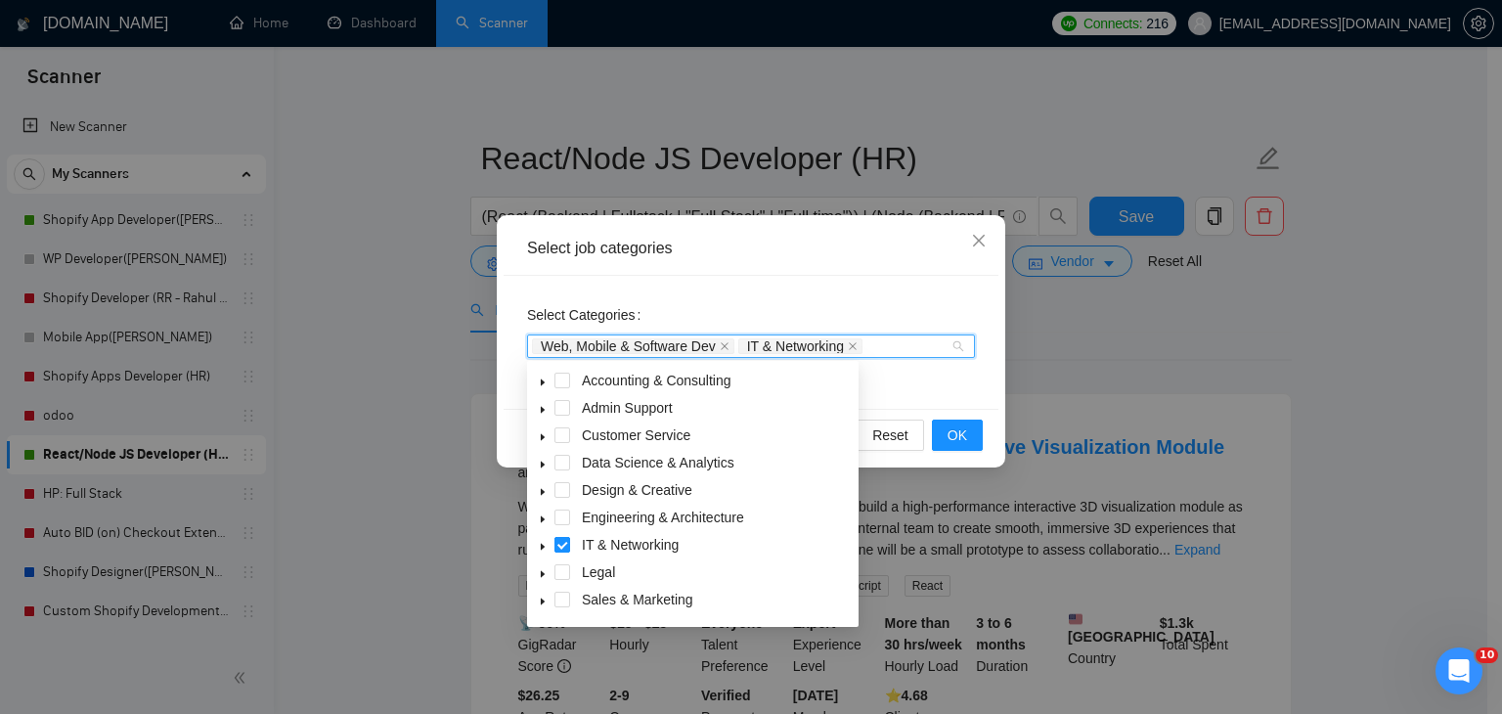
click at [559, 544] on span at bounding box center [562, 545] width 16 height 16
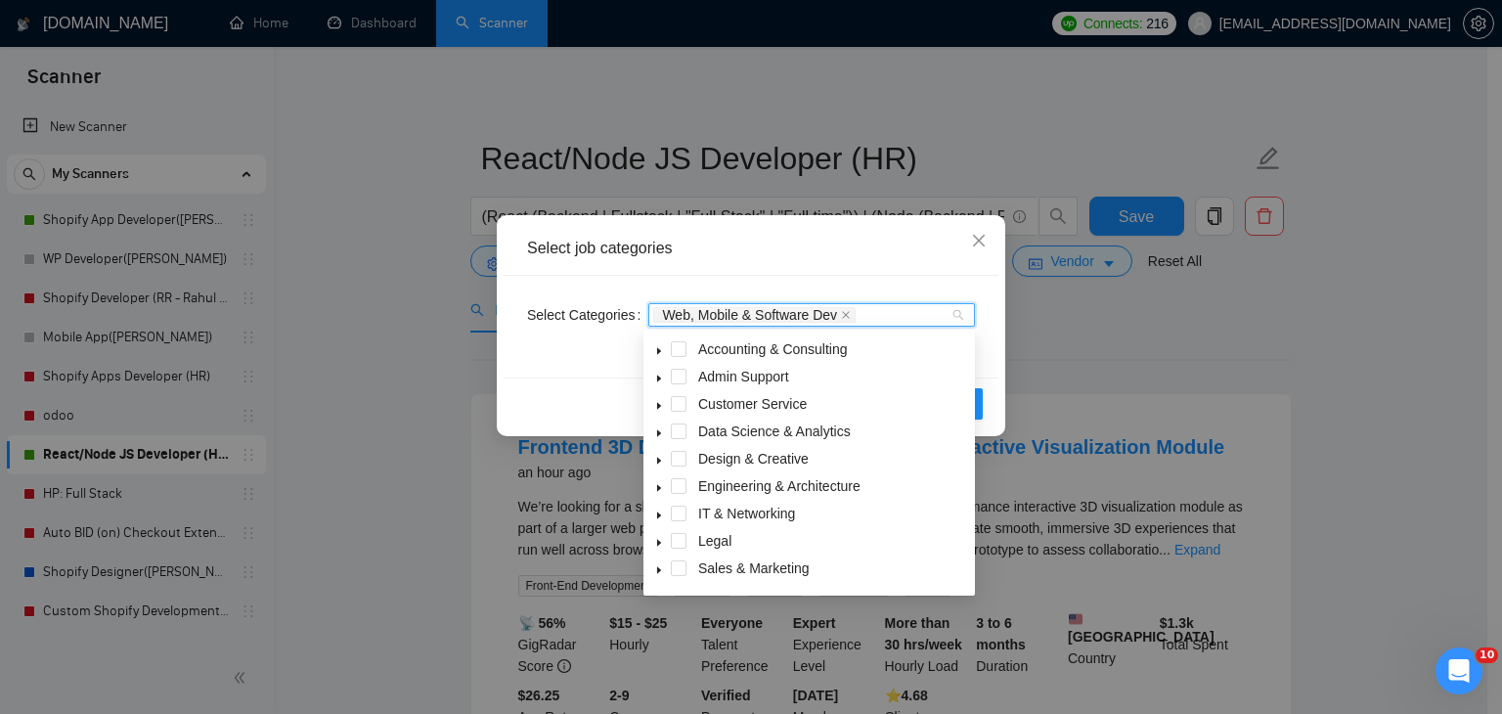
click at [556, 408] on div "Reset OK" at bounding box center [751, 403] width 495 height 52
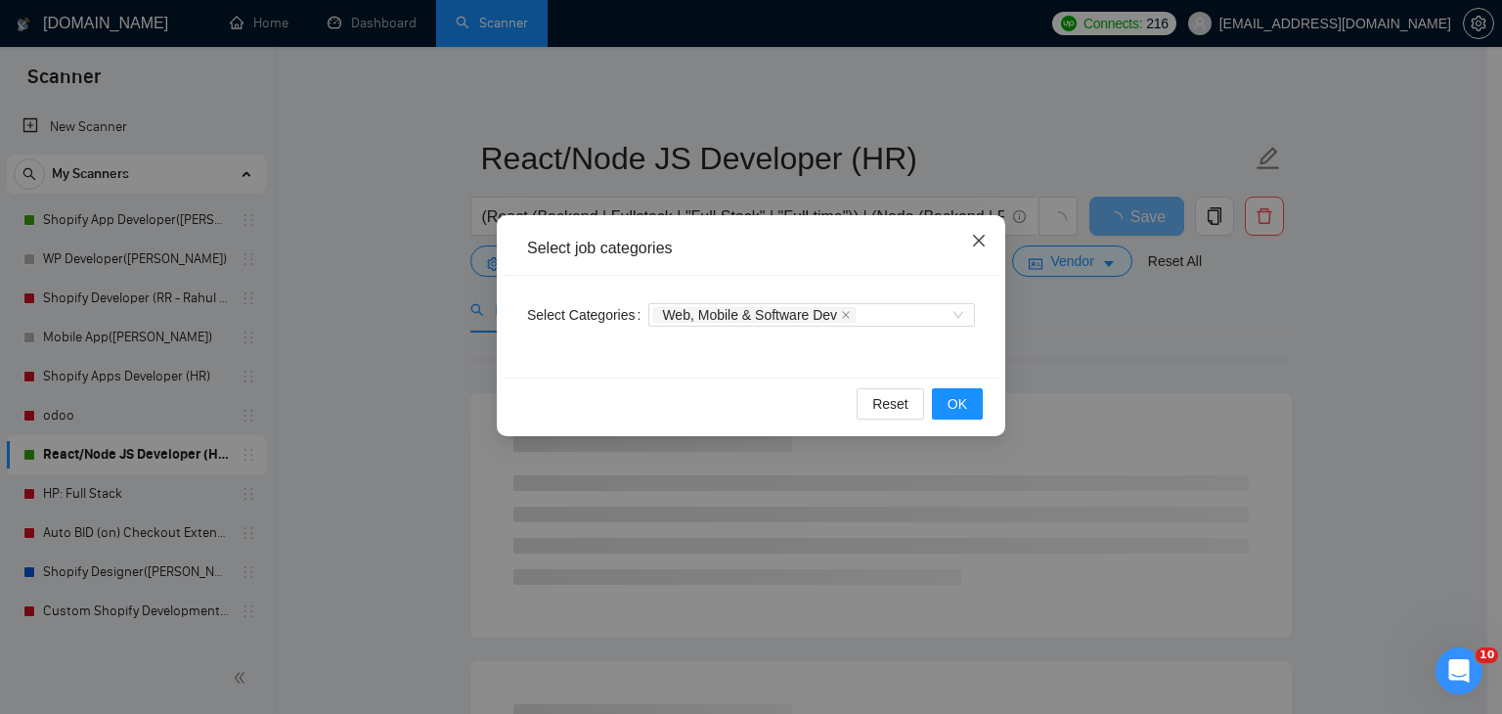
click at [978, 244] on icon "close" at bounding box center [979, 241] width 16 height 16
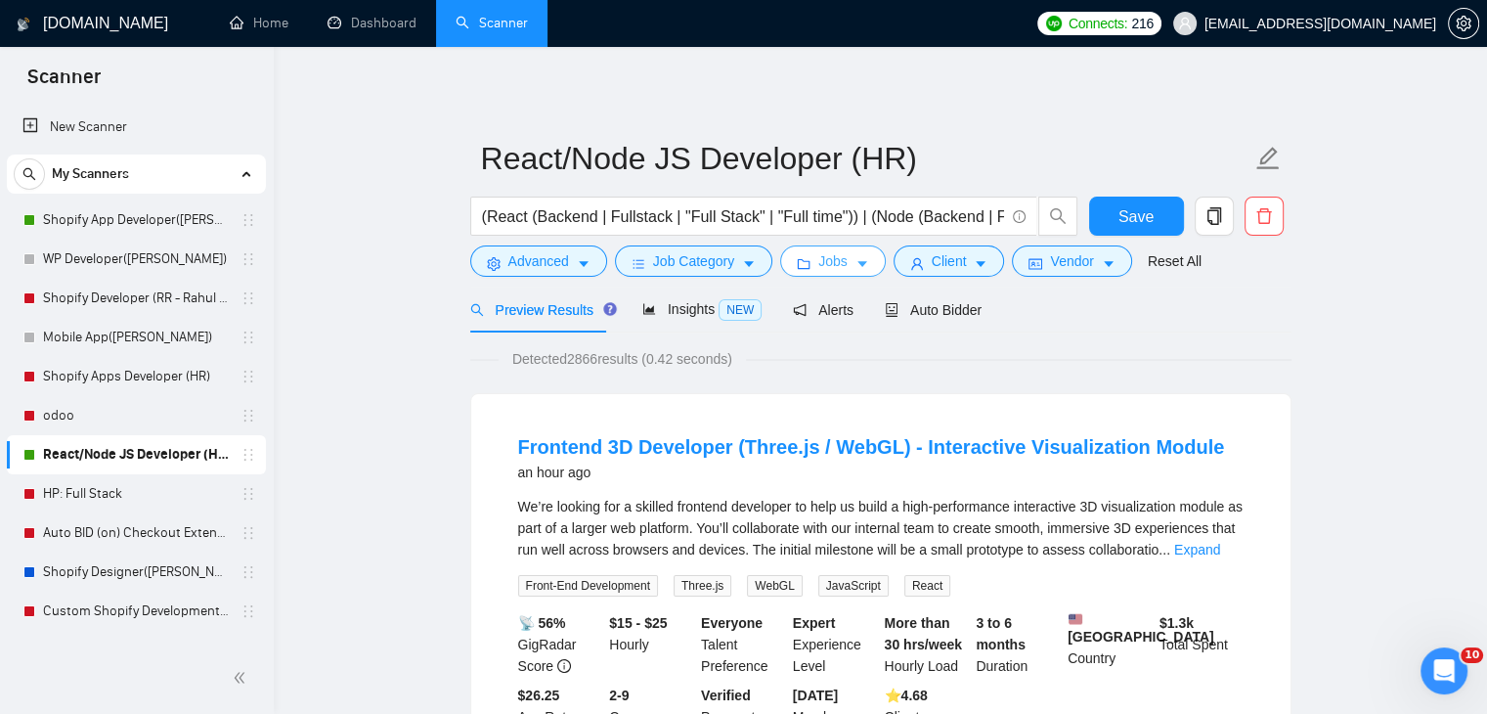
click at [834, 250] on span "Jobs" at bounding box center [833, 261] width 29 height 22
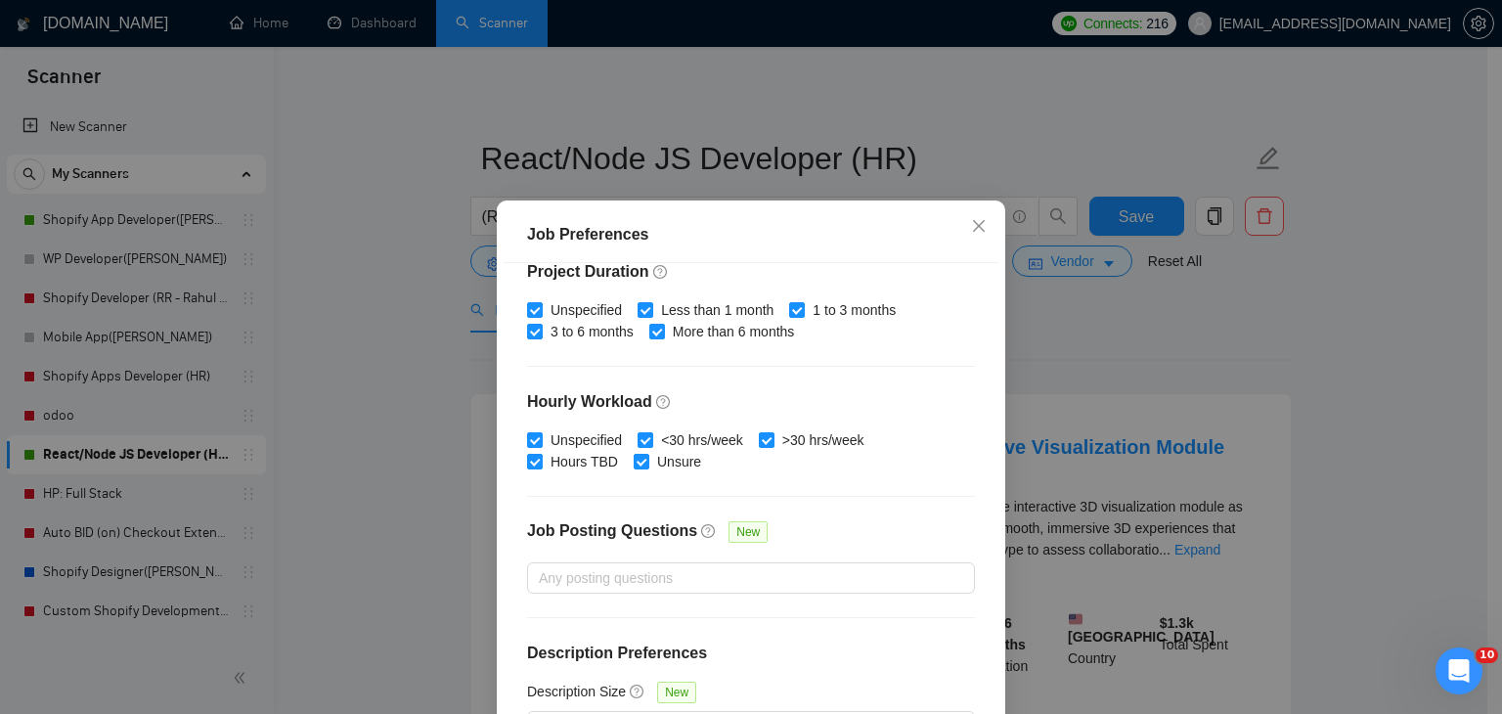
scroll to position [602, 0]
